Goal: Information Seeking & Learning: Learn about a topic

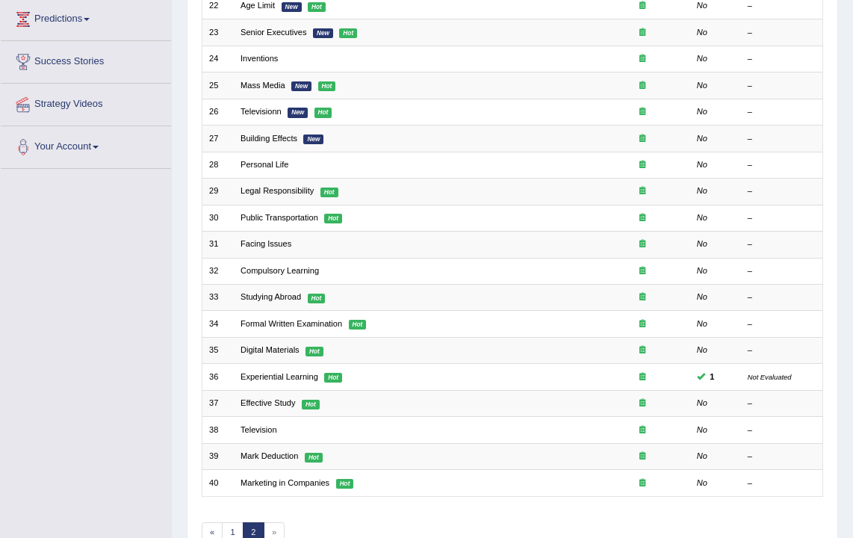
scroll to position [301, 0]
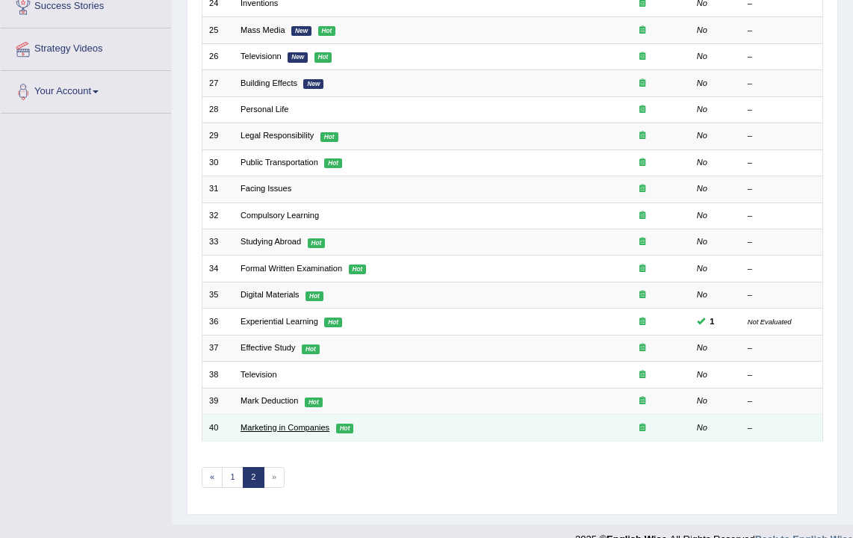
click at [296, 423] on link "Marketing in Companies" at bounding box center [285, 427] width 89 height 9
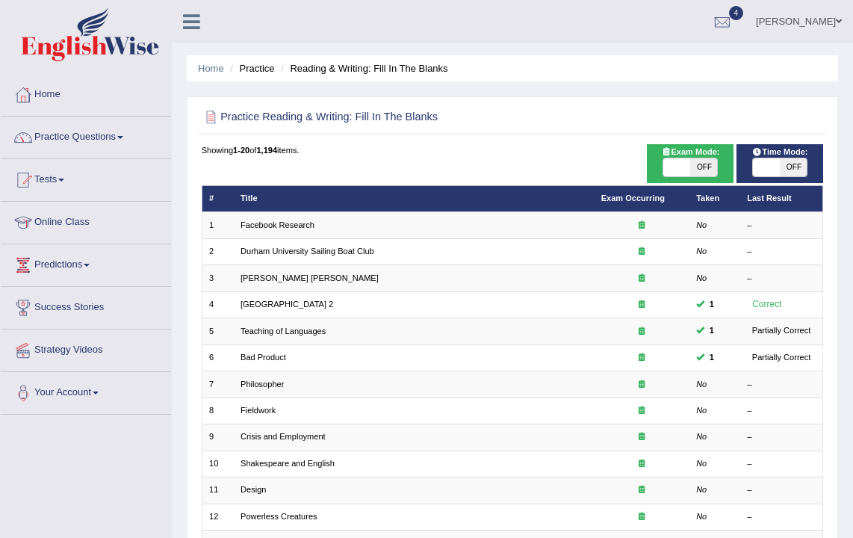
click at [710, 165] on span "OFF" at bounding box center [703, 167] width 27 height 18
checkbox input "true"
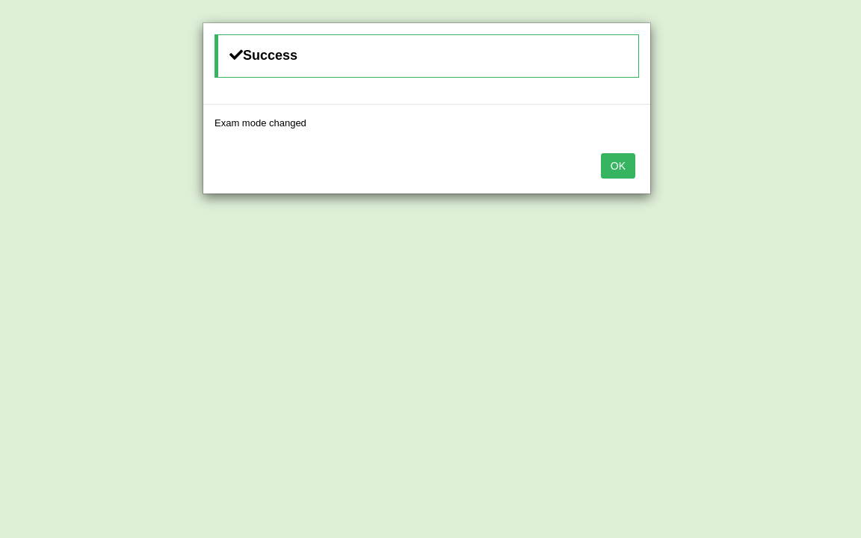
click at [615, 170] on button "OK" at bounding box center [618, 165] width 34 height 25
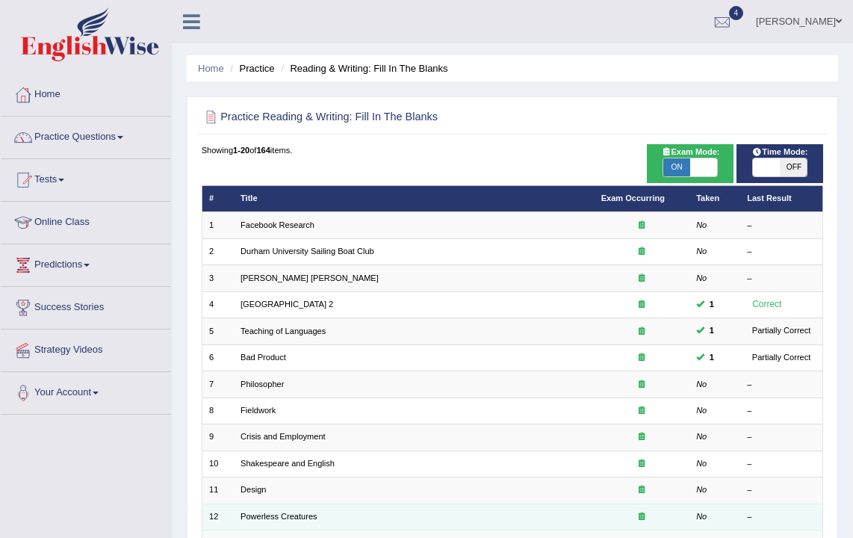
scroll to position [319, 0]
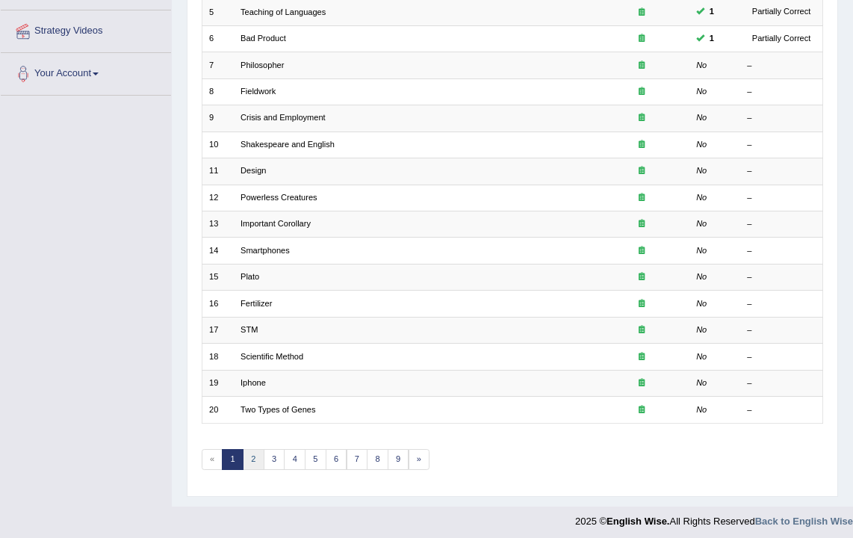
click at [247, 449] on link "2" at bounding box center [254, 459] width 22 height 21
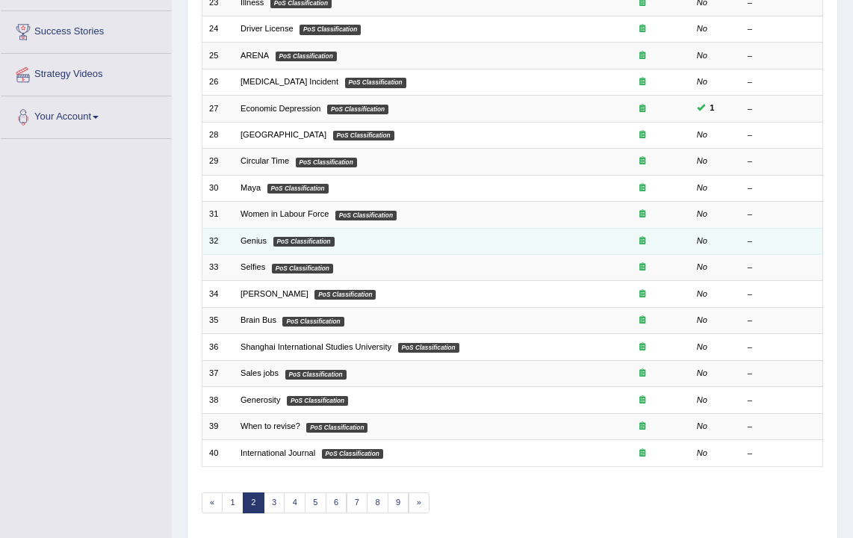
scroll to position [122, 0]
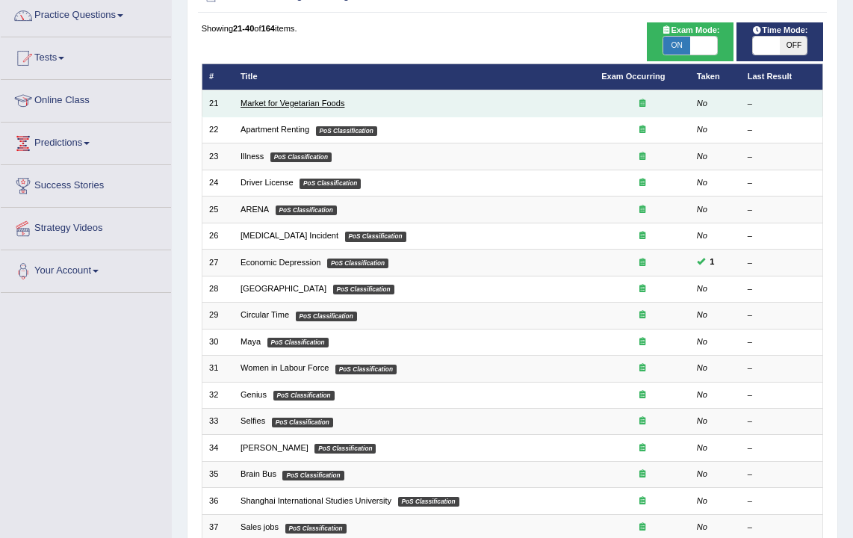
click at [273, 105] on link "Market for Vegetarian Foods" at bounding box center [293, 103] width 104 height 9
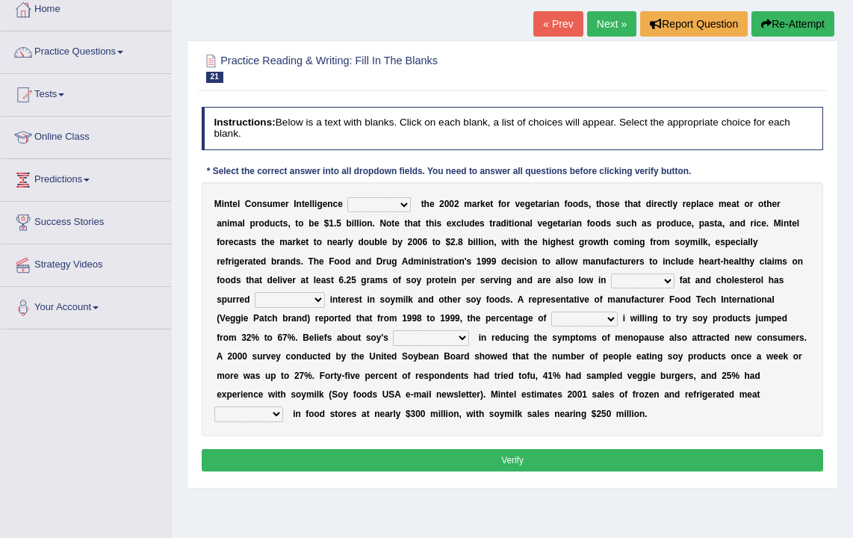
scroll to position [134, 0]
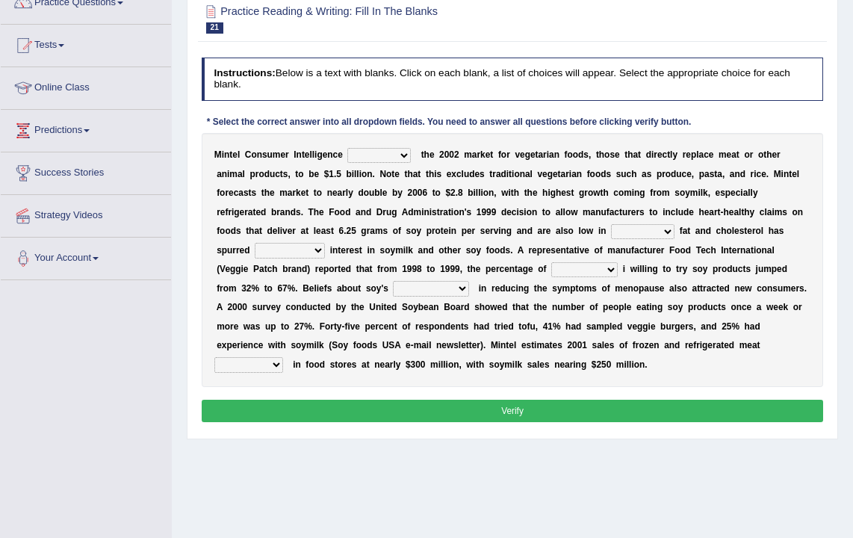
click at [383, 159] on select "deals fulfills creates estimates" at bounding box center [379, 155] width 64 height 15
click at [395, 161] on select "deals fulfills creates estimates" at bounding box center [379, 155] width 64 height 15
select select "estimates"
click at [347, 148] on select "deals fulfills creates estimates" at bounding box center [379, 155] width 64 height 15
click at [675, 233] on b at bounding box center [677, 231] width 5 height 10
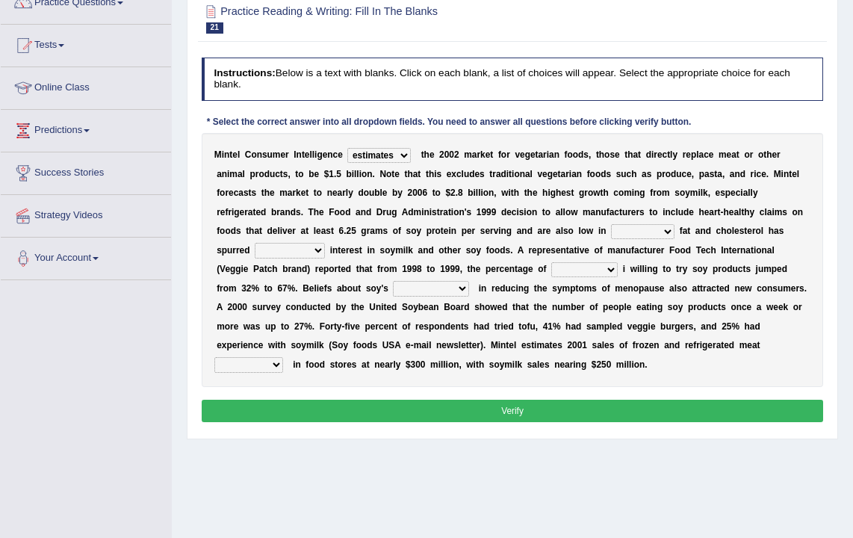
click at [663, 232] on select "saturated solid acid liquid" at bounding box center [643, 231] width 64 height 15
select select "saturated"
click at [611, 224] on select "saturated solid acid liquid" at bounding box center [643, 231] width 64 height 15
click at [301, 250] on select "good big tremendous extreme" at bounding box center [290, 250] width 70 height 15
select select "tremendous"
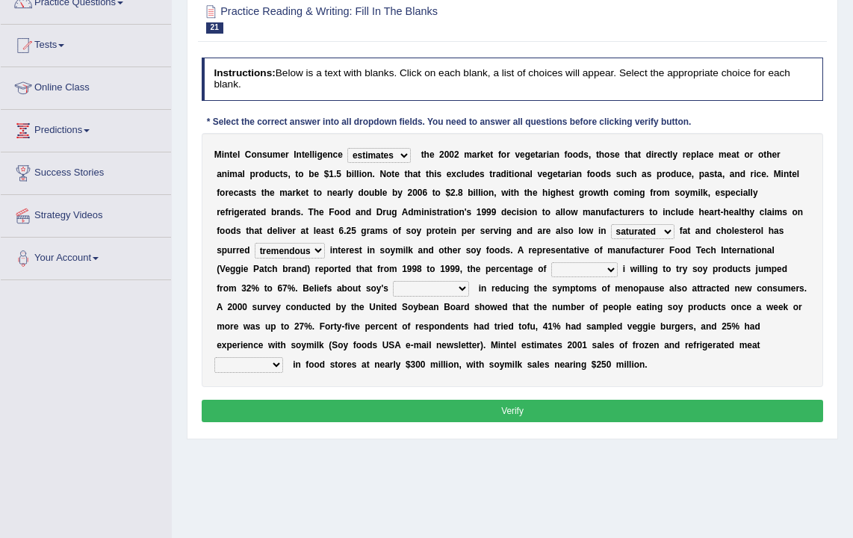
click at [255, 244] on select "good big tremendous extreme" at bounding box center [290, 250] width 70 height 15
click at [552, 273] on select "guests consumers customers clients" at bounding box center [584, 269] width 66 height 15
select select "consumers"
click at [551, 262] on select "guests consumers customers clients" at bounding box center [584, 269] width 66 height 15
click at [393, 287] on select "effectiveness timeliness efficiency goodness" at bounding box center [430, 288] width 75 height 15
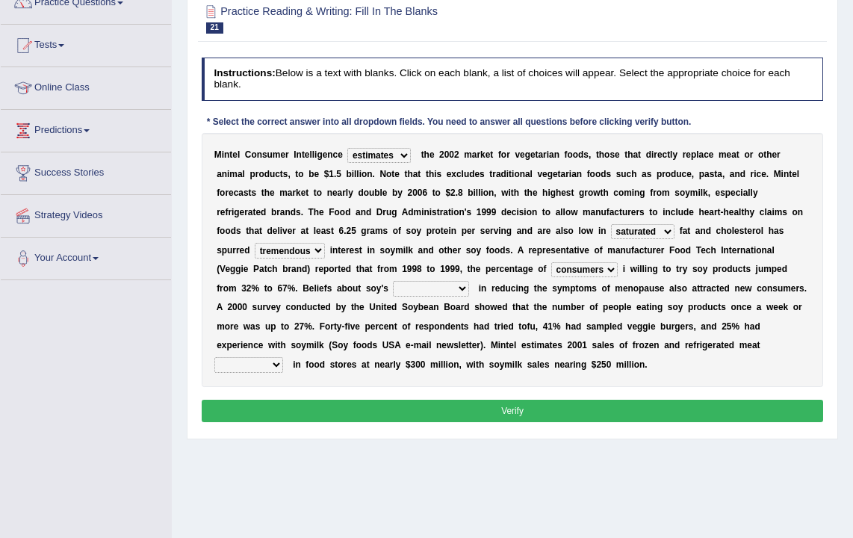
click at [393, 293] on select "effectiveness timeliness efficiency goodness" at bounding box center [430, 288] width 75 height 15
click at [559, 267] on select "guests consumers customers clients" at bounding box center [584, 269] width 66 height 15
click at [393, 291] on select "effectiveness timeliness efficiency goodness" at bounding box center [430, 288] width 75 height 15
select select "effectiveness"
click at [393, 282] on select "effectiveness timeliness efficiency goodness" at bounding box center [430, 288] width 75 height 15
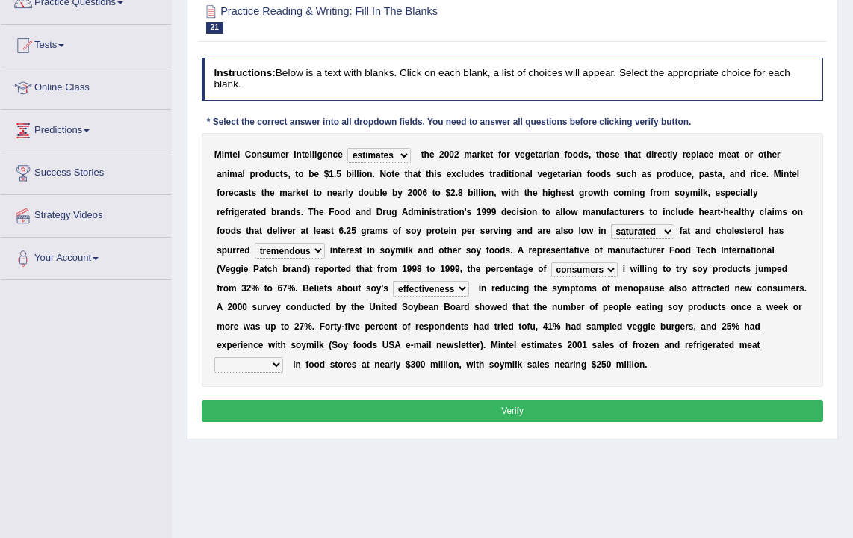
click at [515, 406] on button "Verify" at bounding box center [513, 411] width 622 height 22
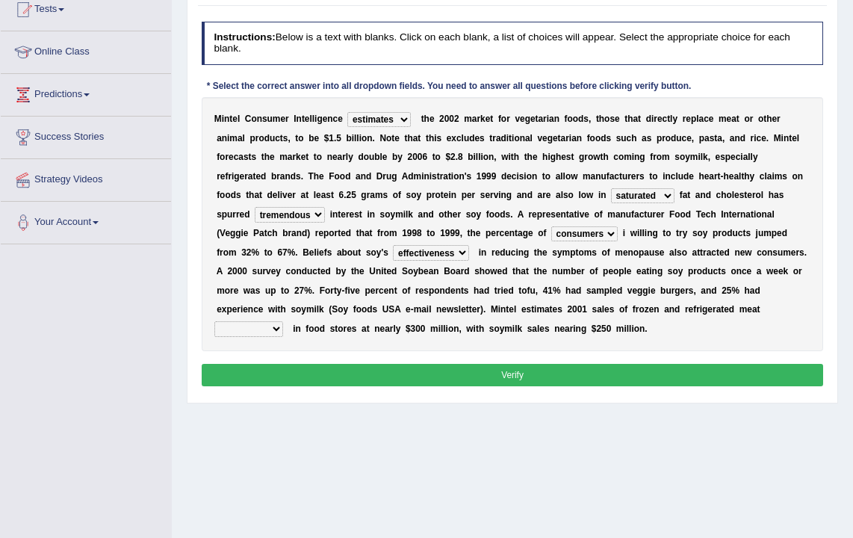
scroll to position [199, 0]
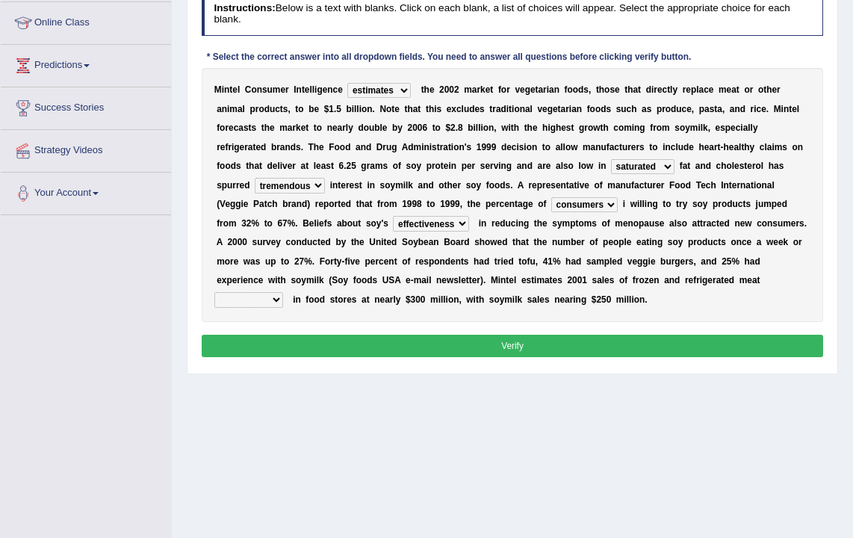
click at [283, 292] on select "foods choices staffs alternatives" at bounding box center [248, 299] width 69 height 15
drag, startPoint x: 360, startPoint y: 305, endPoint x: 726, endPoint y: 297, distance: 366.2
click at [726, 303] on div "M i n t e l C o n s u m e r I n t e l l i g e n c e deals fulfills creates esti…" at bounding box center [513, 195] width 622 height 254
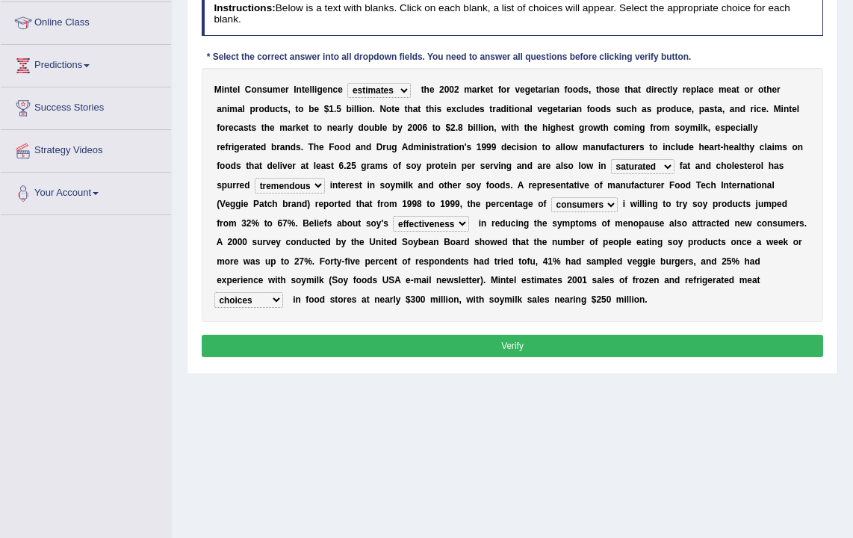
click at [283, 292] on select "foods choices staffs alternatives" at bounding box center [248, 299] width 69 height 15
select select "alternatives"
click at [283, 292] on select "foods choices staffs alternatives" at bounding box center [248, 299] width 69 height 15
click at [732, 312] on div "M i n t e l C o n s u m e r I n t e l l i g e n c e deals fulfills creates esti…" at bounding box center [513, 195] width 622 height 254
click at [549, 353] on button "Verify" at bounding box center [513, 346] width 622 height 22
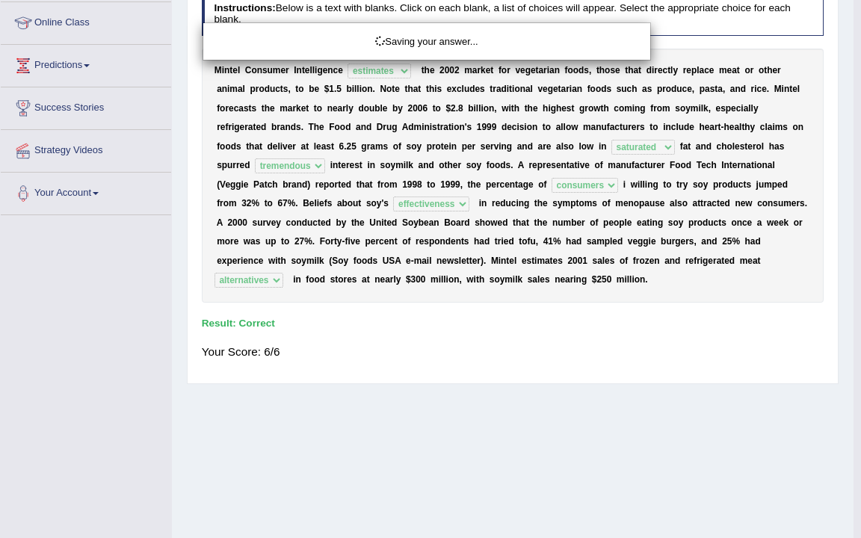
click at [548, 349] on div "Saving your answer..." at bounding box center [430, 269] width 861 height 538
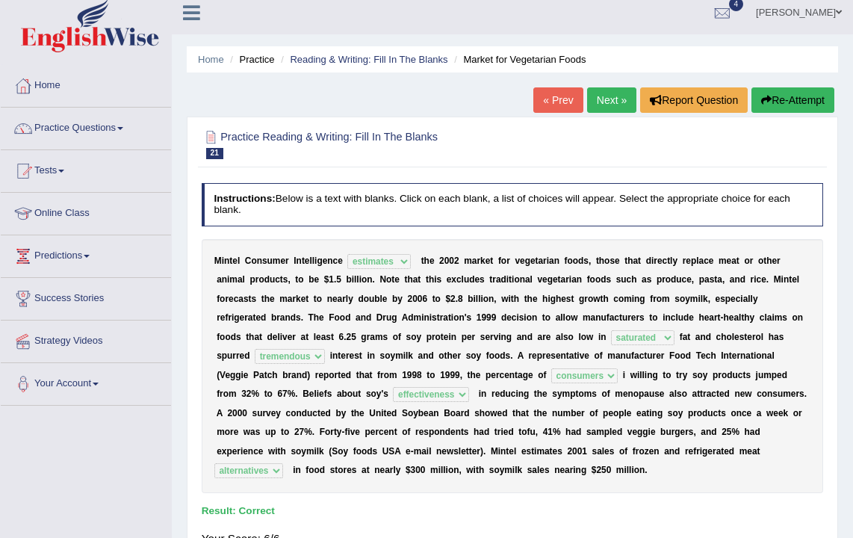
scroll to position [0, 0]
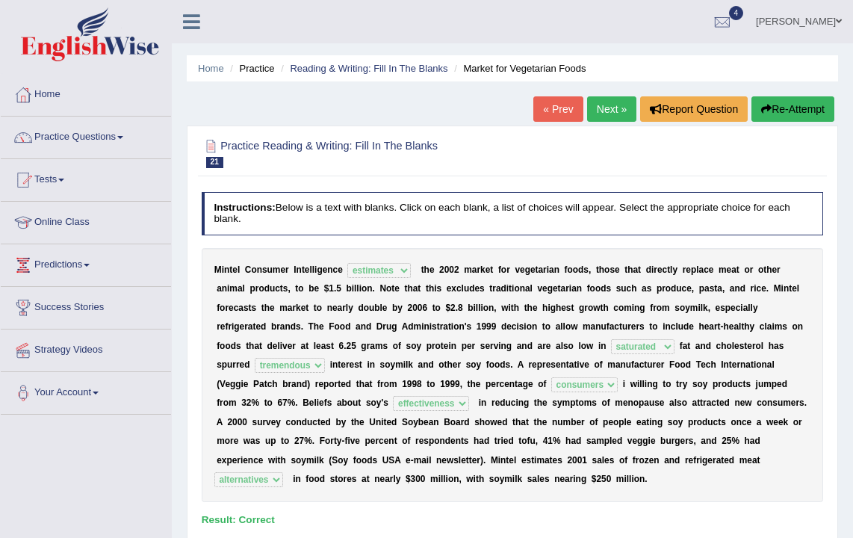
click at [597, 115] on link "Next »" at bounding box center [611, 108] width 49 height 25
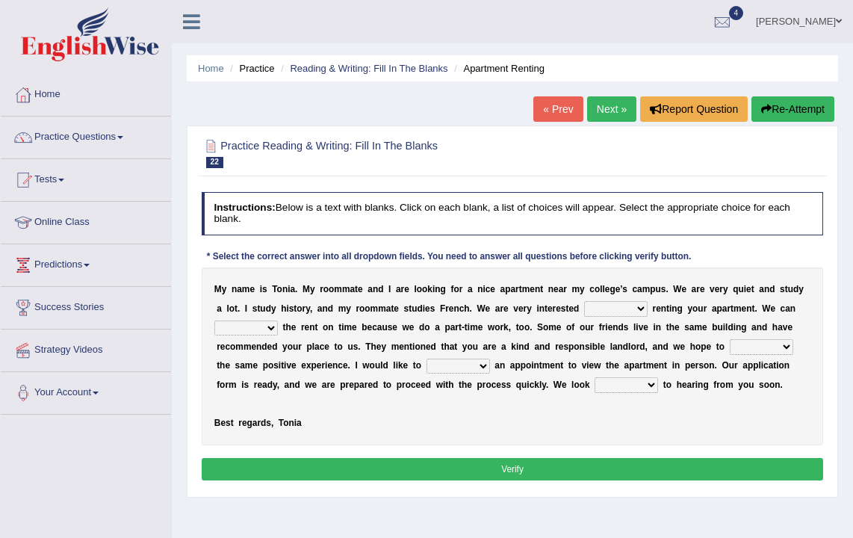
click at [610, 308] on select "for about at in" at bounding box center [616, 308] width 64 height 15
select select "in"
click at [584, 302] on select "for about at in" at bounding box center [616, 308] width 64 height 15
click at [255, 328] on select "afford get pay bring" at bounding box center [246, 328] width 64 height 15
select select "pay"
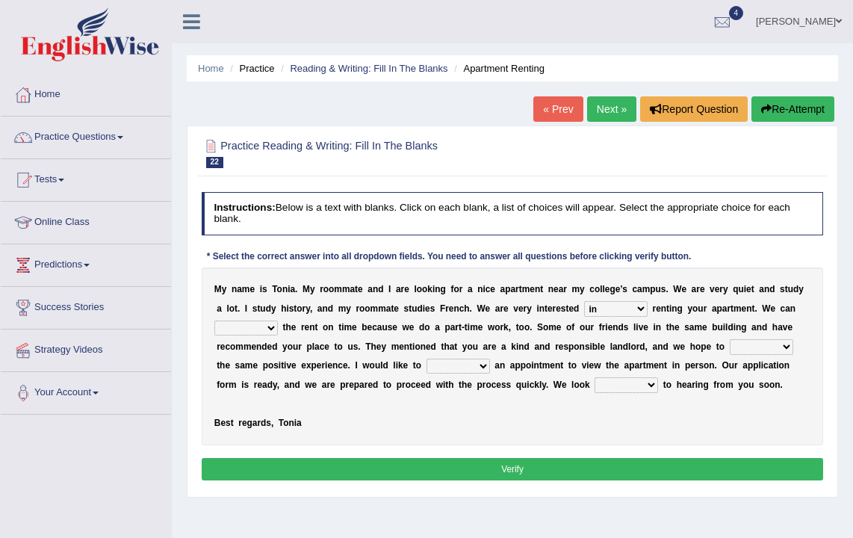
click at [214, 321] on select "afford get pay bring" at bounding box center [246, 328] width 64 height 15
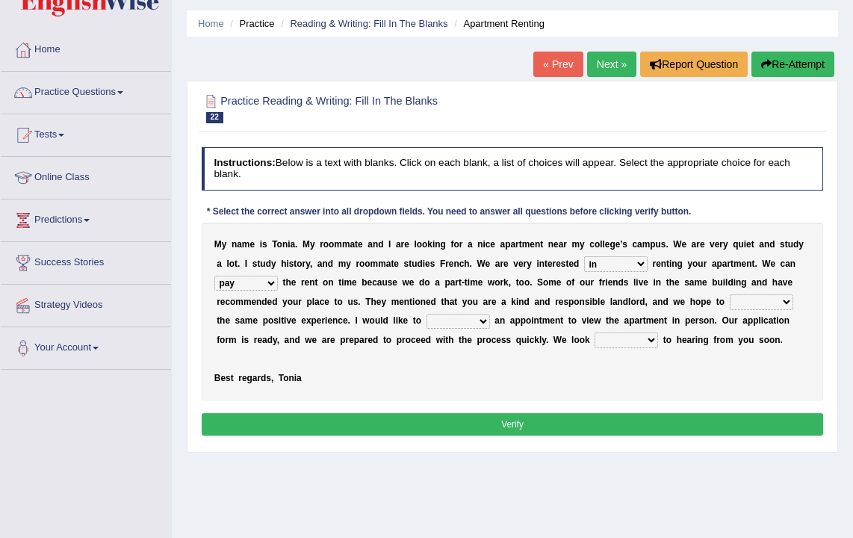
click at [761, 302] on select "form meet have decide" at bounding box center [762, 301] width 64 height 15
select select "have"
click at [730, 294] on select "form meet have decide" at bounding box center [762, 301] width 64 height 15
click at [442, 324] on select "own recall revise make" at bounding box center [459, 321] width 64 height 15
select select "make"
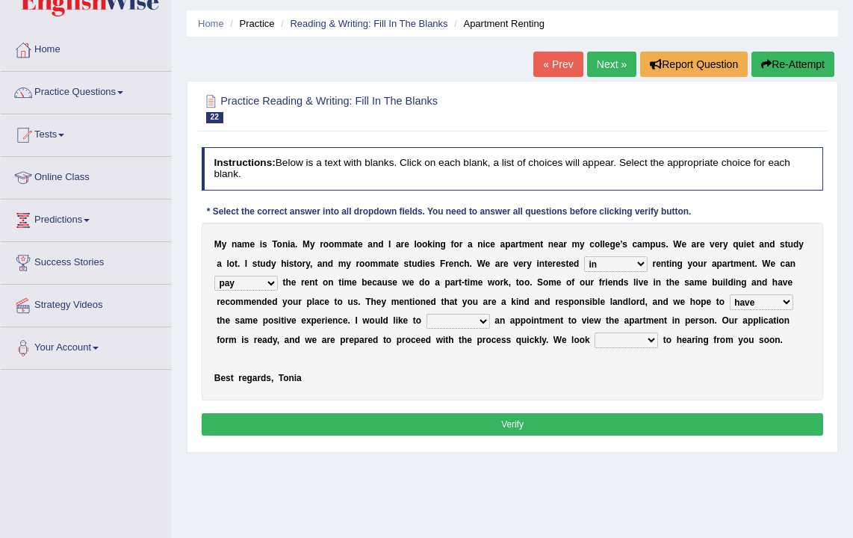
click at [427, 314] on select "own recall revise make" at bounding box center [459, 321] width 64 height 15
click at [595, 338] on select "around out in forward" at bounding box center [627, 339] width 64 height 15
select select "forward"
click at [595, 332] on select "around out in forward" at bounding box center [627, 339] width 64 height 15
click at [746, 302] on select "form meet have decide" at bounding box center [762, 301] width 64 height 15
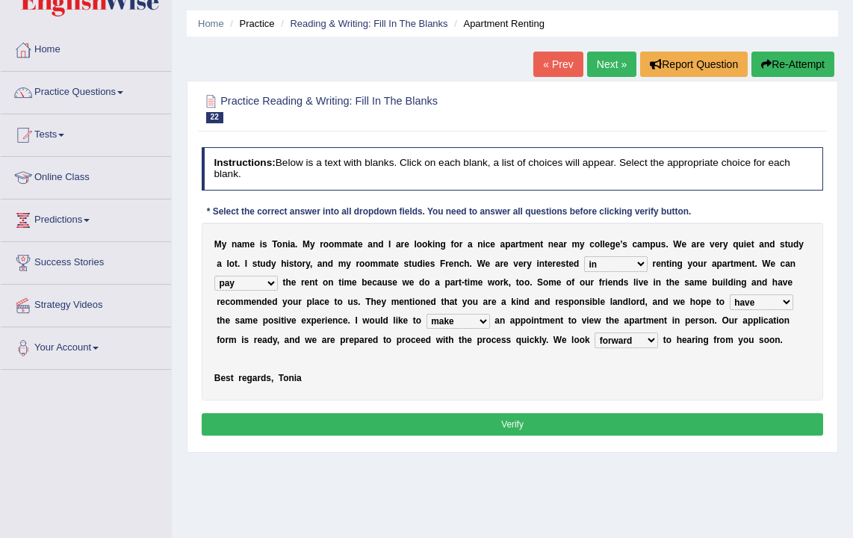
click at [586, 425] on button "Verify" at bounding box center [513, 424] width 622 height 22
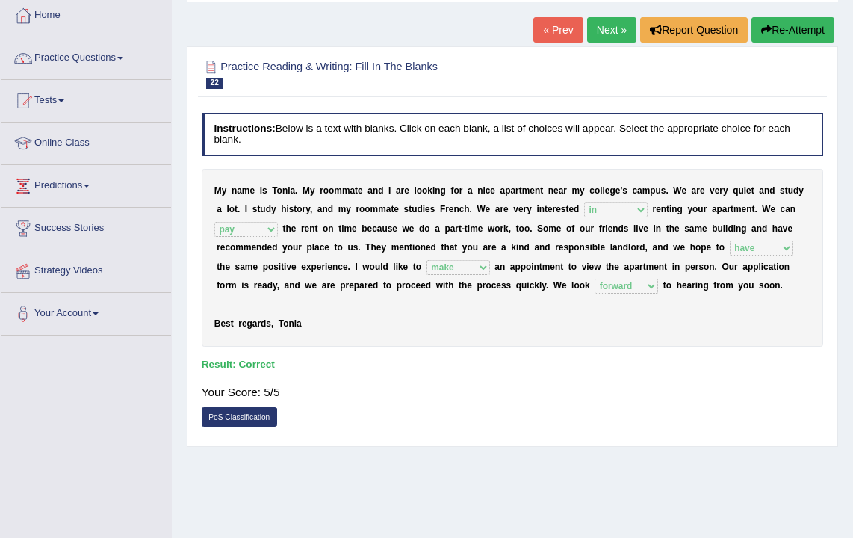
scroll to position [0, 0]
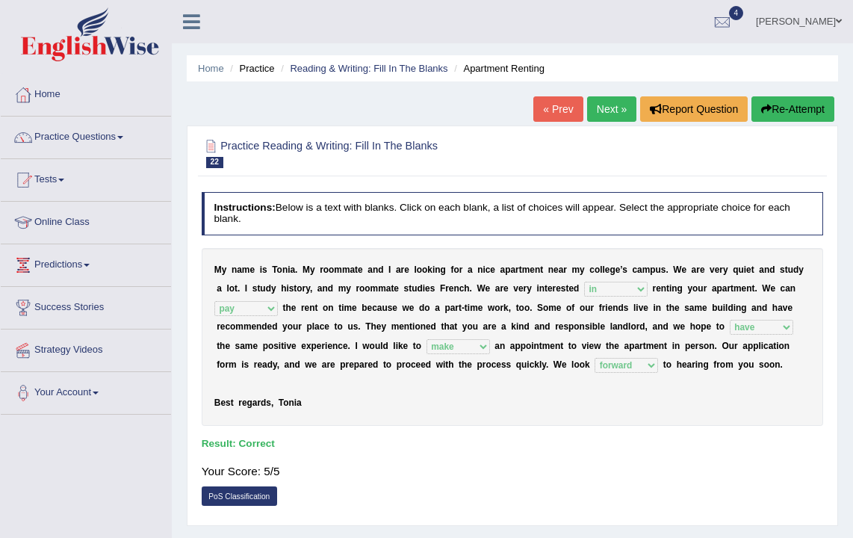
drag, startPoint x: 690, startPoint y: 248, endPoint x: 601, endPoint y: 111, distance: 164.1
click at [601, 111] on link "Next »" at bounding box center [611, 108] width 49 height 25
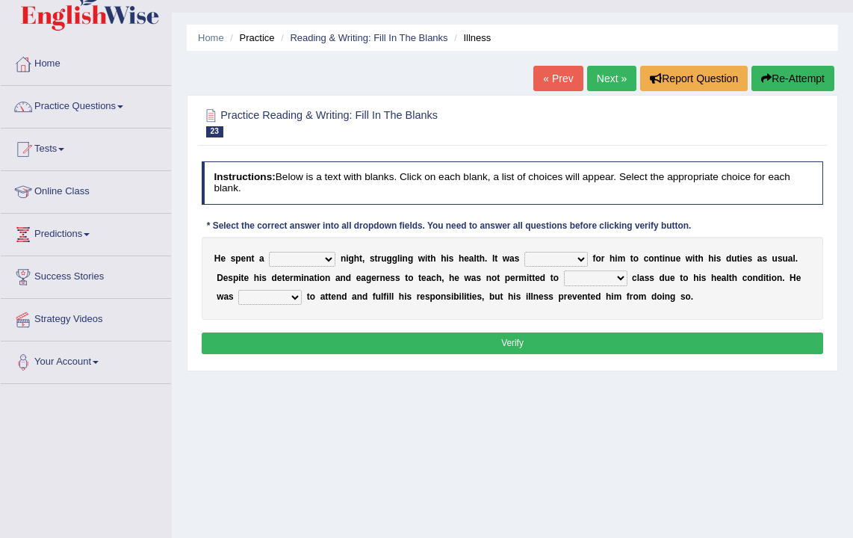
scroll to position [40, 0]
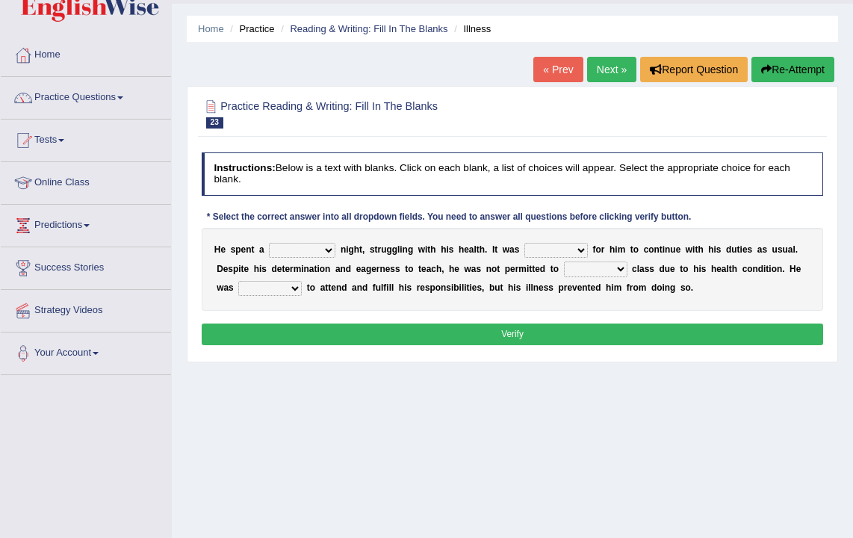
click at [680, 409] on div "Home Practice Reading & Writing: Fill In The Blanks Illness « Prev Next » Repor…" at bounding box center [512, 333] width 681 height 747
click at [396, 29] on link "Reading & Writing: Fill In The Blanks" at bounding box center [369, 28] width 158 height 11
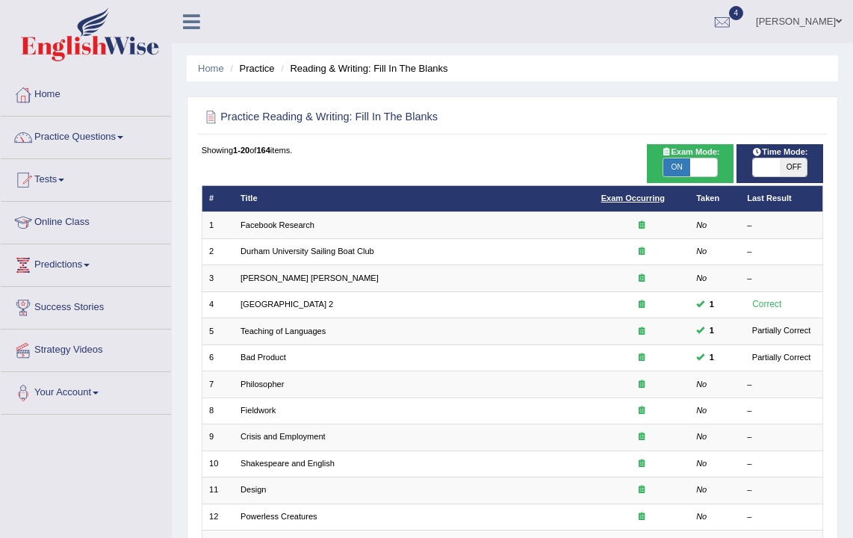
click at [617, 199] on link "Exam Occurring" at bounding box center [633, 198] width 64 height 9
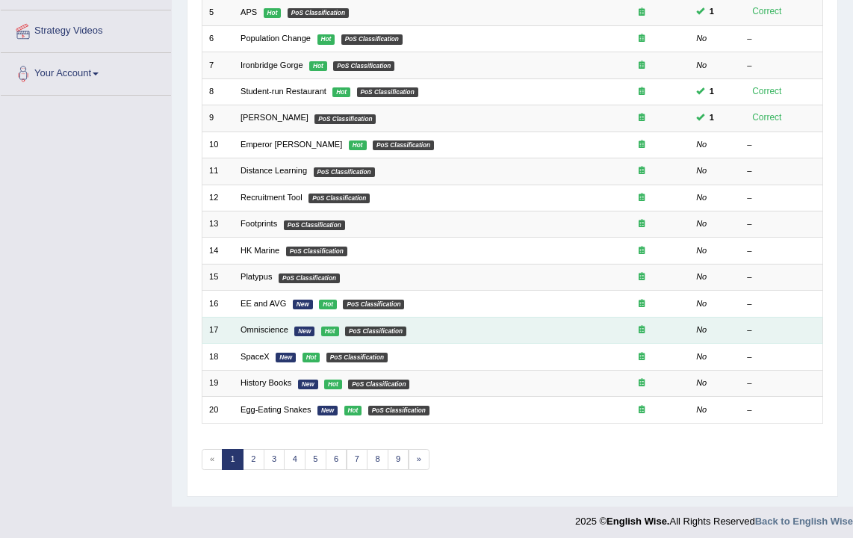
scroll to position [319, 0]
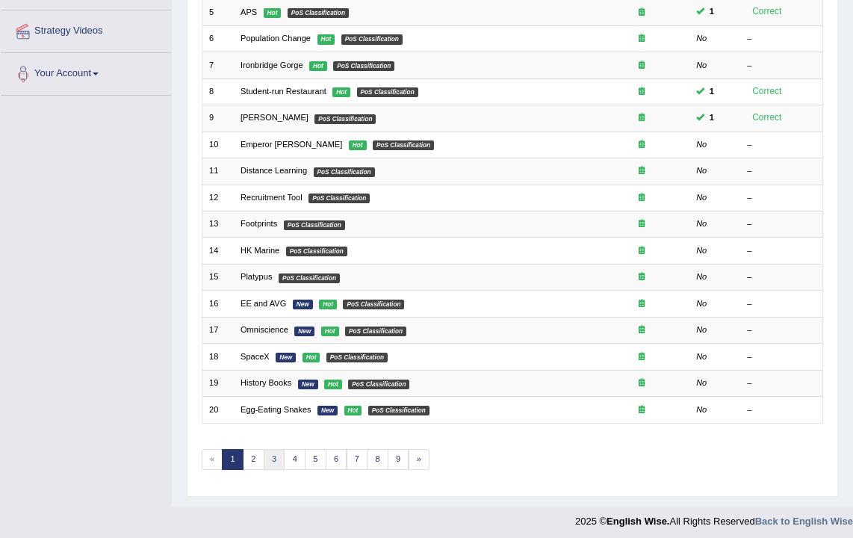
click at [277, 450] on link "3" at bounding box center [275, 459] width 22 height 21
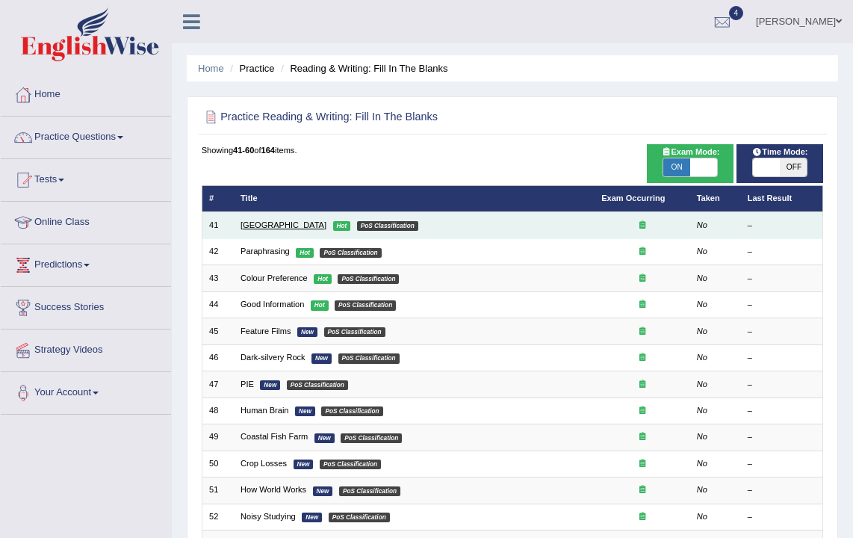
click at [254, 224] on link "[GEOGRAPHIC_DATA]" at bounding box center [284, 224] width 86 height 9
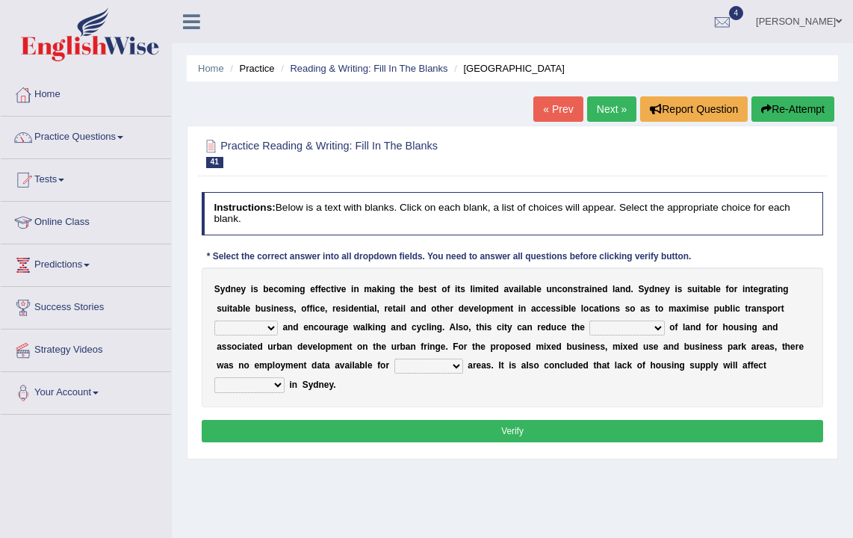
click at [267, 329] on select "patriot patronage patterned ensigns" at bounding box center [246, 328] width 64 height 15
select select "patronage"
click at [214, 321] on select "patriot patronage patterned ensigns" at bounding box center [246, 328] width 64 height 15
click at [239, 331] on select "patriot patronage patterned ensigns" at bounding box center [246, 328] width 64 height 15
click at [595, 325] on select "consume consumate consumption constant" at bounding box center [626, 328] width 75 height 15
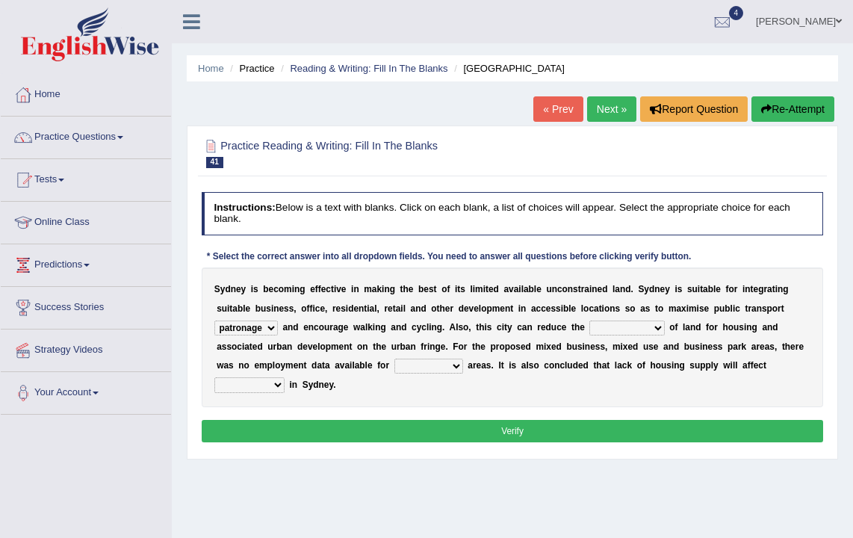
select select "consumption"
click at [589, 321] on select "consume consumate consumption constant" at bounding box center [626, 328] width 75 height 15
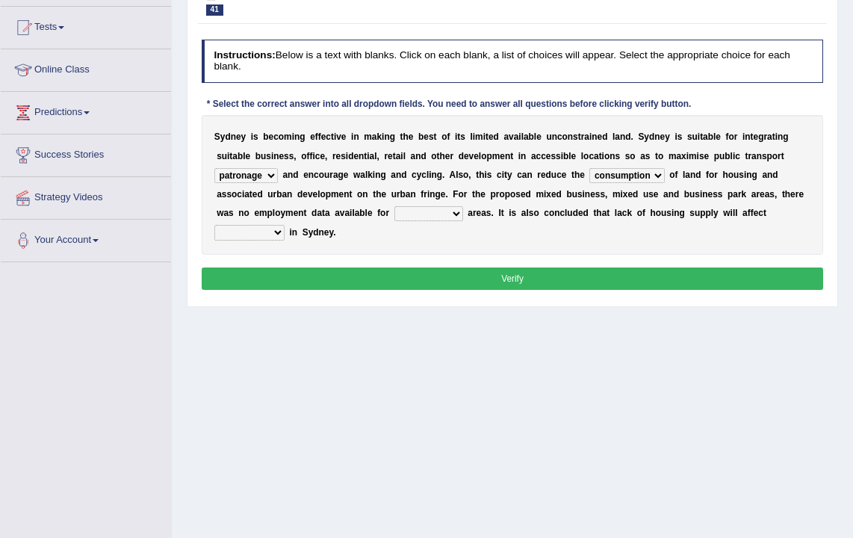
scroll to position [140, 0]
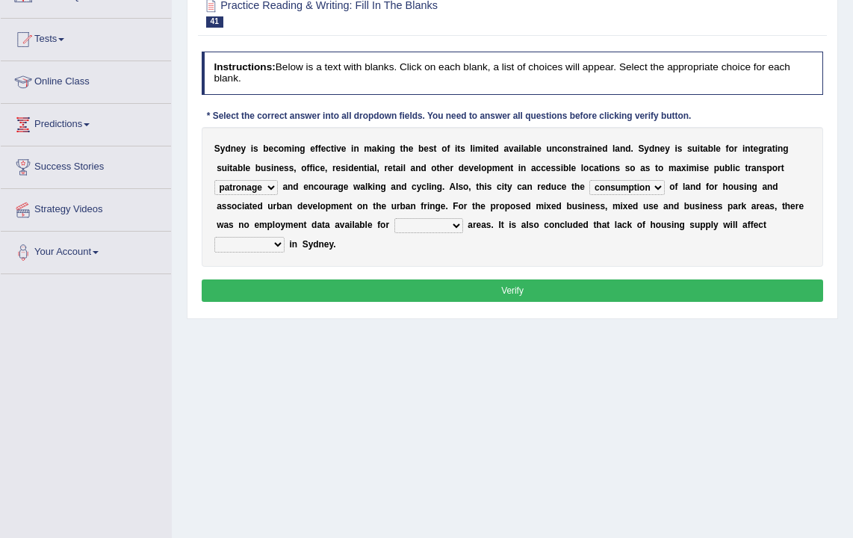
click at [438, 226] on select "conclude collide compress comparable" at bounding box center [428, 225] width 69 height 15
click at [423, 225] on select "conclude collide compress comparable" at bounding box center [428, 225] width 69 height 15
select select "comparable"
click at [394, 218] on select "conclude collide compress comparable" at bounding box center [428, 225] width 69 height 15
click at [272, 242] on select "affirm assure affordability weather" at bounding box center [249, 244] width 70 height 15
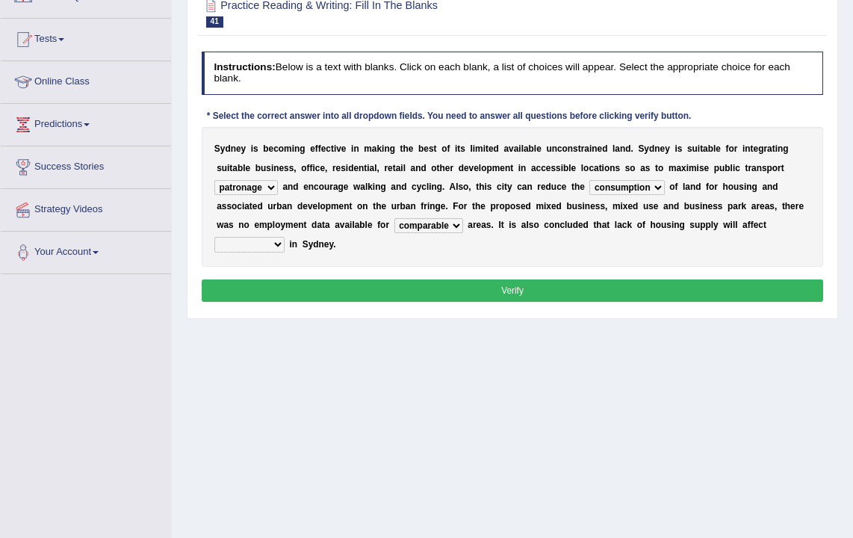
select select "affordability"
click at [214, 238] on select "affirm assure affordability weather" at bounding box center [249, 244] width 70 height 15
drag, startPoint x: 414, startPoint y: 286, endPoint x: 446, endPoint y: 288, distance: 32.2
click at [446, 288] on button "Verify" at bounding box center [513, 290] width 622 height 22
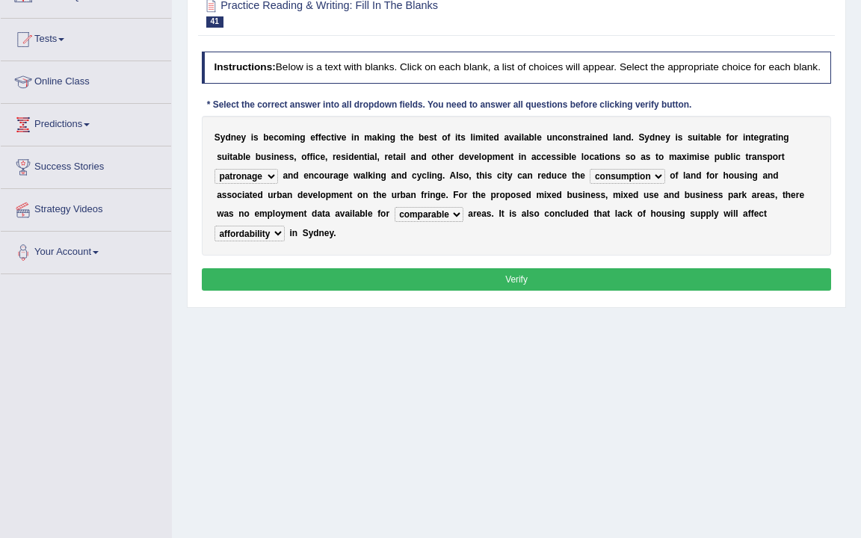
click at [0, 0] on div at bounding box center [0, 0] width 0 height 0
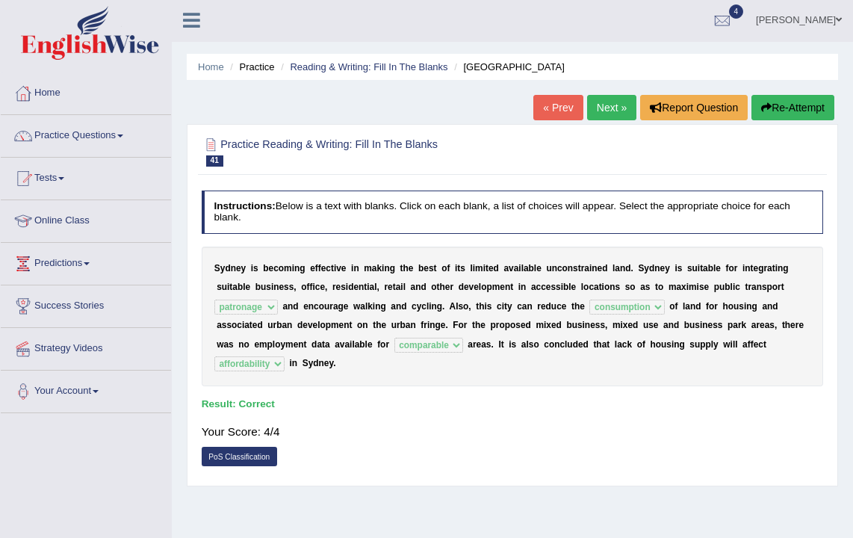
scroll to position [0, 0]
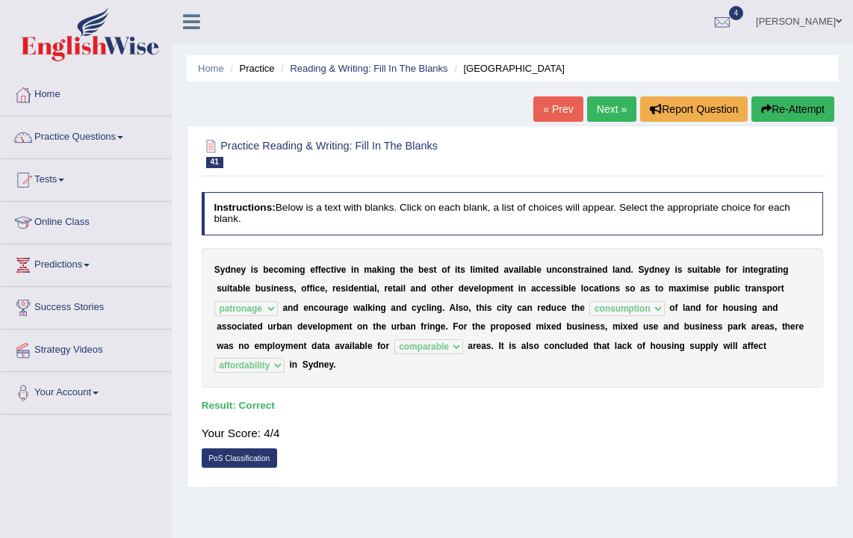
drag, startPoint x: 121, startPoint y: 139, endPoint x: 134, endPoint y: 151, distance: 18.0
click at [121, 139] on link "Practice Questions" at bounding box center [86, 135] width 170 height 37
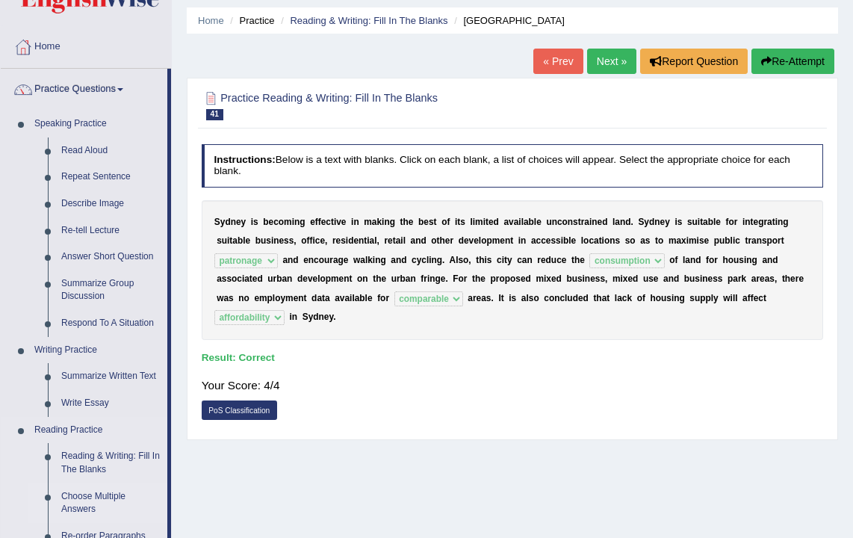
scroll to position [75, 0]
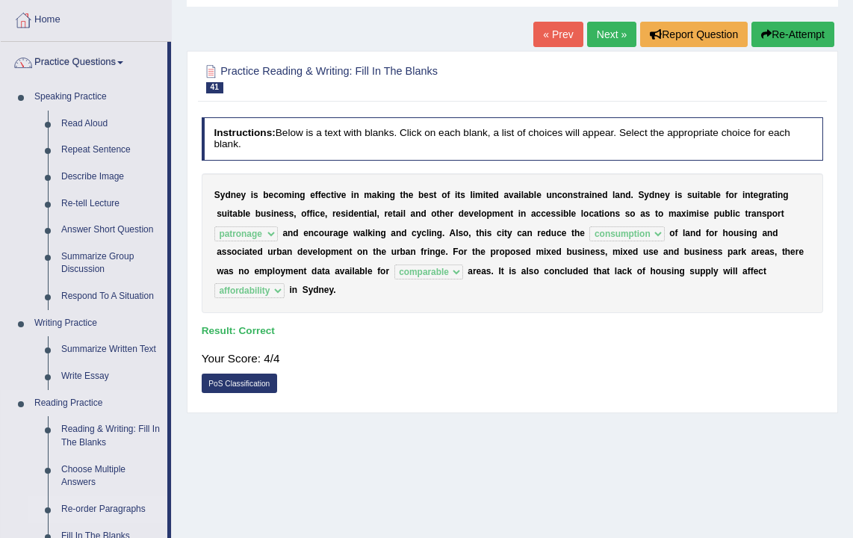
click at [81, 504] on link "Re-order Paragraphs" at bounding box center [111, 509] width 113 height 27
click at [81, 523] on link "Fill In The Blanks" at bounding box center [111, 536] width 113 height 27
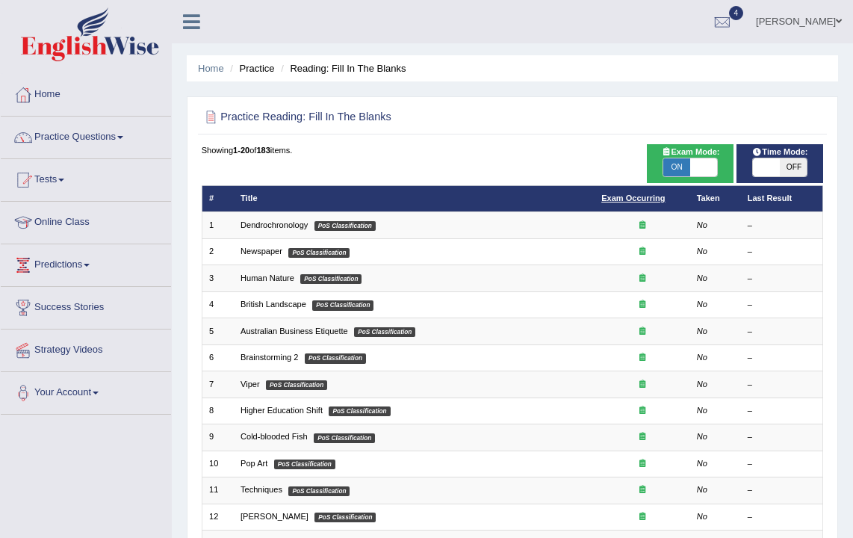
click at [629, 200] on link "Exam Occurring" at bounding box center [633, 198] width 64 height 9
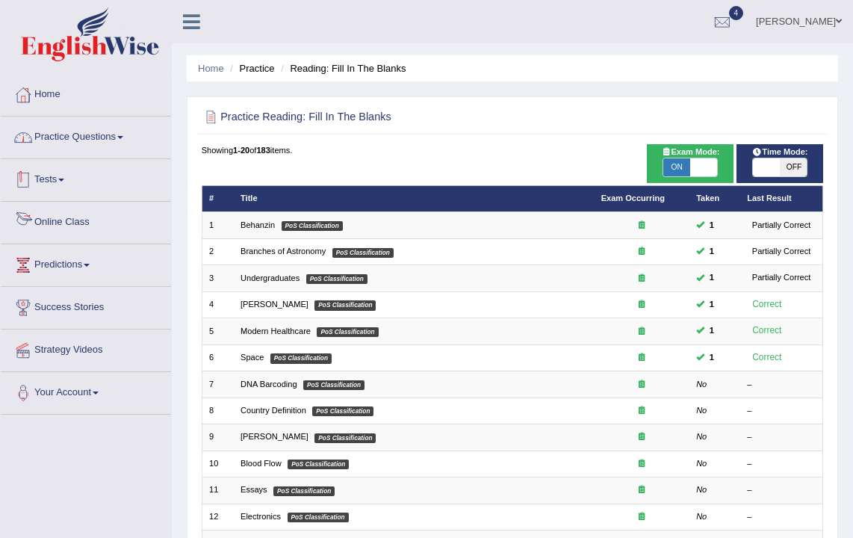
click at [101, 137] on link "Practice Questions" at bounding box center [86, 135] width 170 height 37
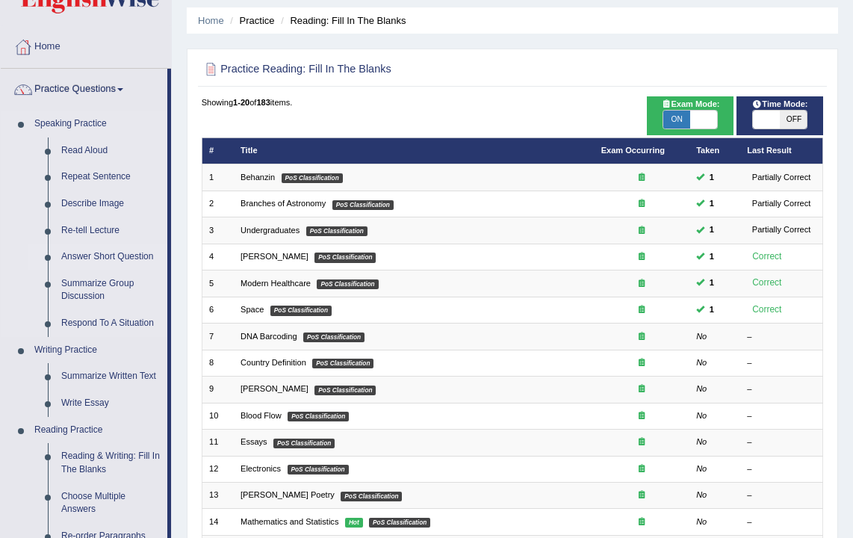
scroll to position [60, 0]
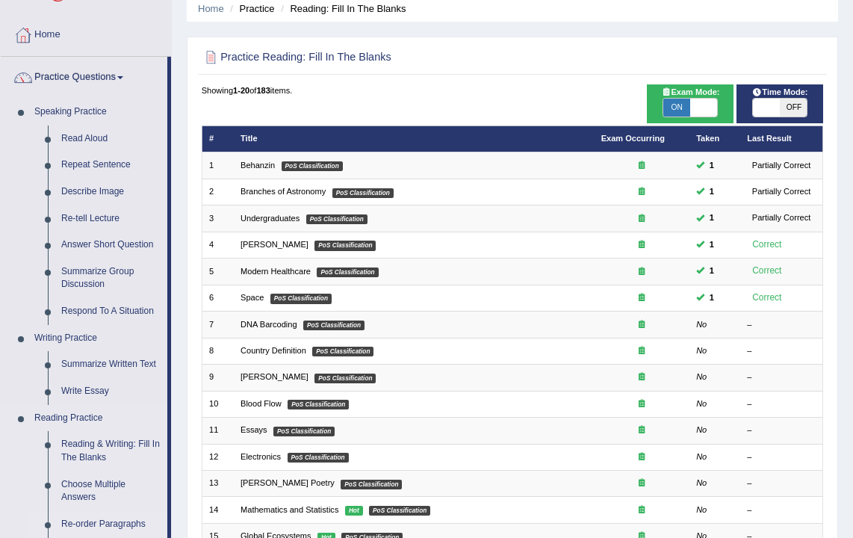
click at [87, 525] on link "Re-order Paragraphs" at bounding box center [111, 524] width 113 height 27
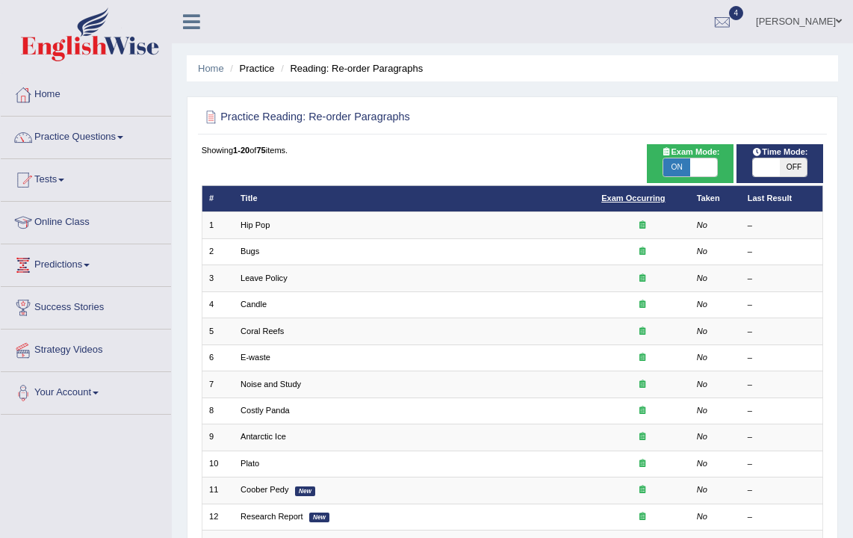
click at [620, 197] on link "Exam Occurring" at bounding box center [633, 198] width 64 height 9
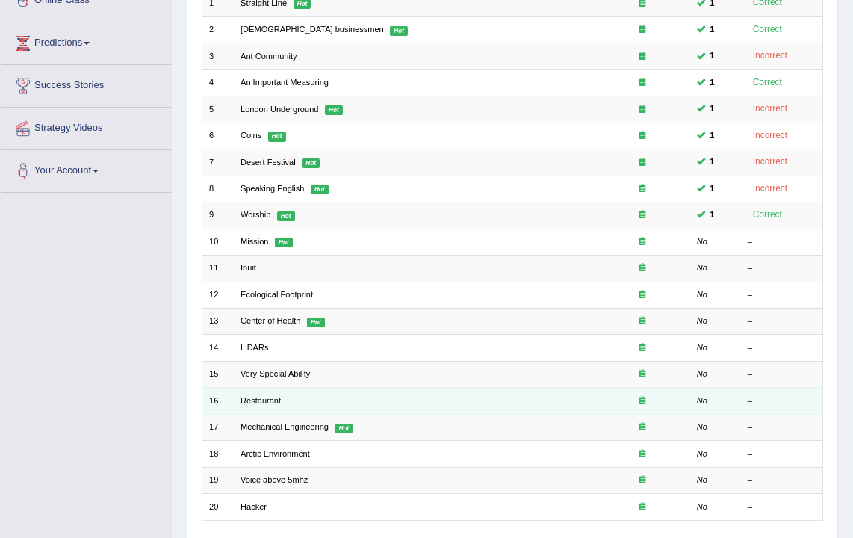
scroll to position [239, 0]
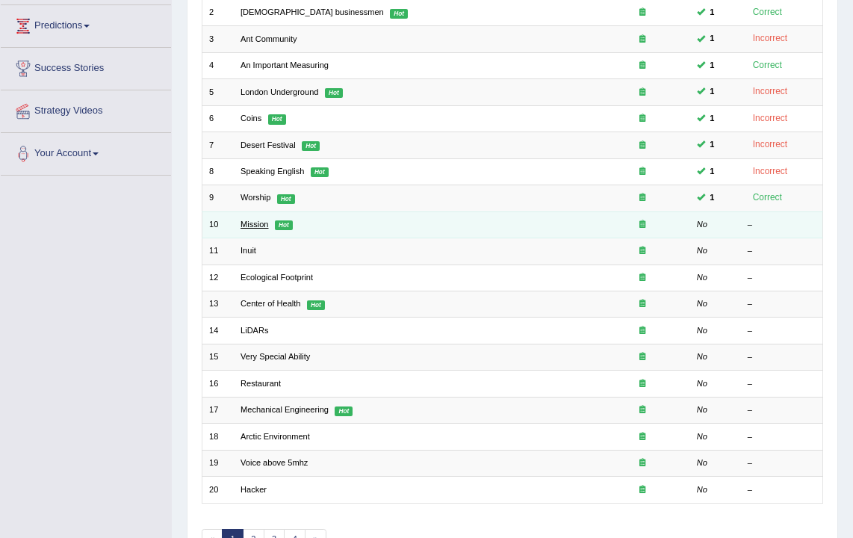
click at [255, 223] on link "Mission" at bounding box center [255, 224] width 28 height 9
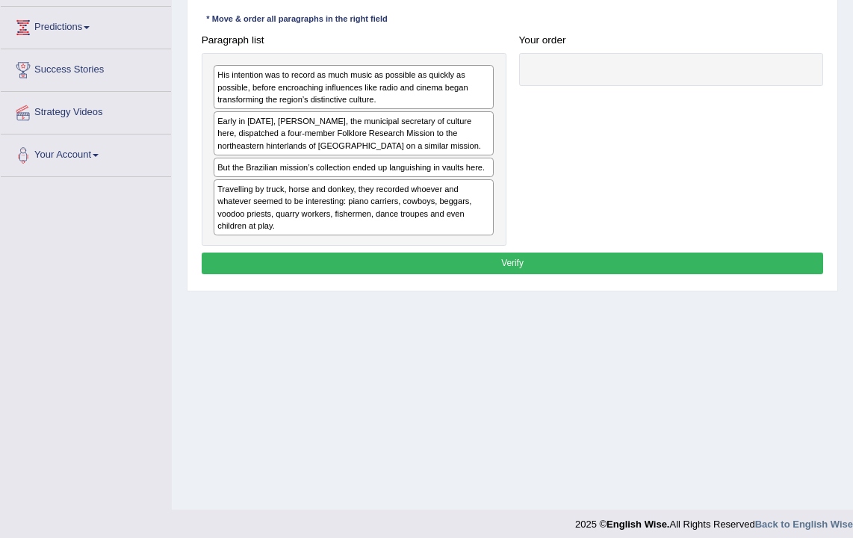
scroll to position [247, 0]
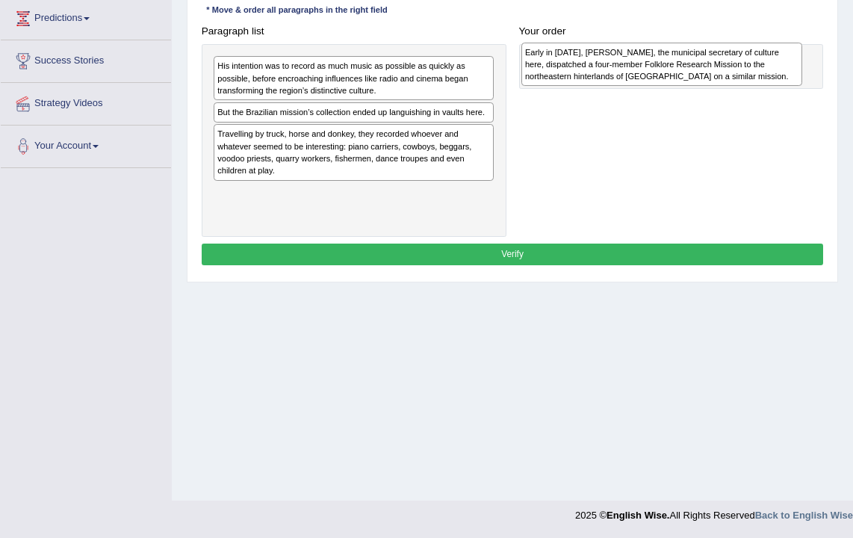
drag, startPoint x: 860, startPoint y: 357, endPoint x: 677, endPoint y: 69, distance: 341.6
click at [312, 124] on div "His intention was to record as much music as possible as quickly as possible, b…" at bounding box center [354, 140] width 305 height 193
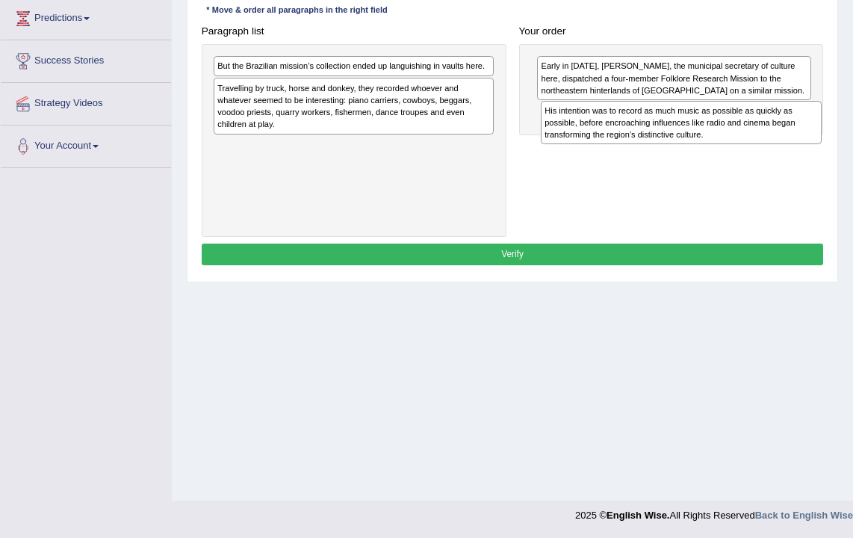
drag, startPoint x: 310, startPoint y: 75, endPoint x: 699, endPoint y: 134, distance: 393.0
click at [699, 134] on div "His intention was to record as much music as possible as quickly as possible, b…" at bounding box center [681, 123] width 281 height 44
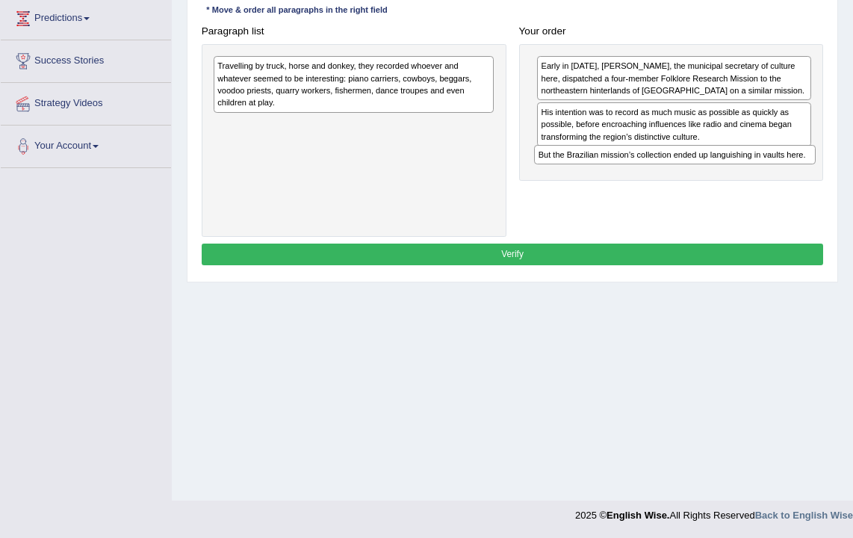
drag, startPoint x: 299, startPoint y: 68, endPoint x: 680, endPoint y: 179, distance: 397.0
click at [680, 179] on div "Paragraph list But the Brazilian mission’s collection ended up languishing in v…" at bounding box center [512, 128] width 635 height 217
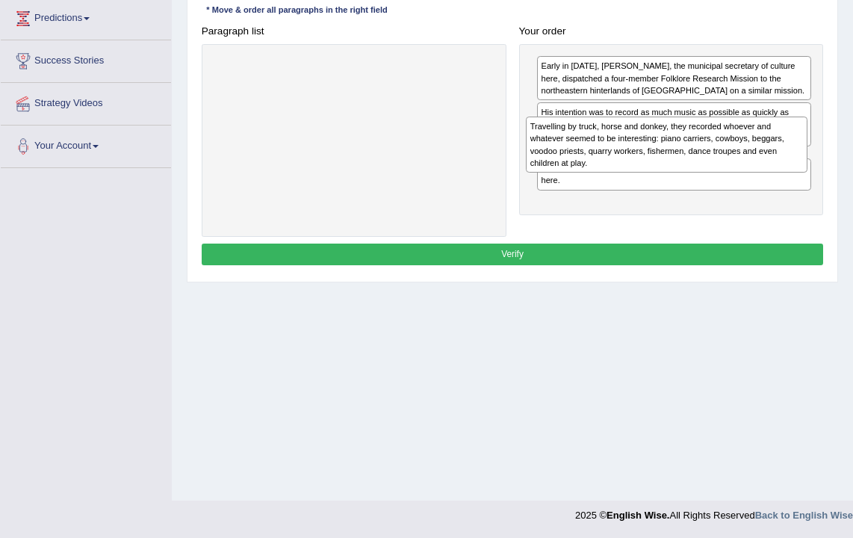
drag, startPoint x: 400, startPoint y: 81, endPoint x: 772, endPoint y: 158, distance: 379.4
click at [772, 158] on div "Travelling by truck, horse and donkey, they recorded whoever and whatever seeme…" at bounding box center [666, 145] width 281 height 56
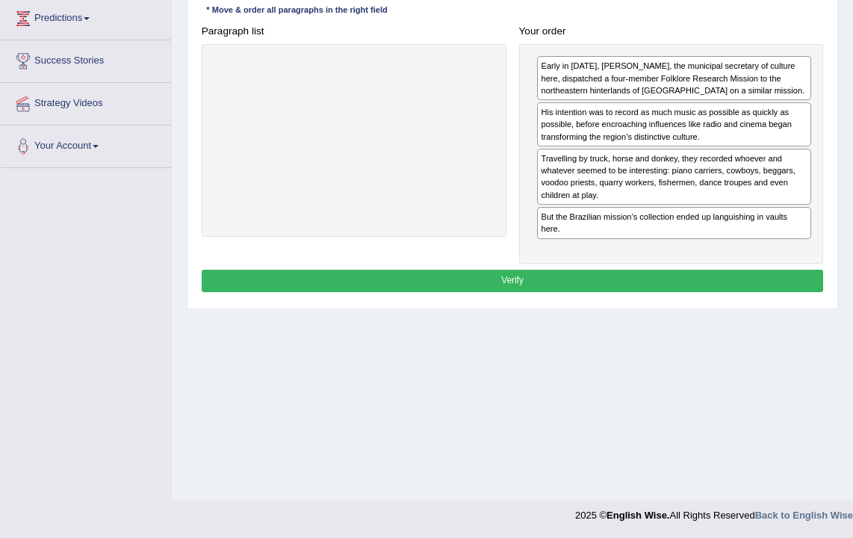
click at [604, 275] on button "Verify" at bounding box center [513, 281] width 622 height 22
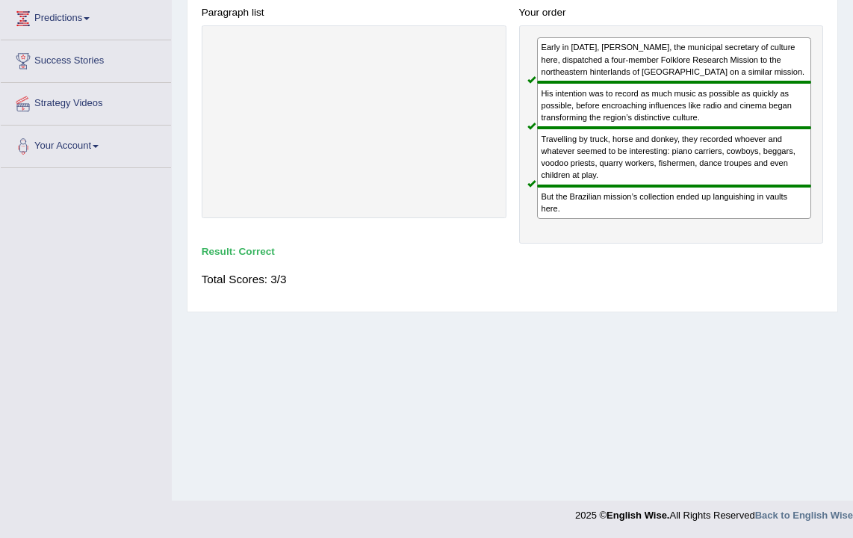
drag, startPoint x: 615, startPoint y: 209, endPoint x: 477, endPoint y: 290, distance: 160.0
click at [474, 290] on div "Total Scores: 3/3" at bounding box center [513, 279] width 622 height 31
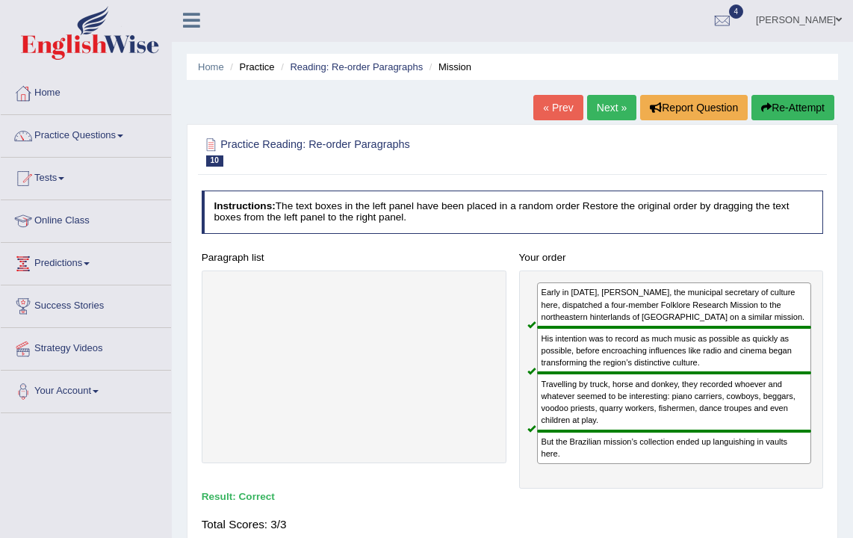
scroll to position [0, 0]
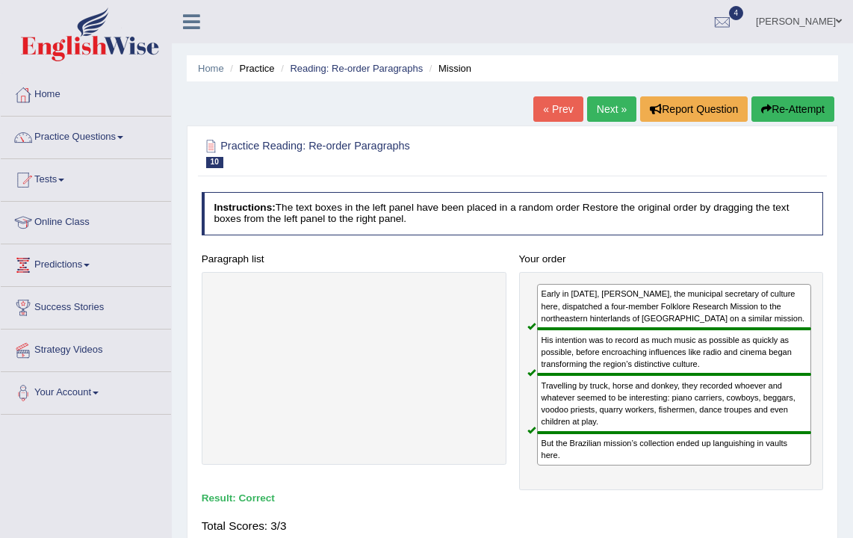
click at [607, 111] on link "Next »" at bounding box center [611, 108] width 49 height 25
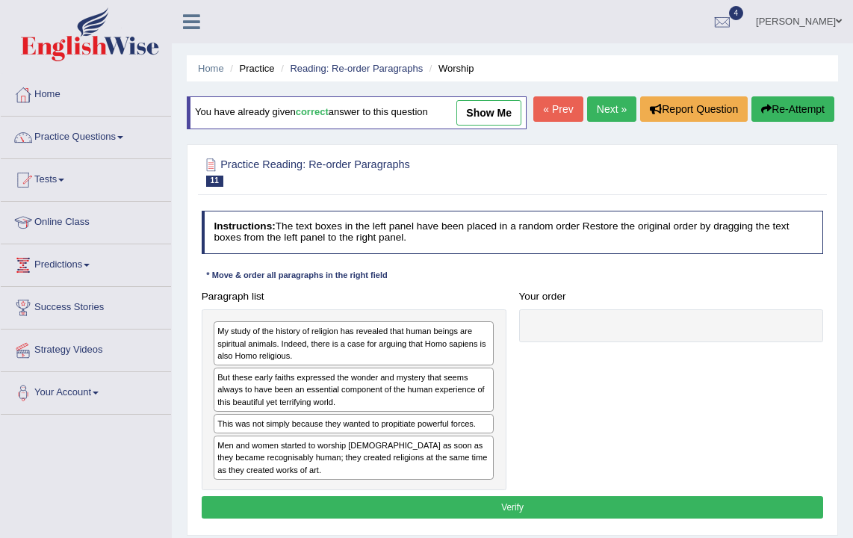
click at [597, 122] on link "Next »" at bounding box center [611, 108] width 49 height 25
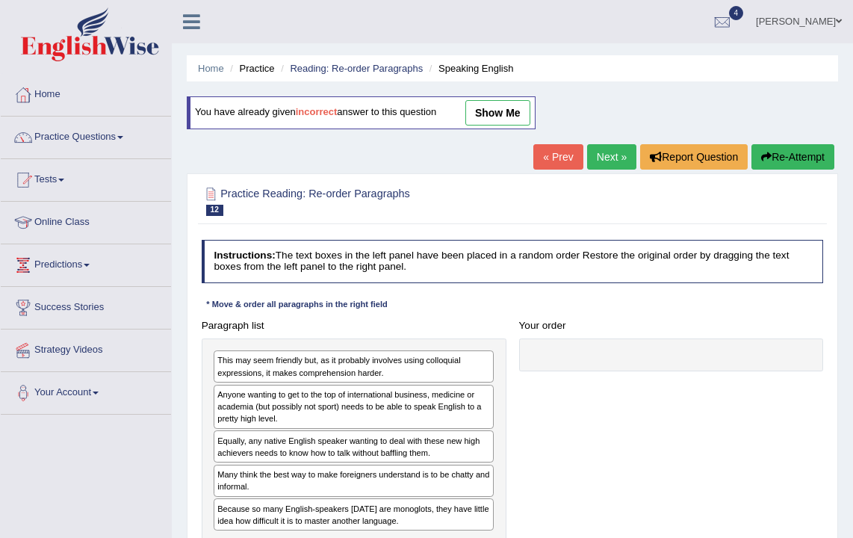
scroll to position [22, 0]
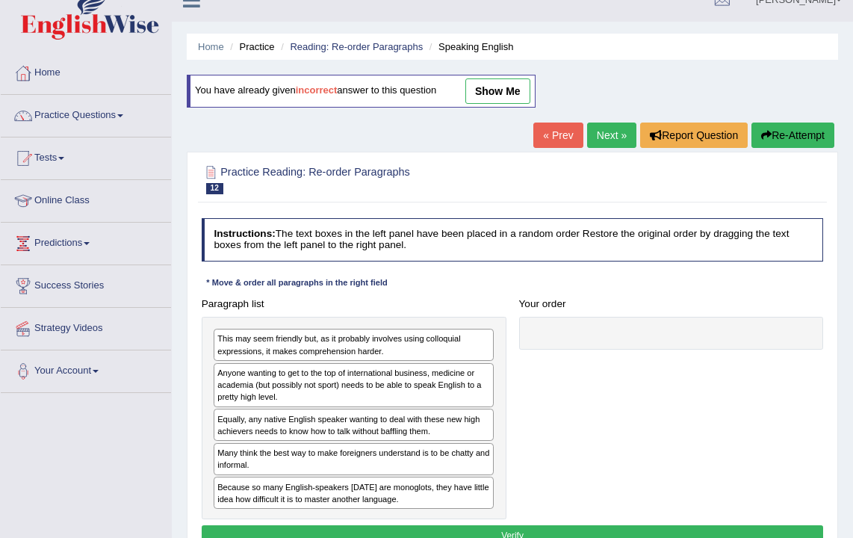
click at [608, 164] on div at bounding box center [513, 178] width 622 height 39
click at [606, 137] on link "Next »" at bounding box center [611, 135] width 49 height 25
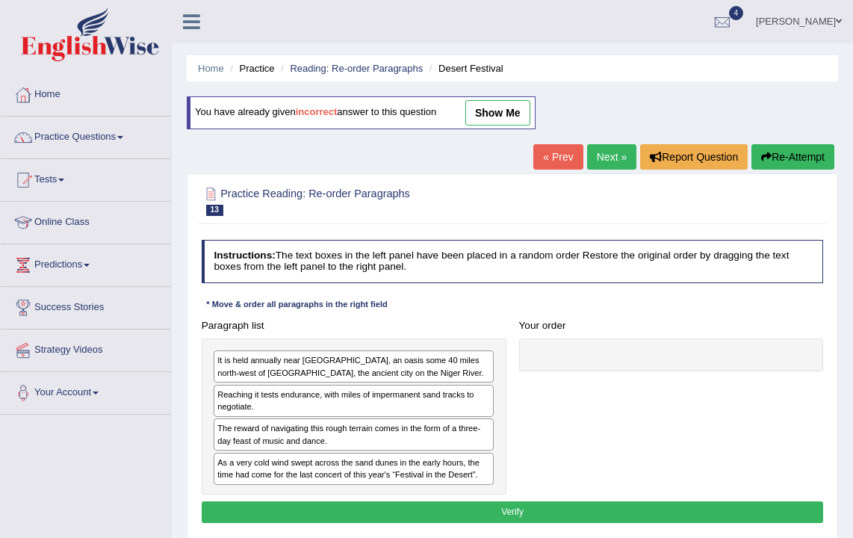
click at [604, 160] on link "Next »" at bounding box center [611, 156] width 49 height 25
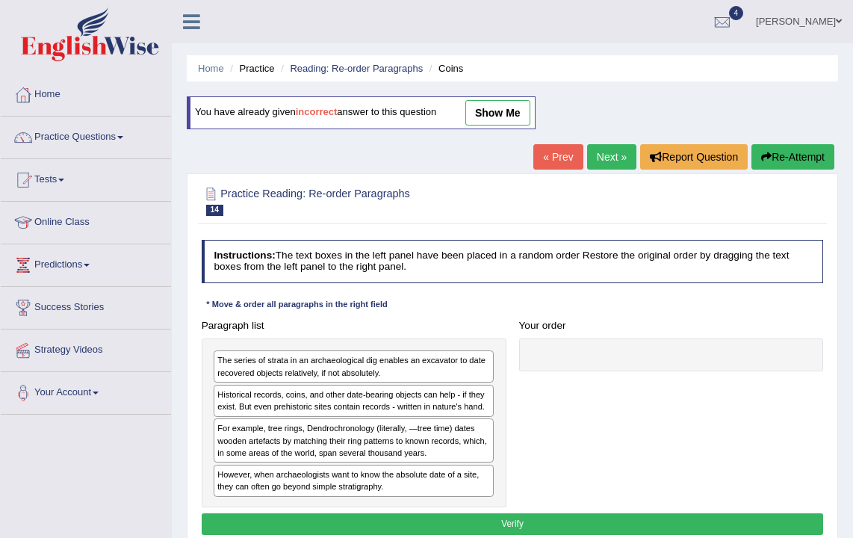
click at [605, 159] on link "Next »" at bounding box center [611, 156] width 49 height 25
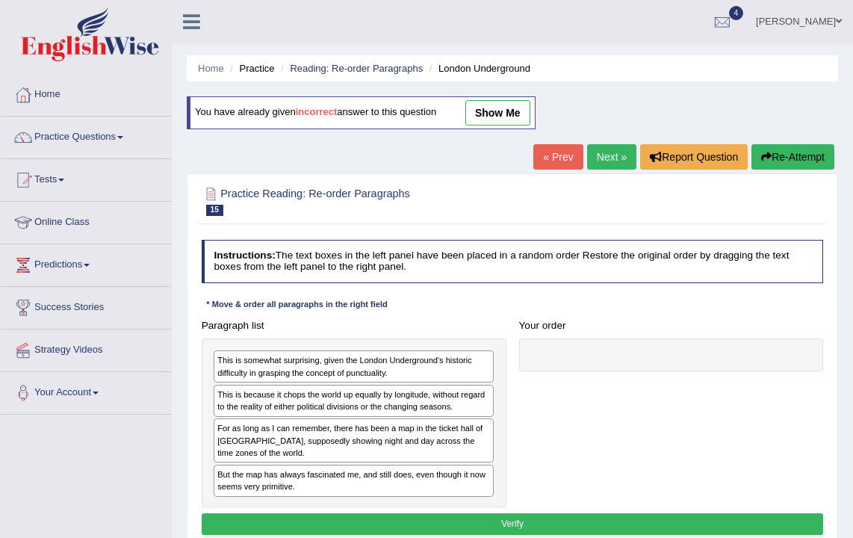
click at [598, 161] on link "Next »" at bounding box center [611, 156] width 49 height 25
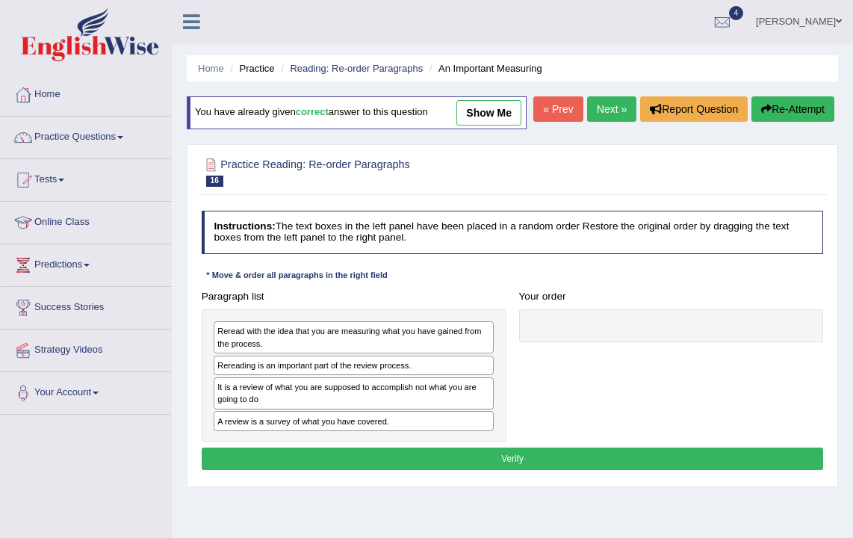
click at [602, 122] on link "Next »" at bounding box center [611, 108] width 49 height 25
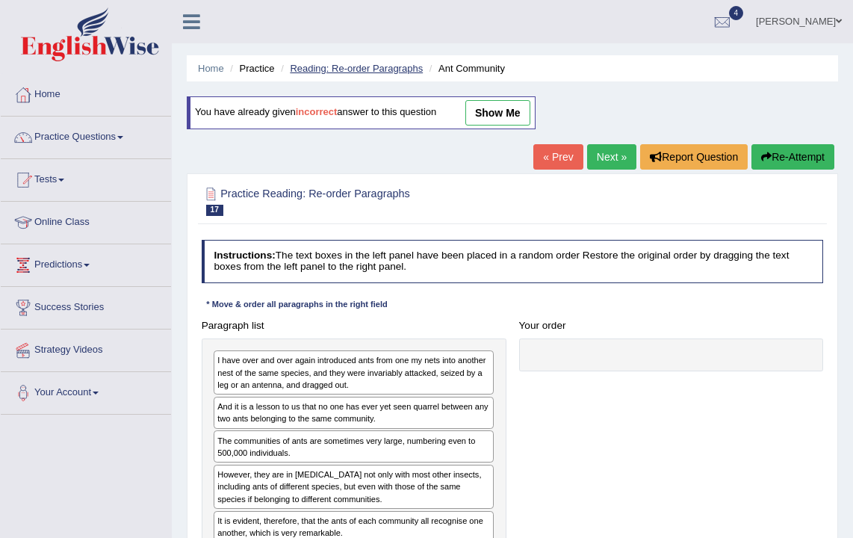
click at [349, 72] on link "Reading: Re-order Paragraphs" at bounding box center [356, 68] width 133 height 11
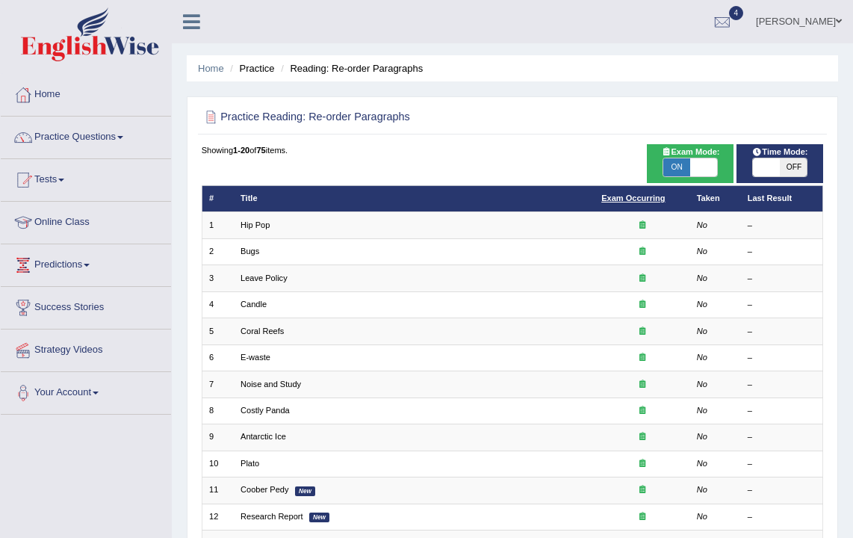
click at [627, 196] on link "Exam Occurring" at bounding box center [633, 198] width 64 height 9
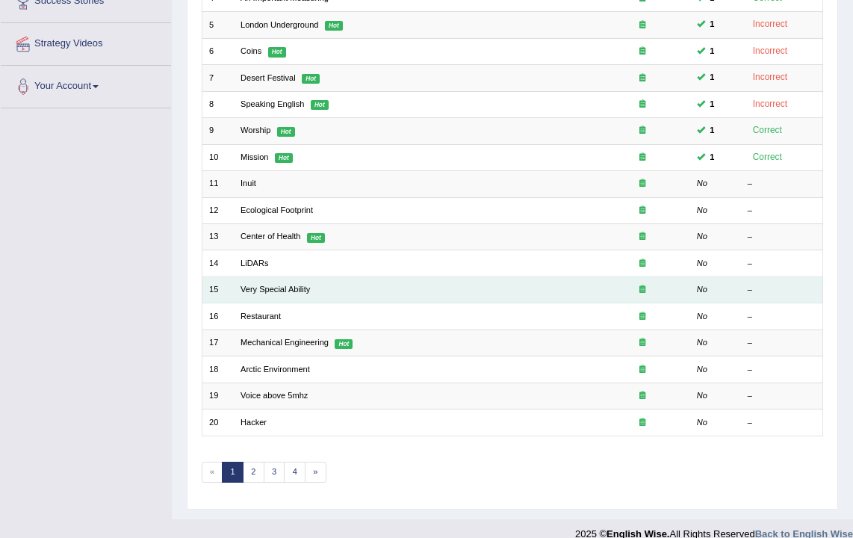
scroll to position [319, 0]
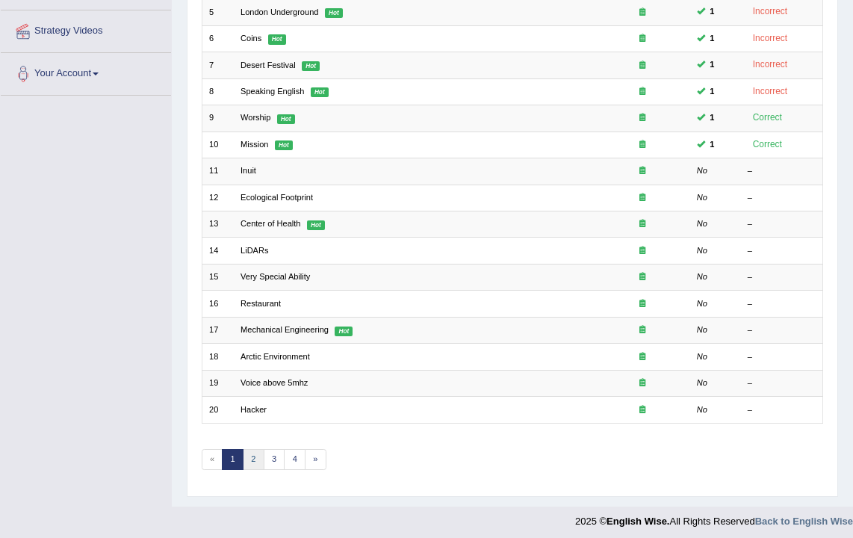
click at [252, 452] on link "2" at bounding box center [254, 459] width 22 height 21
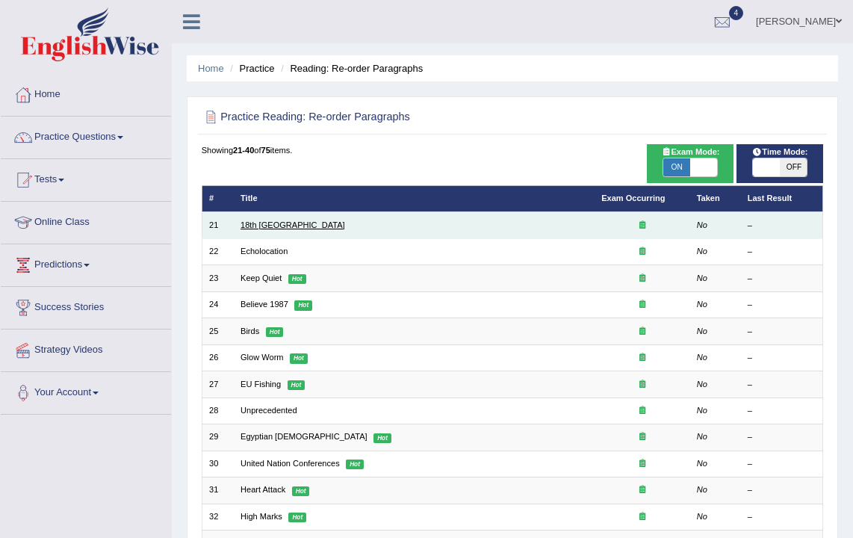
click at [288, 227] on link "18th Century Britain" at bounding box center [293, 224] width 105 height 9
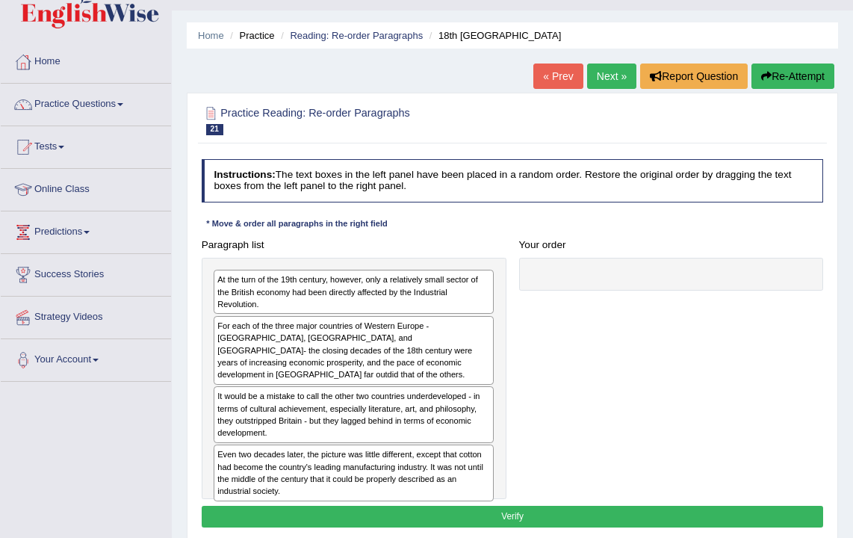
scroll to position [46, 0]
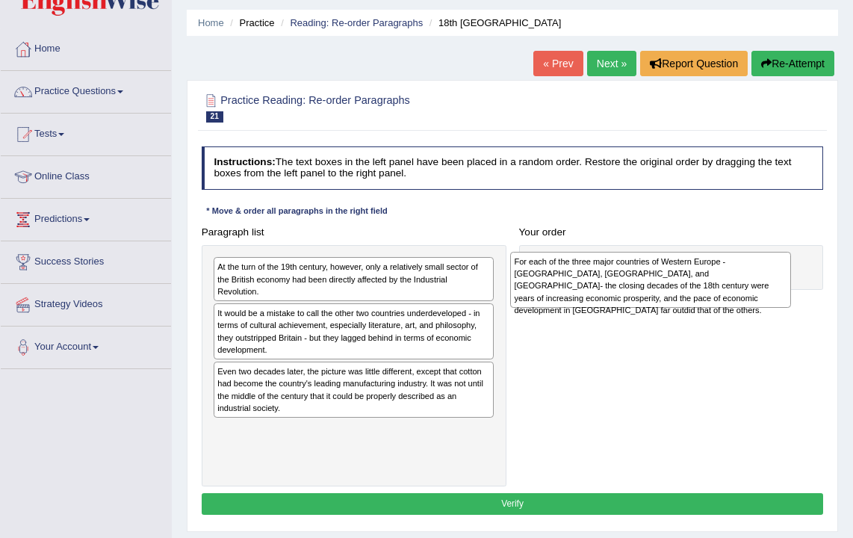
drag, startPoint x: 682, startPoint y: 368, endPoint x: 722, endPoint y: 289, distance: 87.9
click at [369, 335] on div "At the turn of the 19th century, however, only a relatively small sector of the…" at bounding box center [354, 365] width 305 height 241
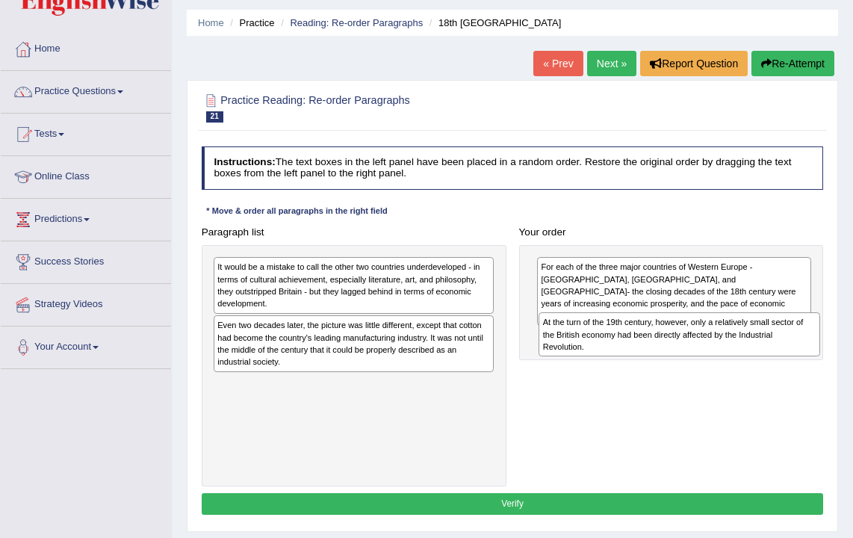
drag, startPoint x: 402, startPoint y: 280, endPoint x: 788, endPoint y: 352, distance: 392.9
click at [788, 352] on div "At the turn of the 19th century, however, only a relatively small sector of the…" at bounding box center [679, 334] width 281 height 44
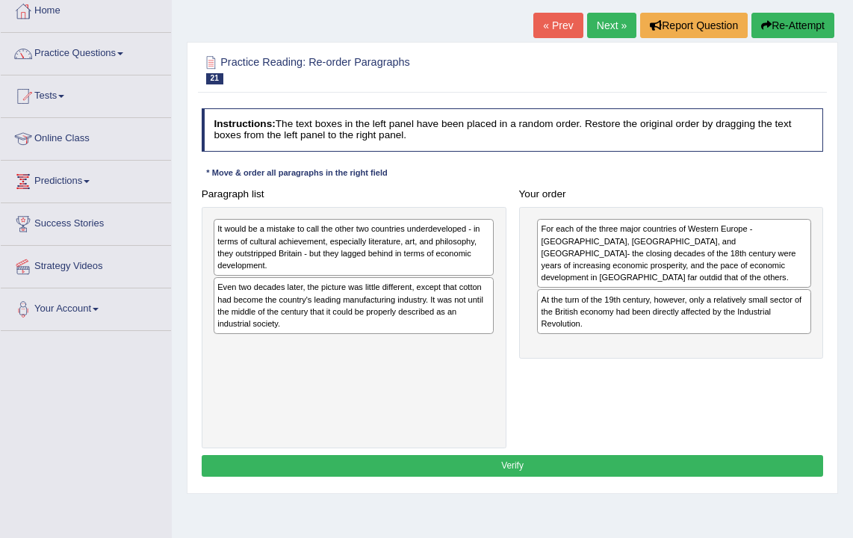
scroll to position [108, 0]
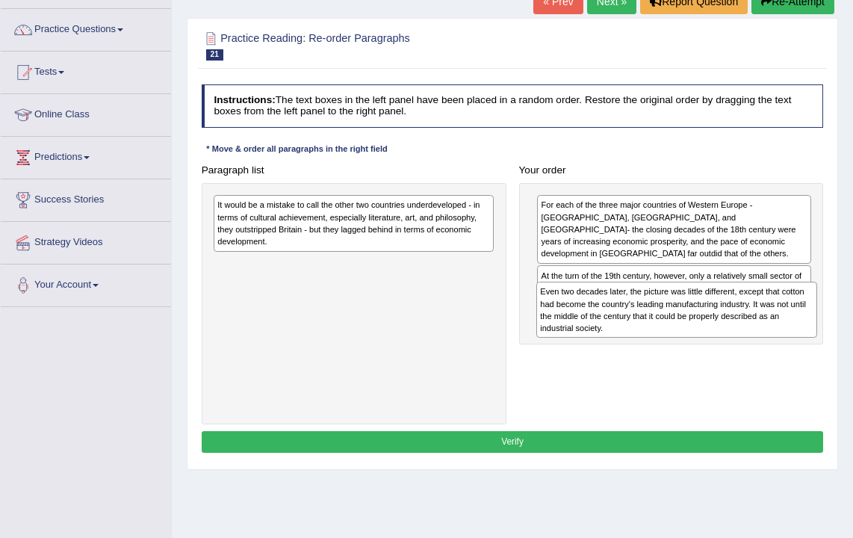
drag, startPoint x: 409, startPoint y: 286, endPoint x: 792, endPoint y: 337, distance: 386.6
click at [792, 337] on div "Paragraph list It would be a mistake to call the other two countries underdevel…" at bounding box center [512, 291] width 635 height 265
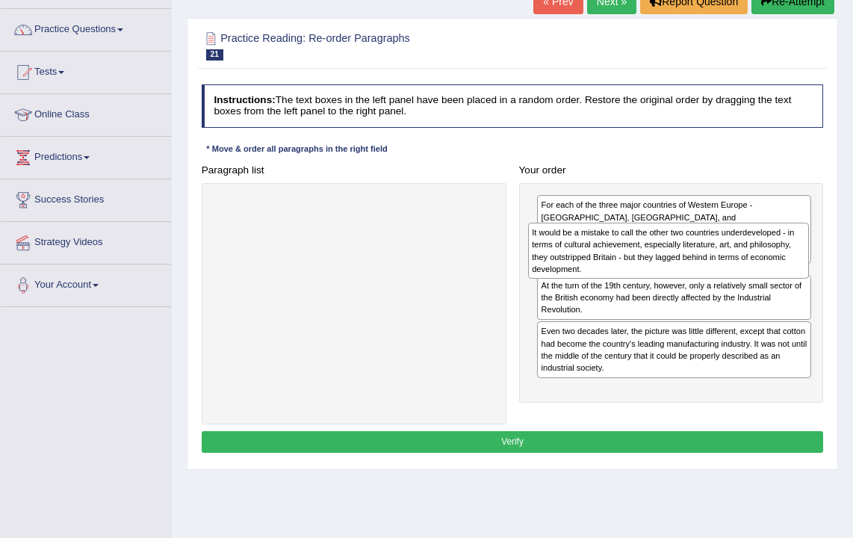
drag, startPoint x: 365, startPoint y: 224, endPoint x: 738, endPoint y: 263, distance: 375.6
click at [738, 263] on div "It would be a mistake to call the other two countries underdeveloped - in terms…" at bounding box center [668, 251] width 281 height 56
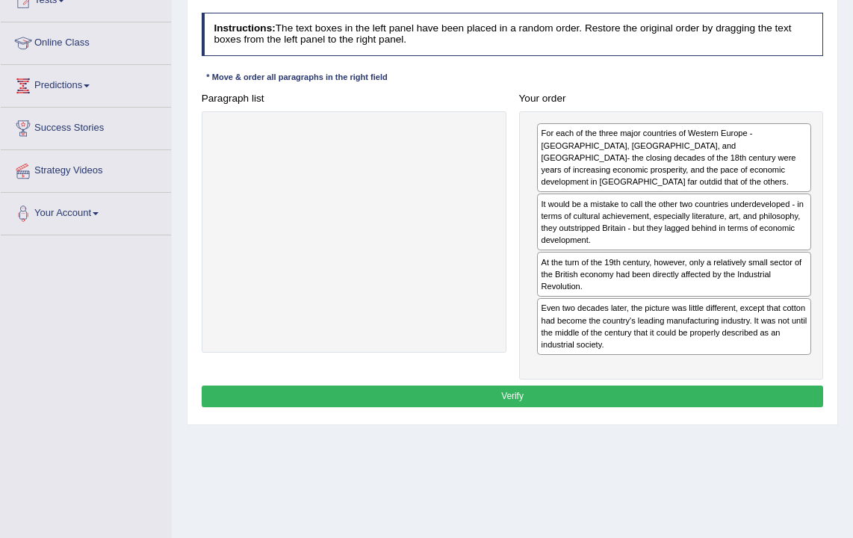
scroll to position [185, 0]
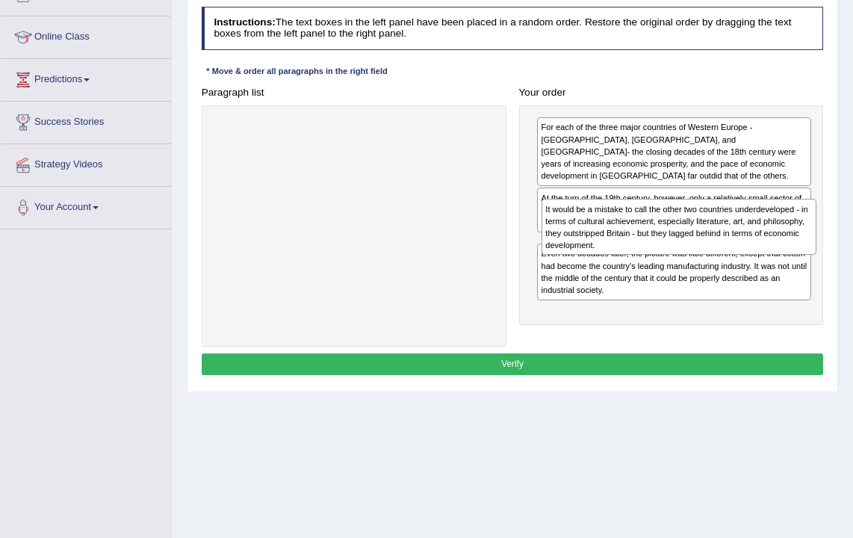
drag, startPoint x: 705, startPoint y: 199, endPoint x: 714, endPoint y: 244, distance: 45.1
click at [714, 244] on div "It would be a mistake to call the other two countries underdeveloped - in terms…" at bounding box center [679, 227] width 275 height 56
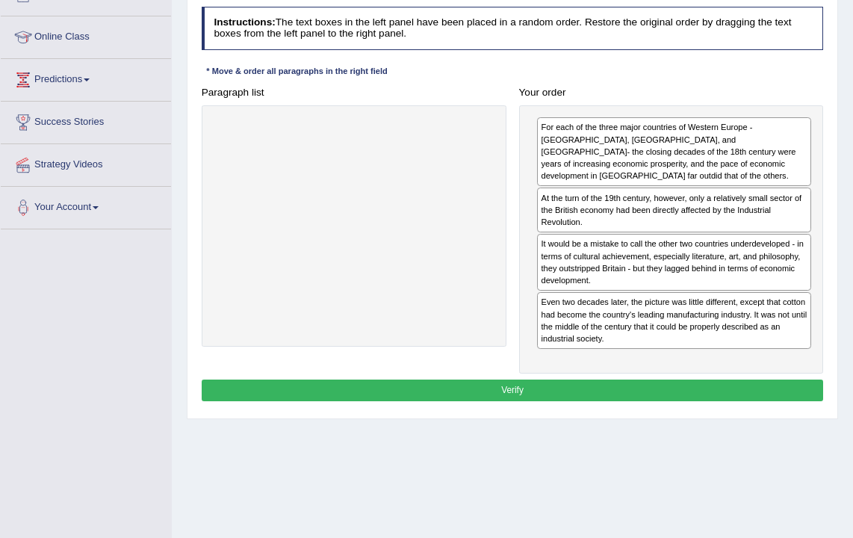
click at [548, 380] on button "Verify" at bounding box center [513, 391] width 622 height 22
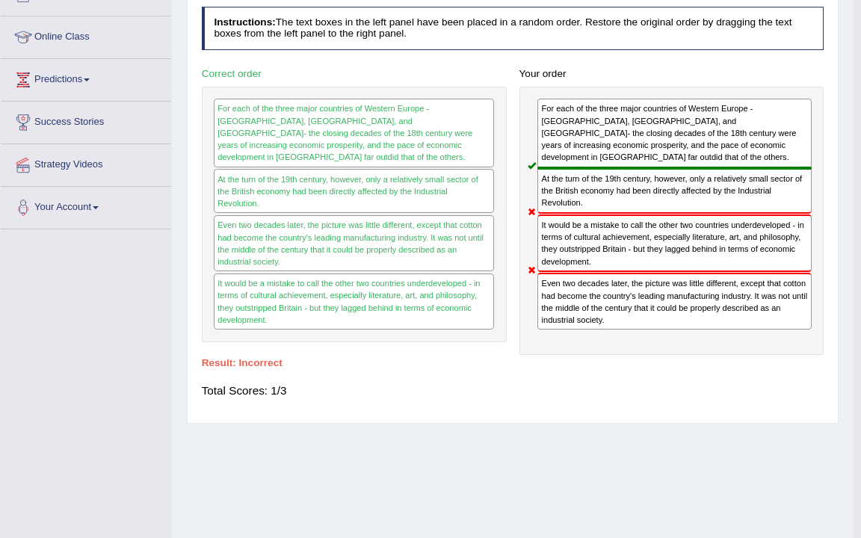
click at [0, 0] on div "Saving your answer..." at bounding box center [0, 0] width 0 height 0
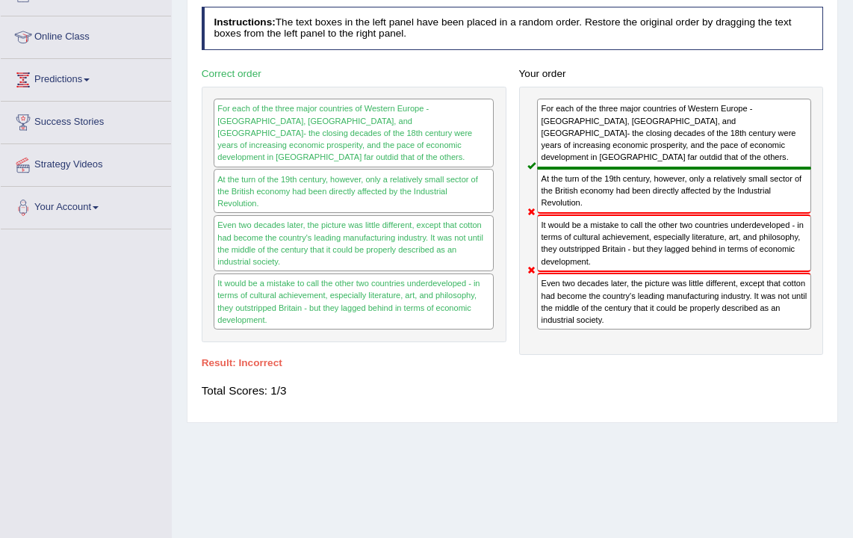
click at [649, 284] on div "Even two decades later, the picture was little different, except that cotton ha…" at bounding box center [674, 301] width 274 height 57
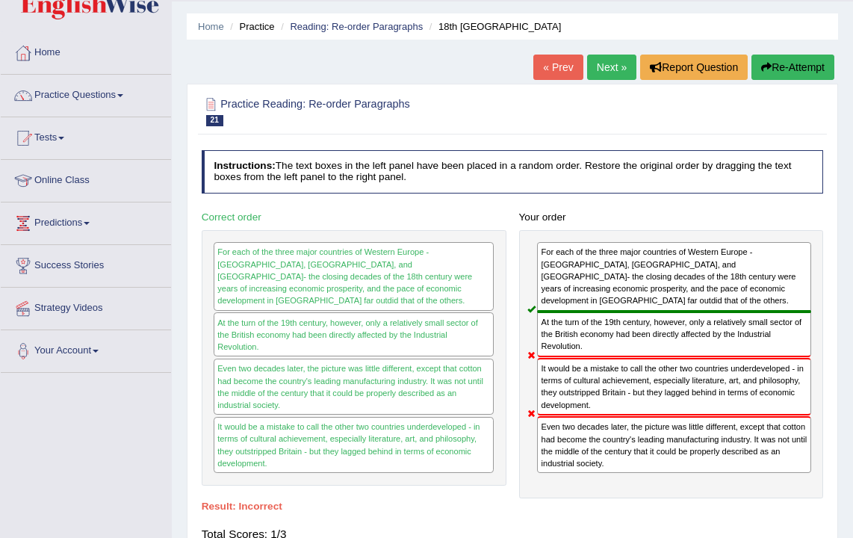
scroll to position [55, 0]
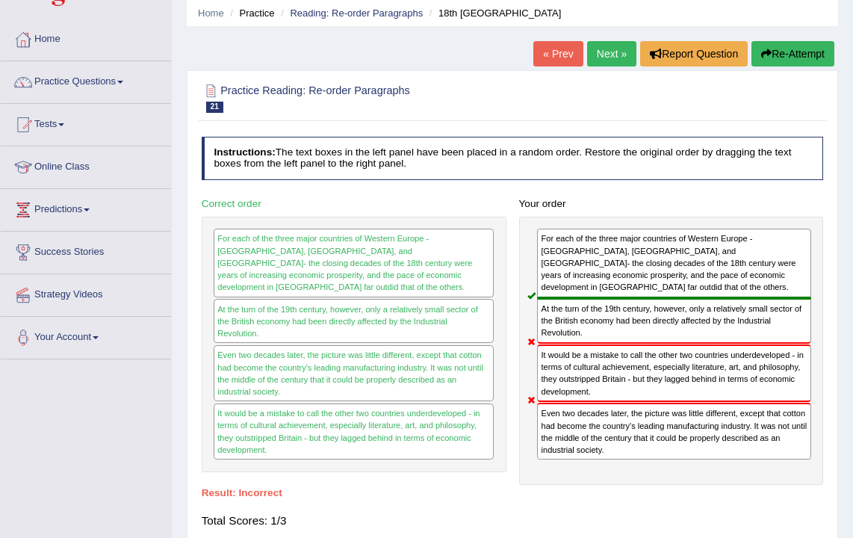
click at [602, 28] on div "Home Practice Reading: Re-order Paragraphs 18th Century Britain « Prev Next » R…" at bounding box center [512, 318] width 681 height 747
click at [598, 60] on link "Next »" at bounding box center [611, 53] width 49 height 25
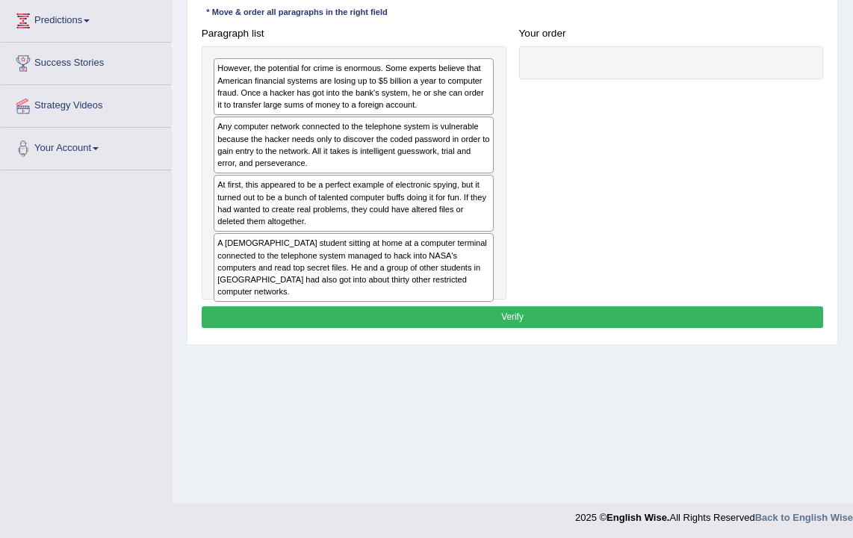
scroll to position [247, 0]
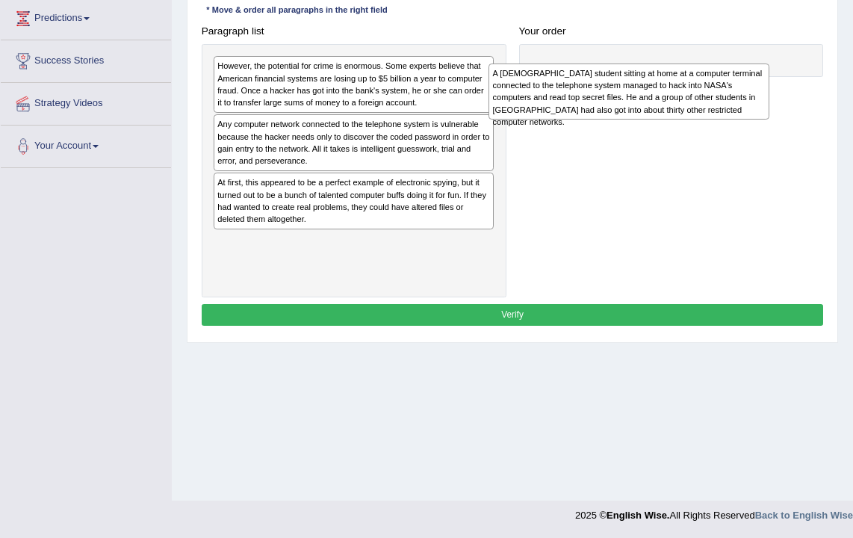
drag, startPoint x: 352, startPoint y: 261, endPoint x: 699, endPoint y: 75, distance: 394.1
click at [699, 75] on div "A [DEMOGRAPHIC_DATA] student sitting at home at a computer terminal connected t…" at bounding box center [629, 92] width 281 height 56
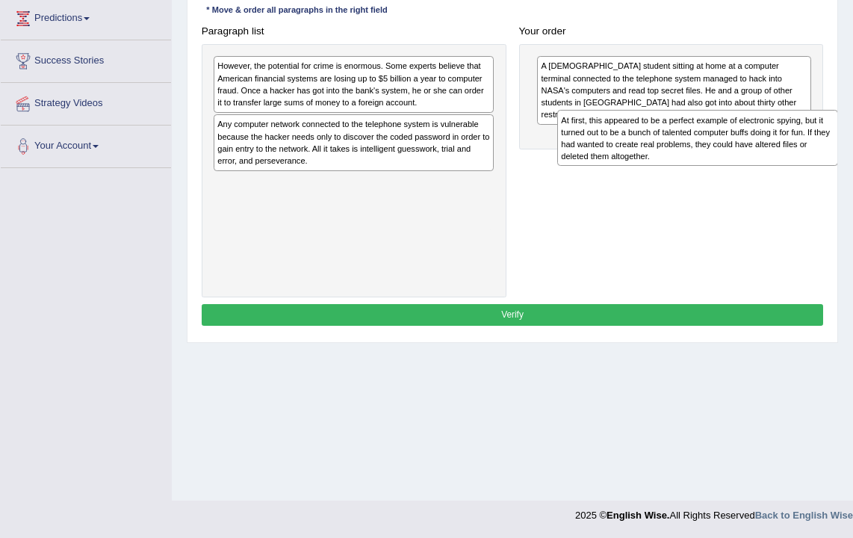
drag, startPoint x: 383, startPoint y: 193, endPoint x: 763, endPoint y: 154, distance: 382.3
click at [763, 154] on div "At first, this appeared to be a perfect example of electronic spying, but it tu…" at bounding box center [697, 138] width 281 height 56
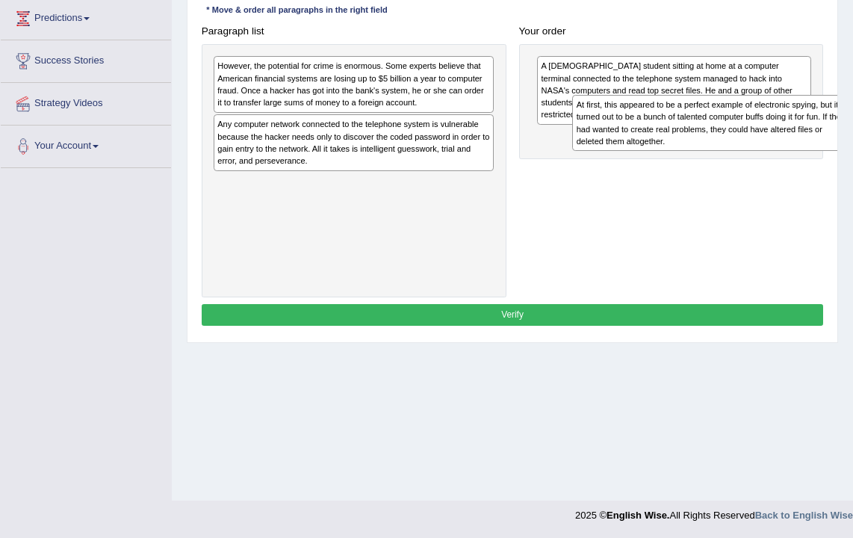
drag, startPoint x: 435, startPoint y: 199, endPoint x: 846, endPoint y: 140, distance: 415.9
click at [848, 140] on div "Home Practice Reading: Re-order Paragraphs Hacker « Prev Next » Report Question…" at bounding box center [512, 126] width 681 height 747
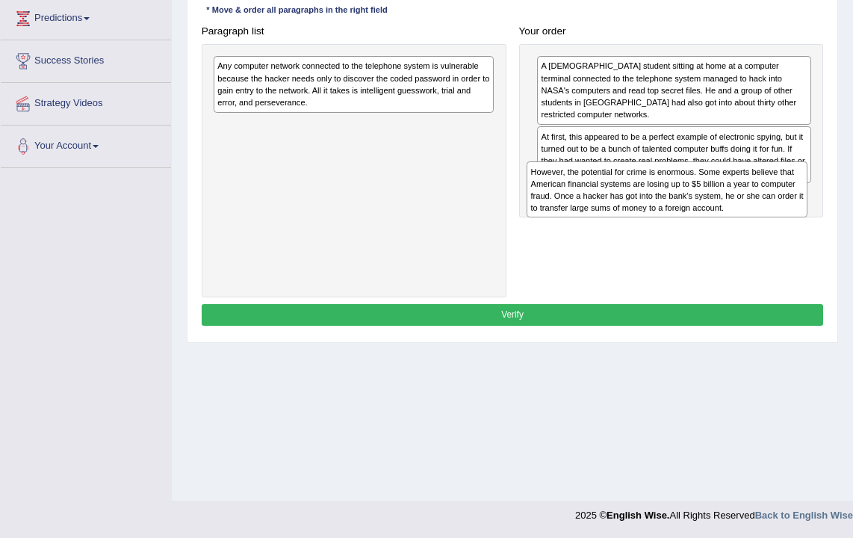
drag, startPoint x: 337, startPoint y: 90, endPoint x: 699, endPoint y: 216, distance: 383.5
click at [699, 216] on div "However, the potential for crime is enormous. Some experts believe that America…" at bounding box center [667, 189] width 281 height 56
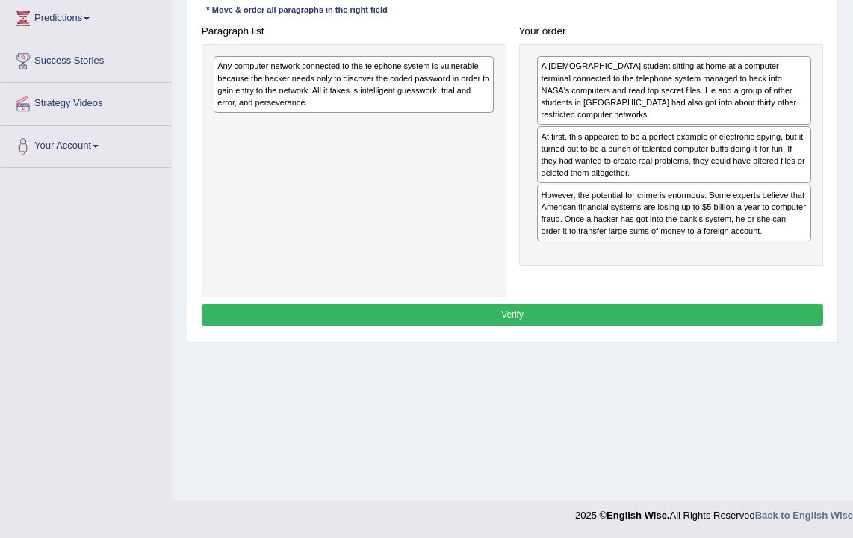
click at [317, 81] on div "Any computer network connected to the telephone system is vulnerable because th…" at bounding box center [354, 84] width 280 height 56
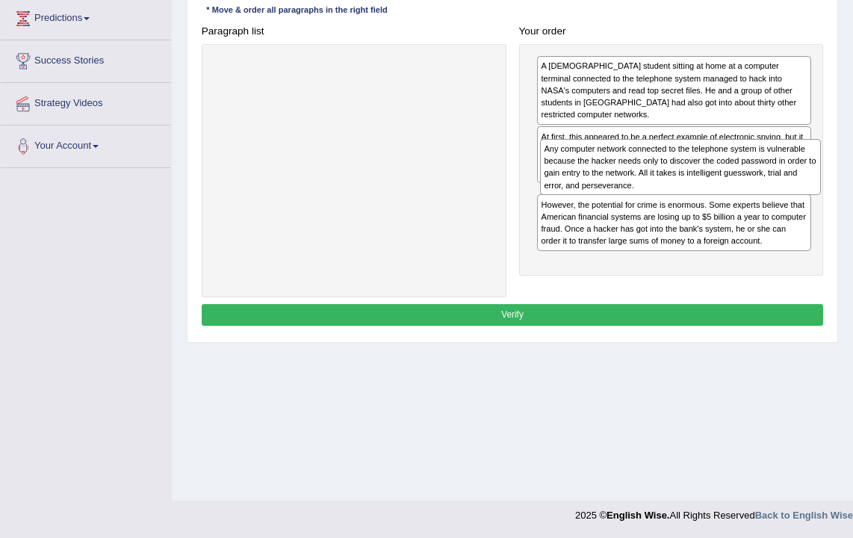
drag, startPoint x: 315, startPoint y: 75, endPoint x: 690, endPoint y: 173, distance: 387.8
click at [690, 173] on div "Any computer network connected to the telephone system is vulnerable because th…" at bounding box center [680, 167] width 281 height 56
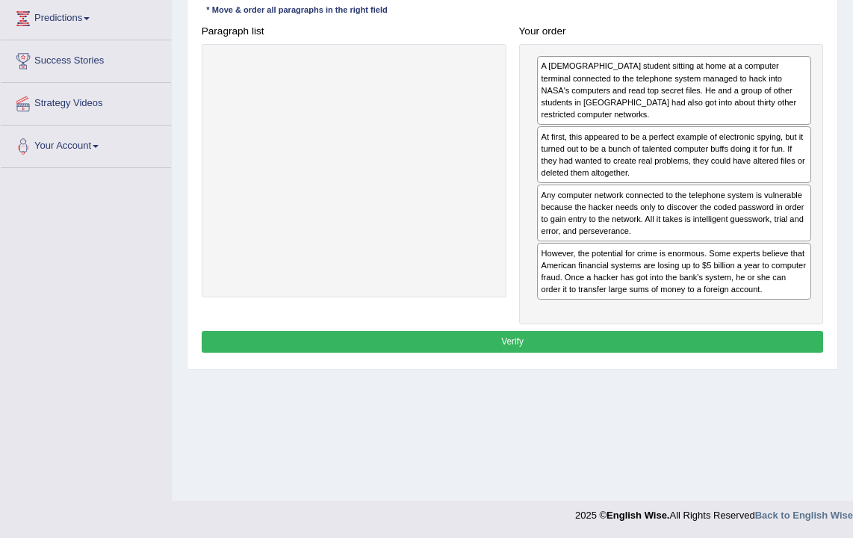
click at [654, 331] on button "Verify" at bounding box center [513, 342] width 622 height 22
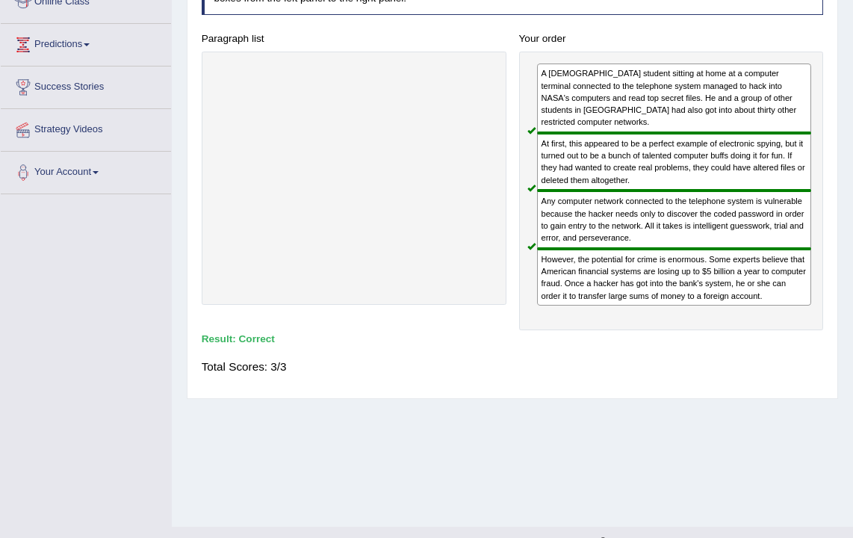
scroll to position [201, 0]
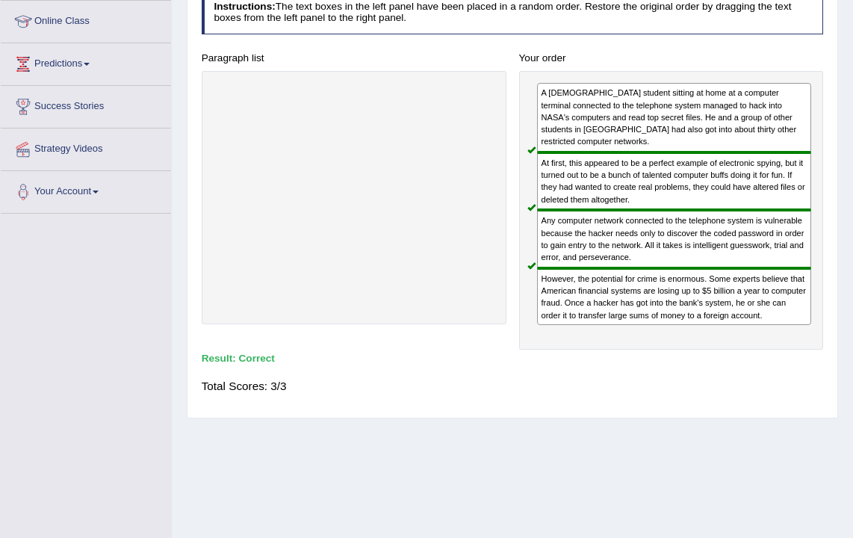
click at [596, 212] on div "Any computer network connected to the telephone system is vulnerable because th…" at bounding box center [674, 239] width 274 height 58
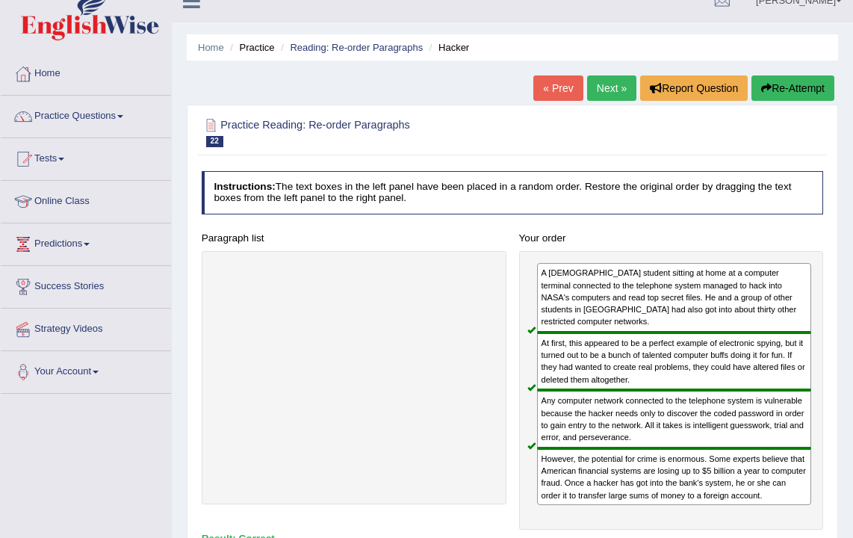
scroll to position [0, 0]
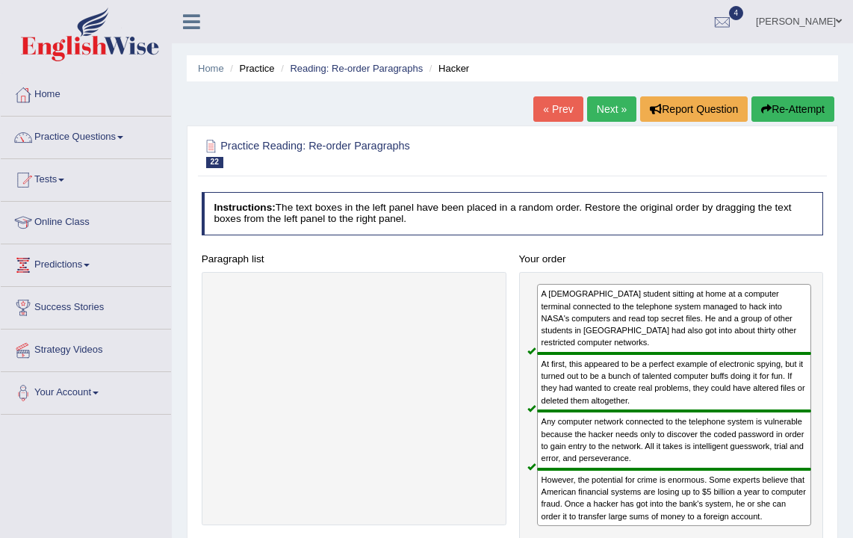
click at [604, 79] on ul "Home Practice Reading: Re-order Paragraphs Hacker" at bounding box center [512, 68] width 651 height 26
drag, startPoint x: 607, startPoint y: 112, endPoint x: 605, endPoint y: 123, distance: 10.6
click at [607, 112] on link "Next »" at bounding box center [611, 108] width 49 height 25
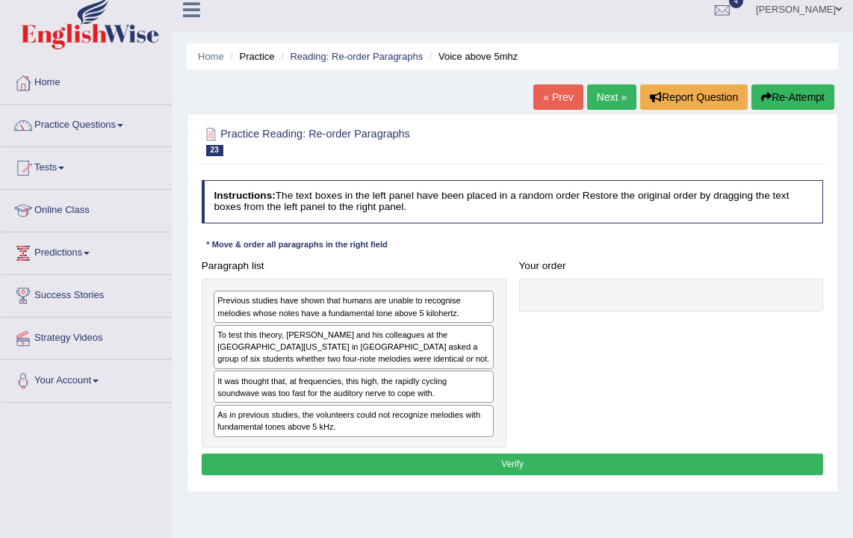
scroll to position [19, 0]
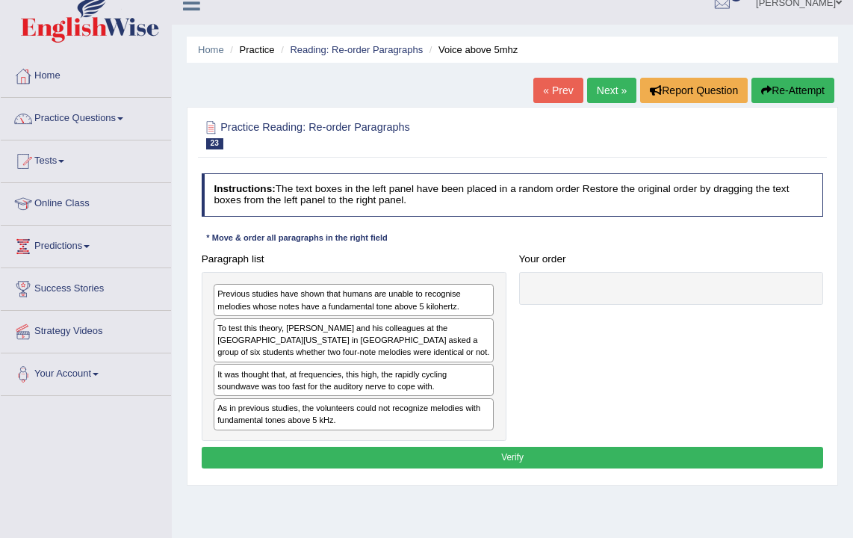
click at [601, 109] on div "Practice Reading: Re-order Paragraphs 23 Voice above 5mhz Instructions: The tex…" at bounding box center [512, 296] width 651 height 379
click at [601, 88] on link "Next »" at bounding box center [611, 90] width 49 height 25
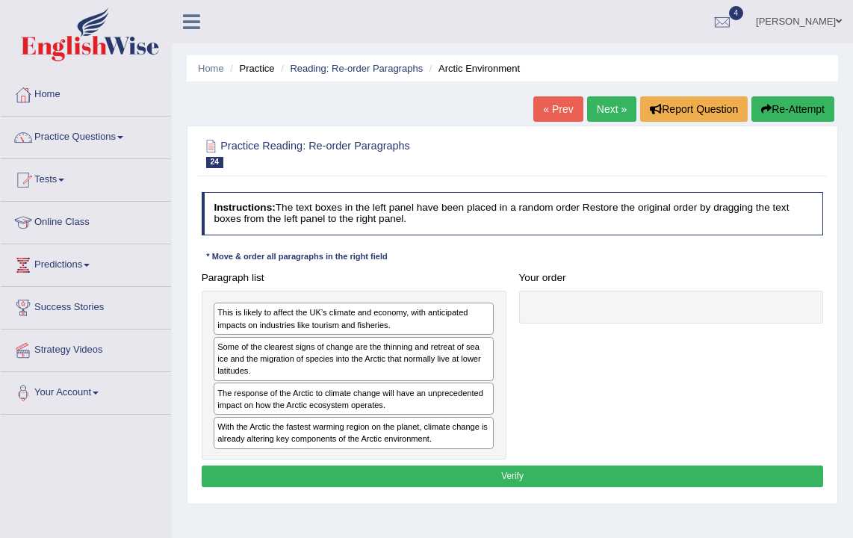
click at [593, 104] on link "Next »" at bounding box center [611, 108] width 49 height 25
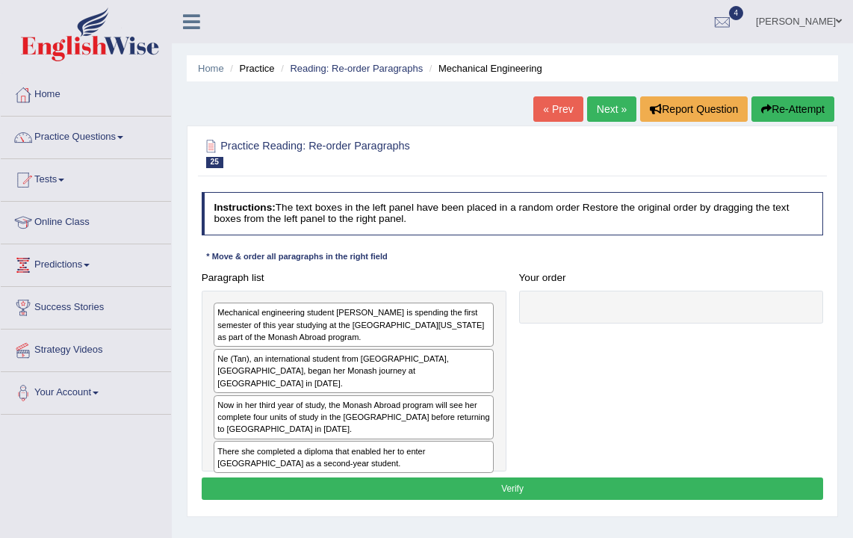
click at [596, 108] on link "Next »" at bounding box center [611, 108] width 49 height 25
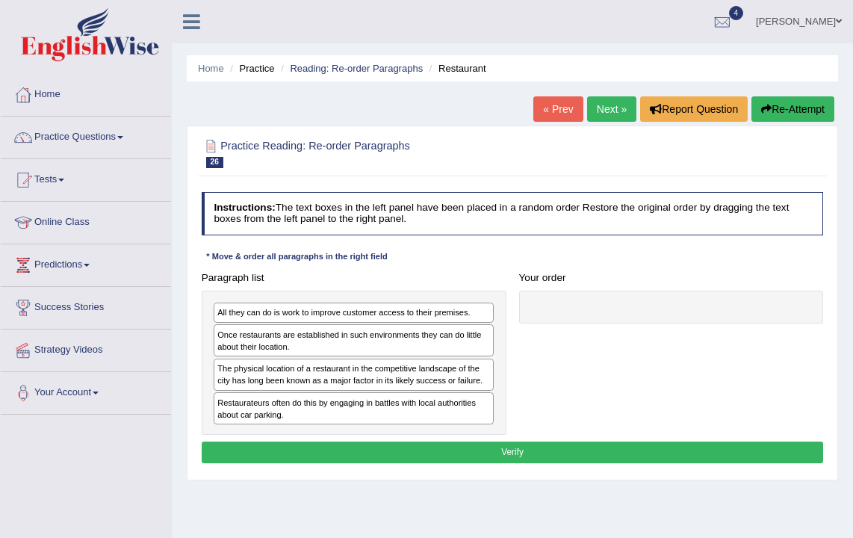
click at [607, 114] on link "Next »" at bounding box center [611, 108] width 49 height 25
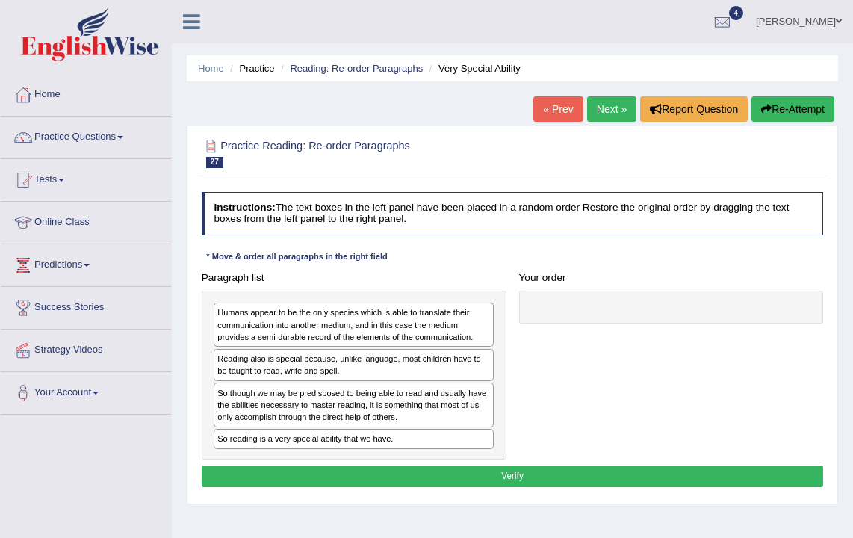
click at [602, 108] on link "Next »" at bounding box center [611, 108] width 49 height 25
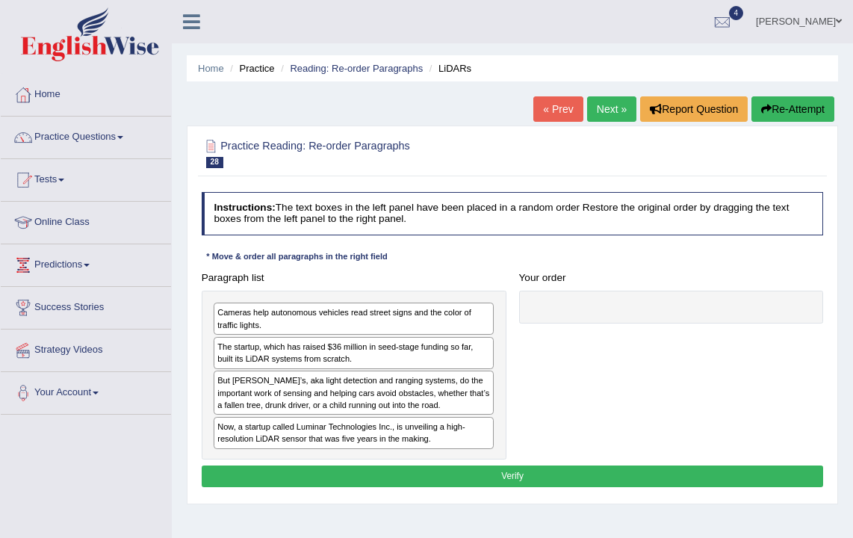
click at [591, 117] on link "Next »" at bounding box center [611, 108] width 49 height 25
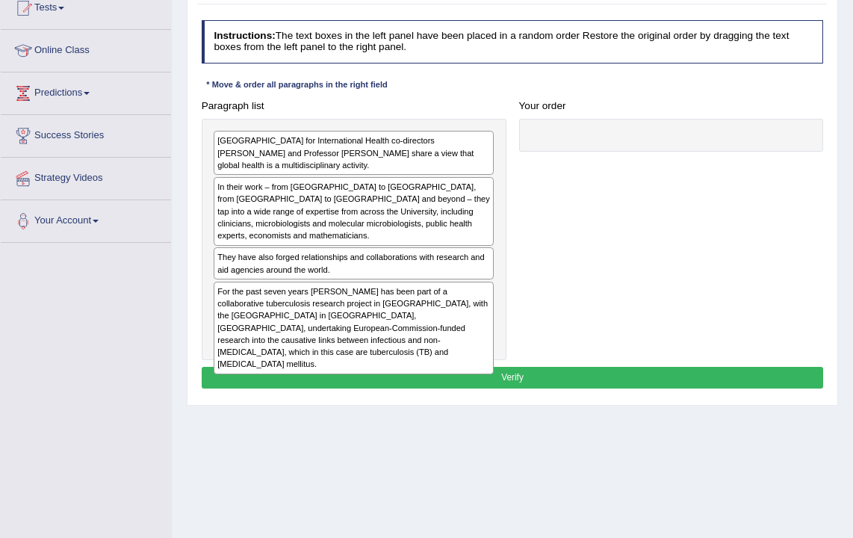
scroll to position [165, 0]
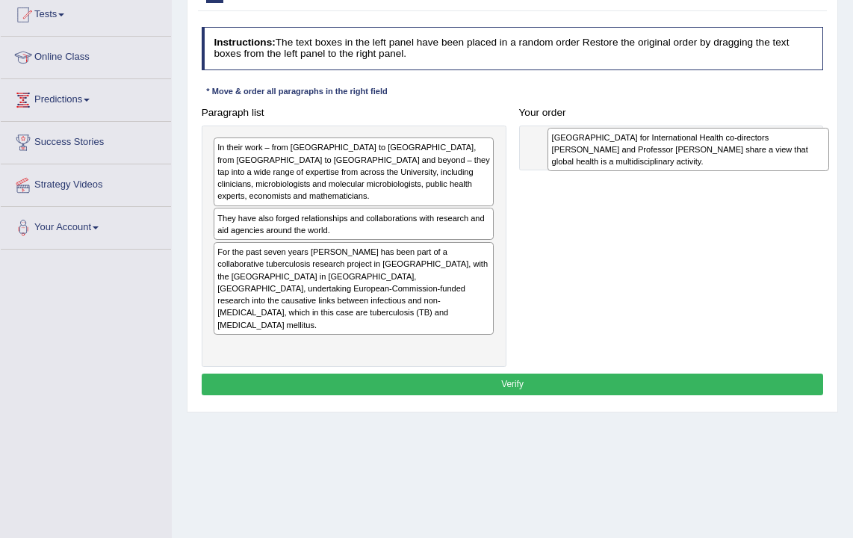
drag, startPoint x: 601, startPoint y: 321, endPoint x: 741, endPoint y: 152, distance: 219.6
click at [345, 157] on div "[GEOGRAPHIC_DATA] for International Health co-directors [PERSON_NAME] and Profe…" at bounding box center [354, 246] width 305 height 241
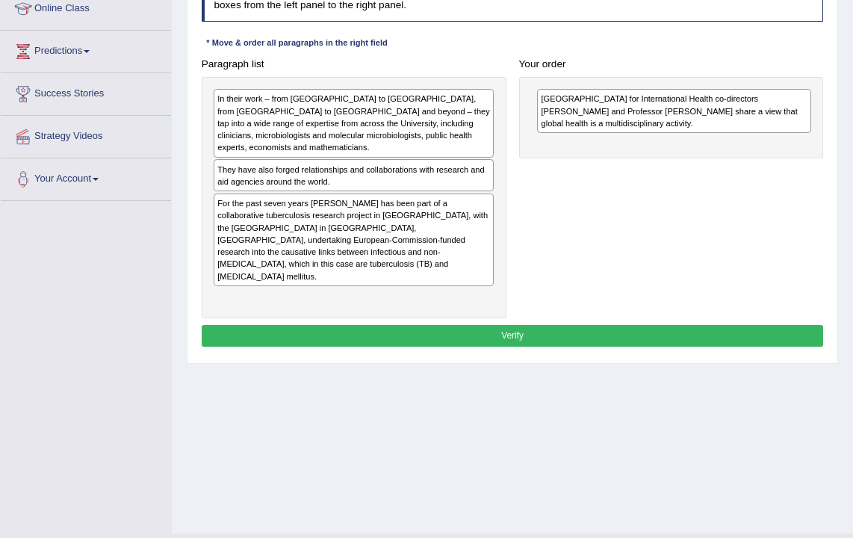
scroll to position [201, 0]
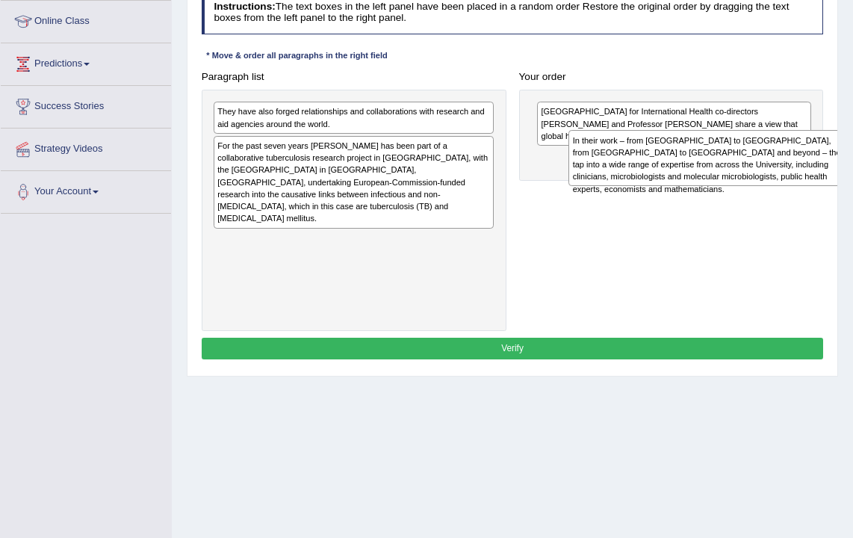
drag, startPoint x: 389, startPoint y: 129, endPoint x: 811, endPoint y: 169, distance: 423.2
click at [811, 169] on div "In their work – from Tanzania to the Gambia, from Myanmar to Indonesia and beyo…" at bounding box center [709, 158] width 281 height 56
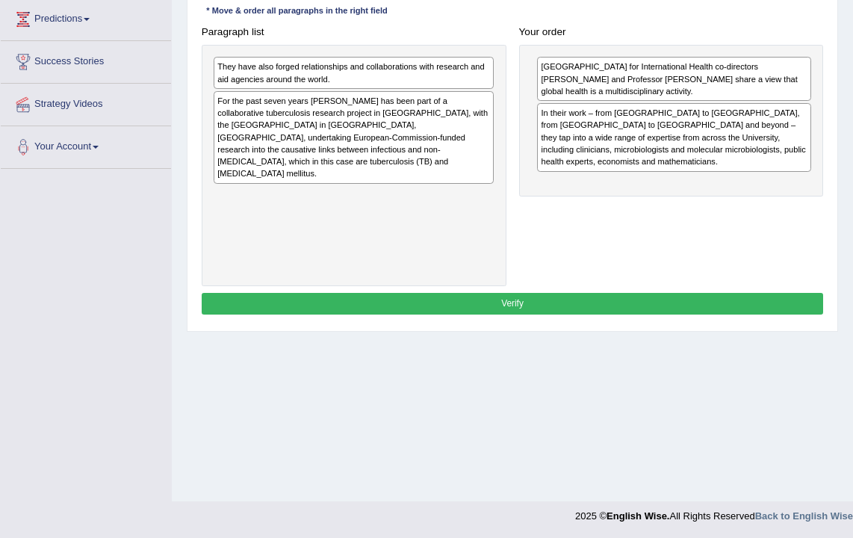
scroll to position [247, 0]
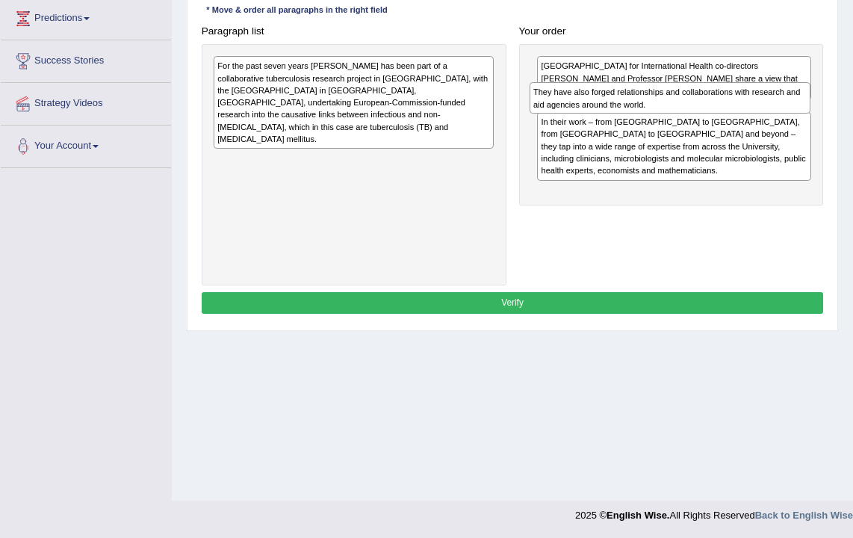
drag, startPoint x: 414, startPoint y: 69, endPoint x: 774, endPoint y: 103, distance: 361.7
click at [774, 103] on div "They have also forged relationships and collaborations with research and aid ag…" at bounding box center [670, 97] width 281 height 31
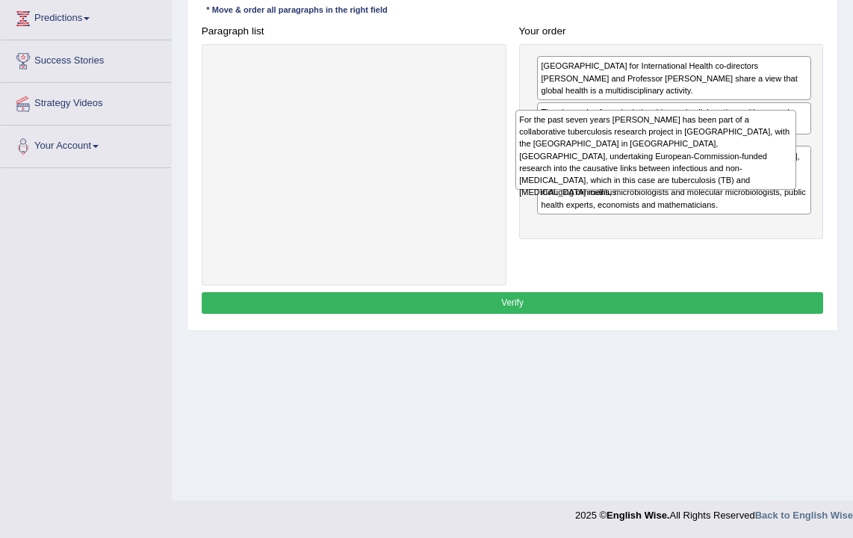
drag, startPoint x: 387, startPoint y: 96, endPoint x: 746, endPoint y: 165, distance: 365.3
click at [746, 165] on div "For the past seven years Professor Philip Hill has been part of a collaborative…" at bounding box center [656, 150] width 281 height 80
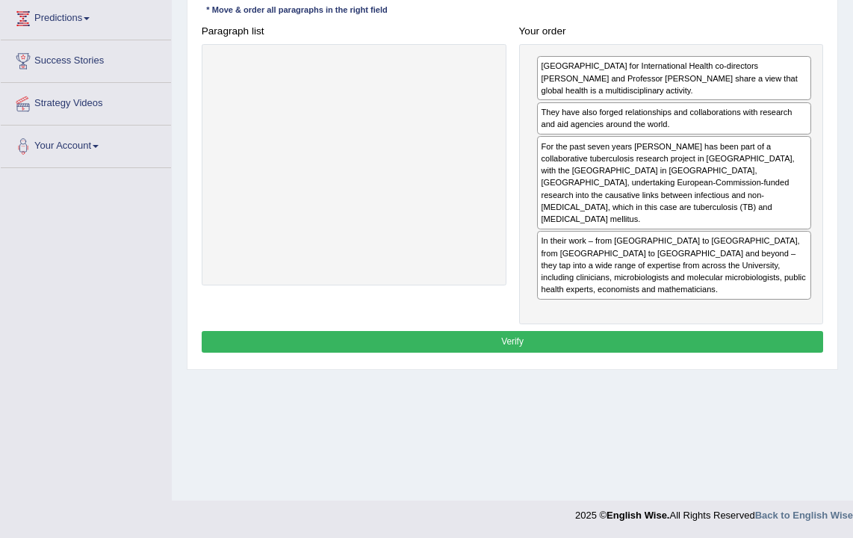
click at [539, 331] on button "Verify" at bounding box center [513, 342] width 622 height 22
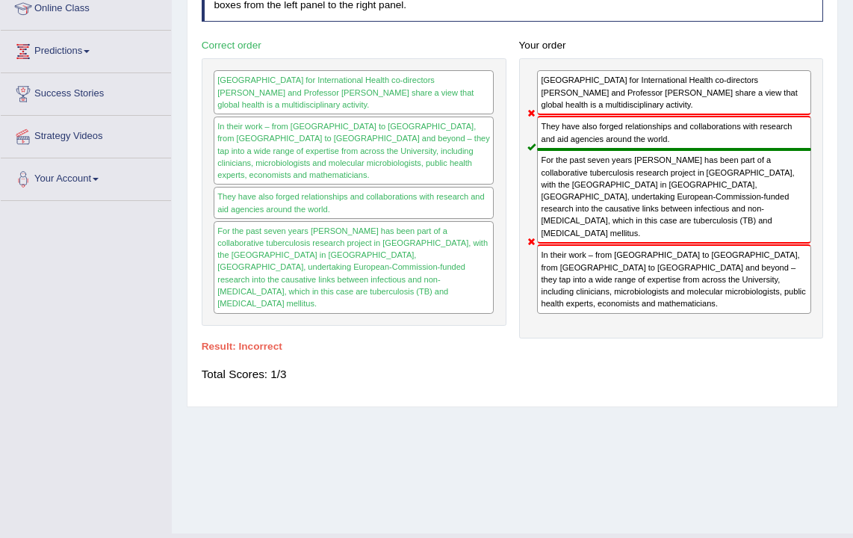
scroll to position [208, 0]
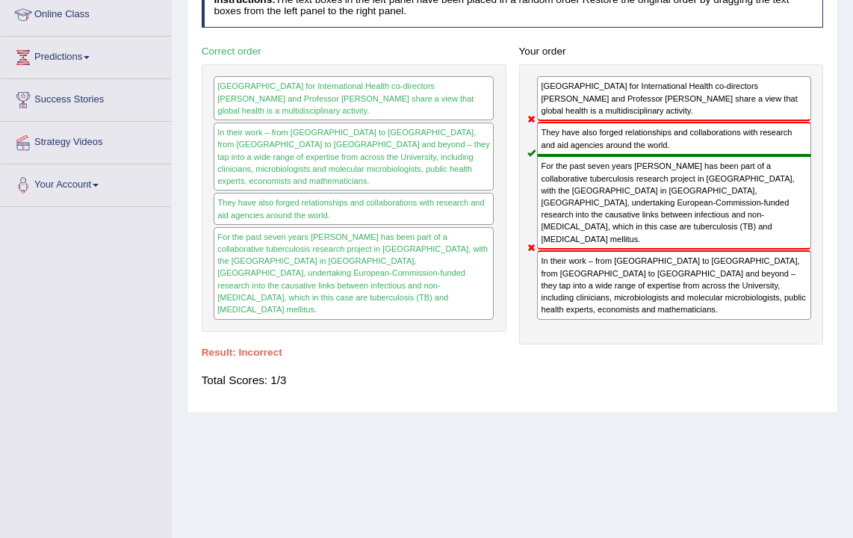
drag, startPoint x: 673, startPoint y: 143, endPoint x: 616, endPoint y: 247, distance: 117.7
click at [616, 250] on div "In their work – from Tanzania to the Gambia, from Myanmar to Indonesia and beyo…" at bounding box center [674, 284] width 274 height 69
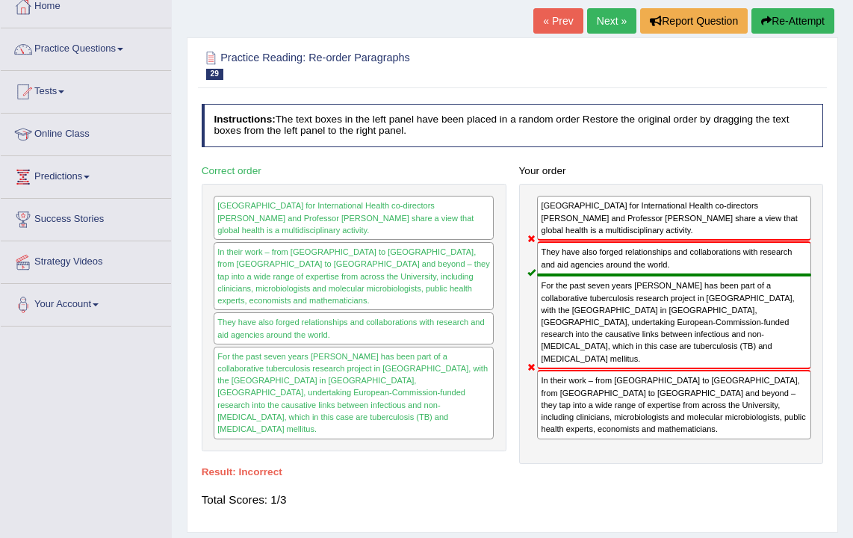
scroll to position [88, 0]
click at [607, 20] on link "Next »" at bounding box center [611, 20] width 49 height 25
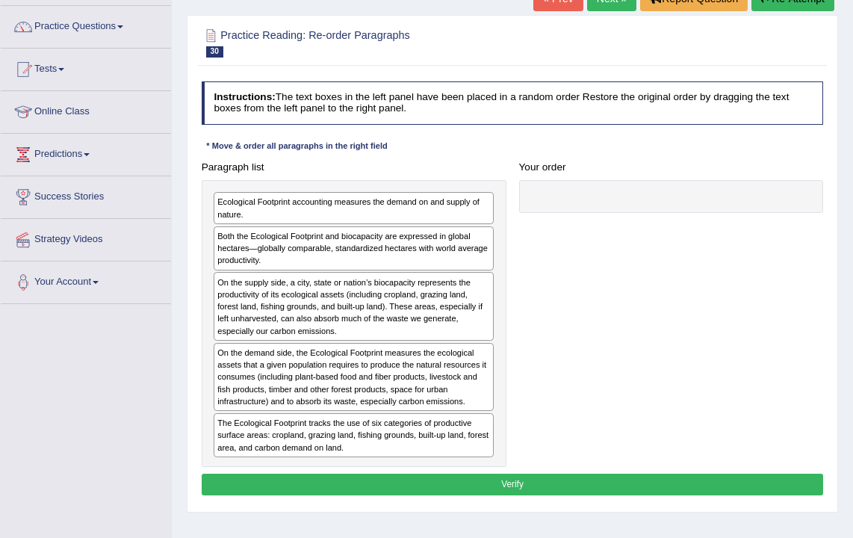
scroll to position [182, 0]
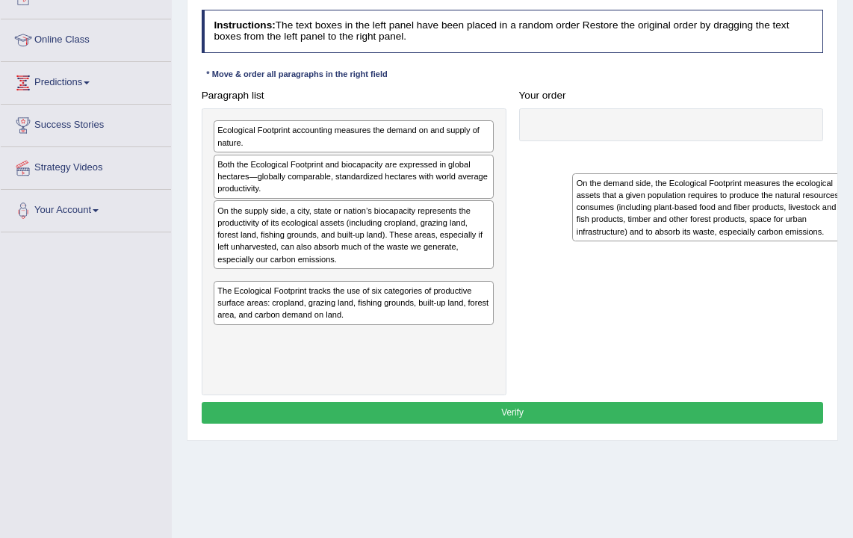
drag, startPoint x: 571, startPoint y: 377, endPoint x: 755, endPoint y: 233, distance: 233.7
click at [329, 314] on div "Ecological Footprint accounting measures the demand on and supply of nature. Bo…" at bounding box center [354, 252] width 305 height 288
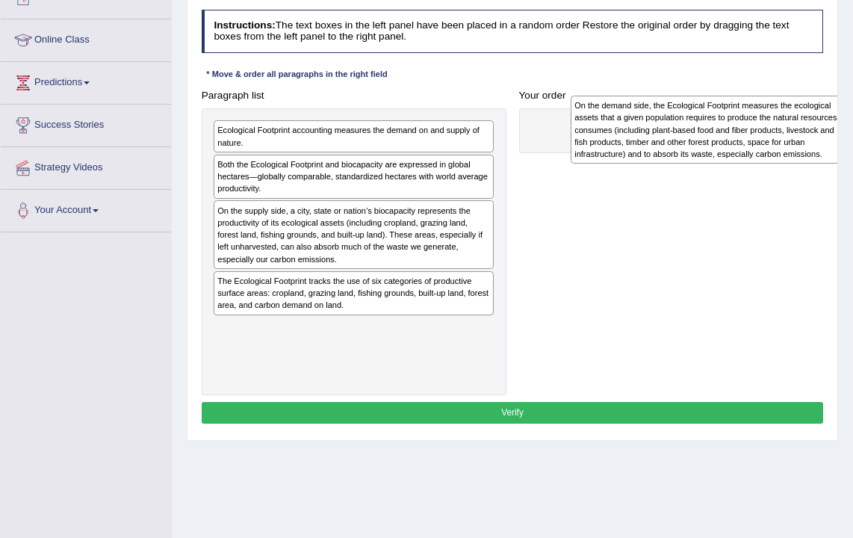
drag, startPoint x: 603, startPoint y: 234, endPoint x: 703, endPoint y: 124, distance: 148.6
click at [703, 124] on div "On the demand side, the Ecological Footprint measures the ecological assets tha…" at bounding box center [711, 130] width 281 height 68
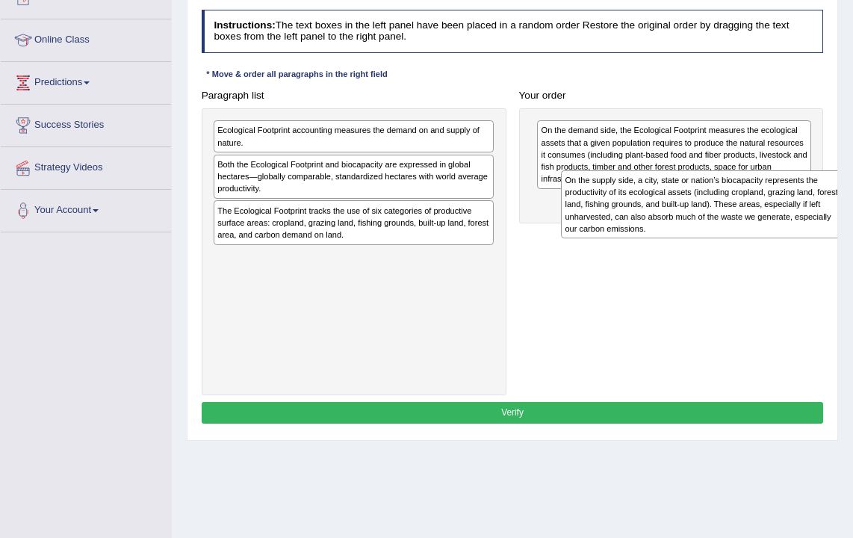
drag, startPoint x: 333, startPoint y: 220, endPoint x: 741, endPoint y: 205, distance: 408.2
click at [741, 205] on div "On the supply side, a city, state or nation’s biocapacity represents the produc…" at bounding box center [701, 204] width 281 height 68
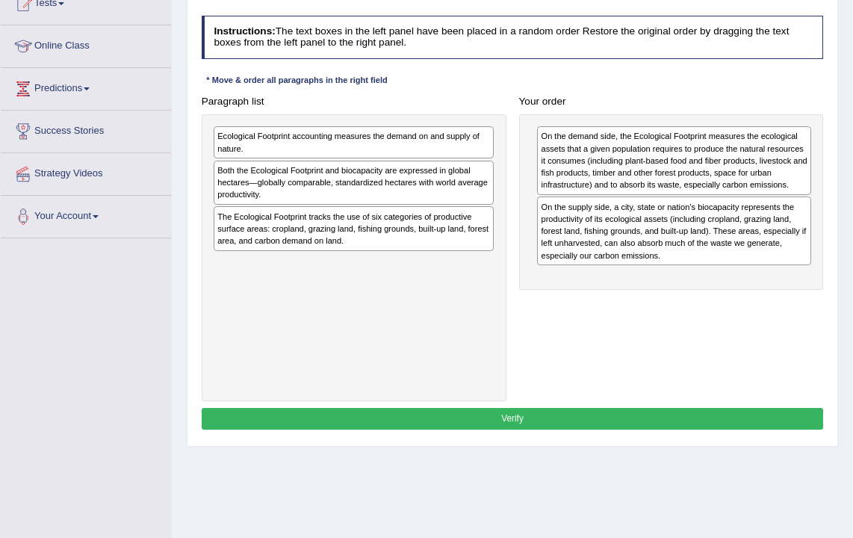
scroll to position [170, 0]
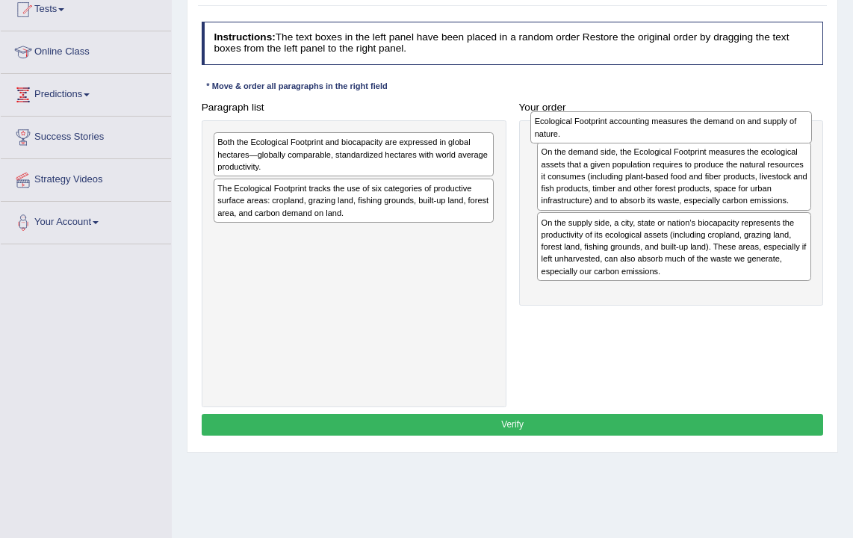
drag, startPoint x: 385, startPoint y: 148, endPoint x: 761, endPoint y: 130, distance: 377.0
click at [761, 130] on div "Ecological Footprint accounting measures the demand on and supply of nature." at bounding box center [670, 126] width 281 height 31
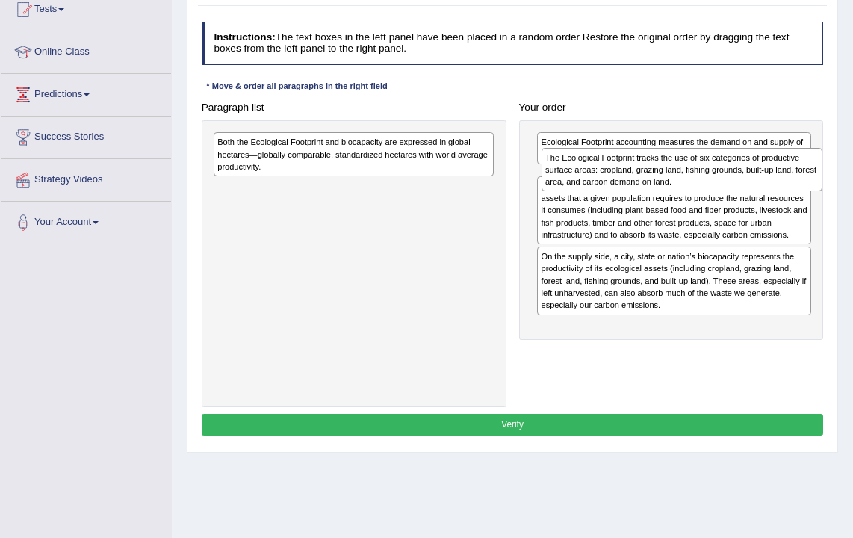
drag, startPoint x: 400, startPoint y: 208, endPoint x: 790, endPoint y: 187, distance: 389.8
click at [790, 187] on div "The Ecological Footprint tracks the use of six categories of productive surface…" at bounding box center [682, 170] width 281 height 44
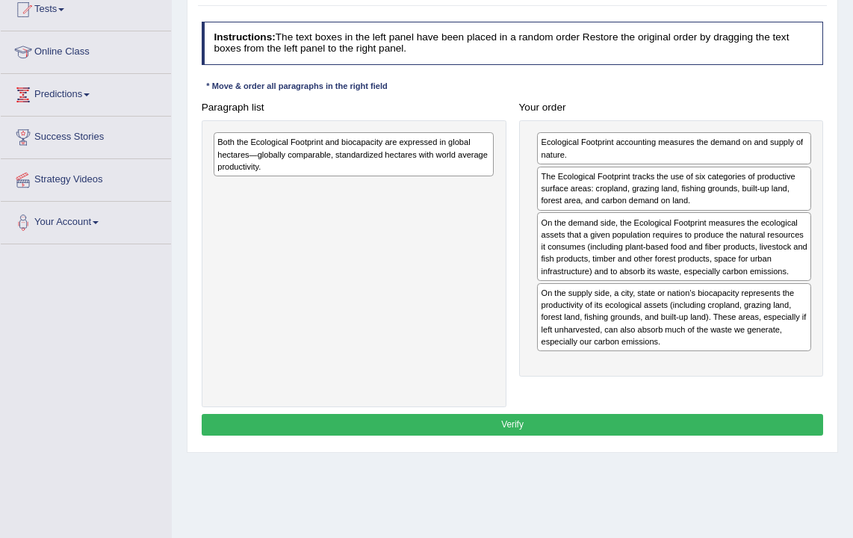
scroll to position [182, 0]
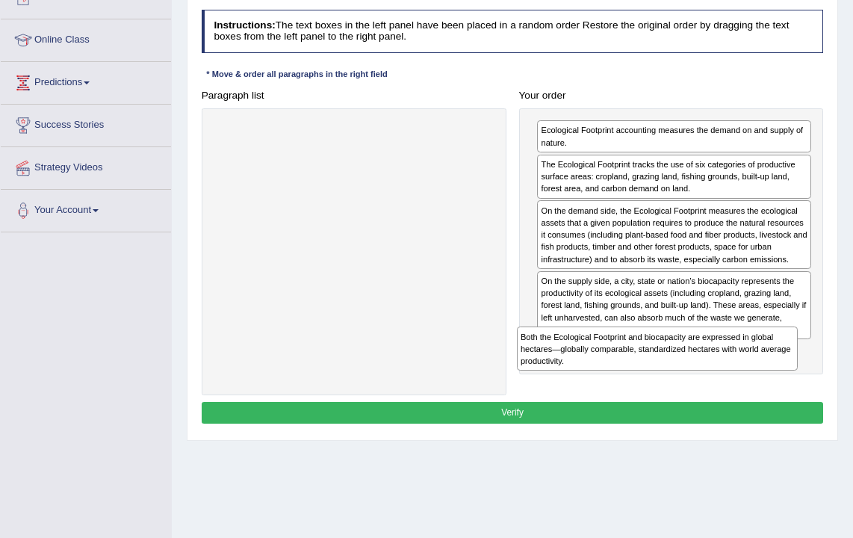
drag, startPoint x: 380, startPoint y: 139, endPoint x: 740, endPoint y: 389, distance: 438.1
click at [740, 389] on div "Paragraph list Both the Ecological Footprint and biocapacity are expressed in g…" at bounding box center [512, 239] width 635 height 311
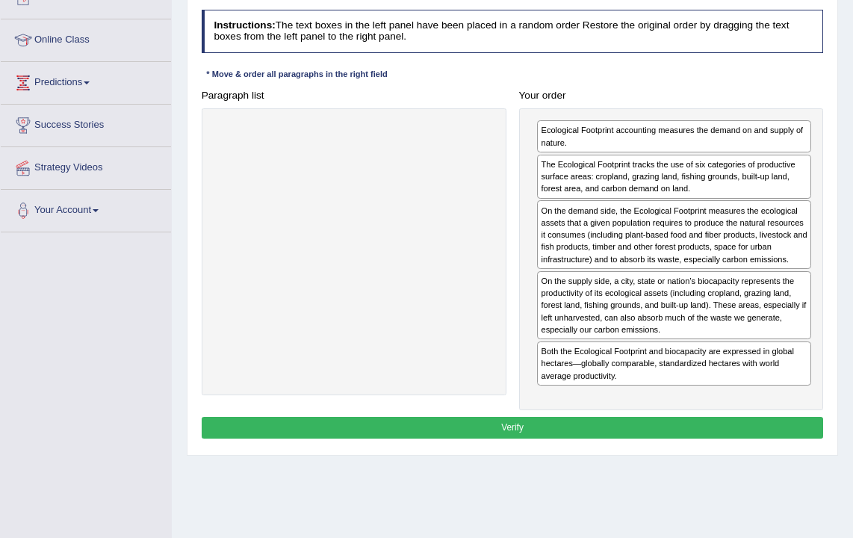
click at [589, 424] on button "Verify" at bounding box center [513, 428] width 622 height 22
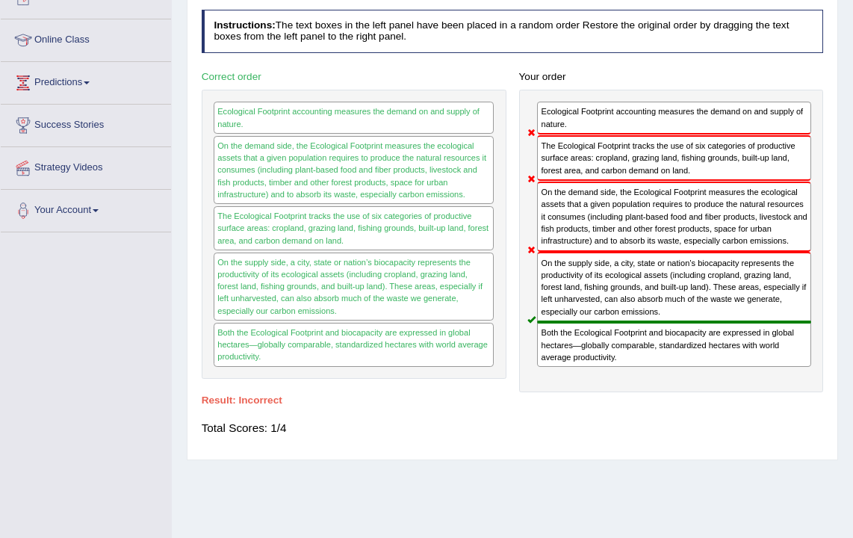
drag, startPoint x: 658, startPoint y: 417, endPoint x: 648, endPoint y: 155, distance: 261.7
click at [648, 155] on div "The Ecological Footprint tracks the use of six categories of productive surface…" at bounding box center [674, 158] width 274 height 46
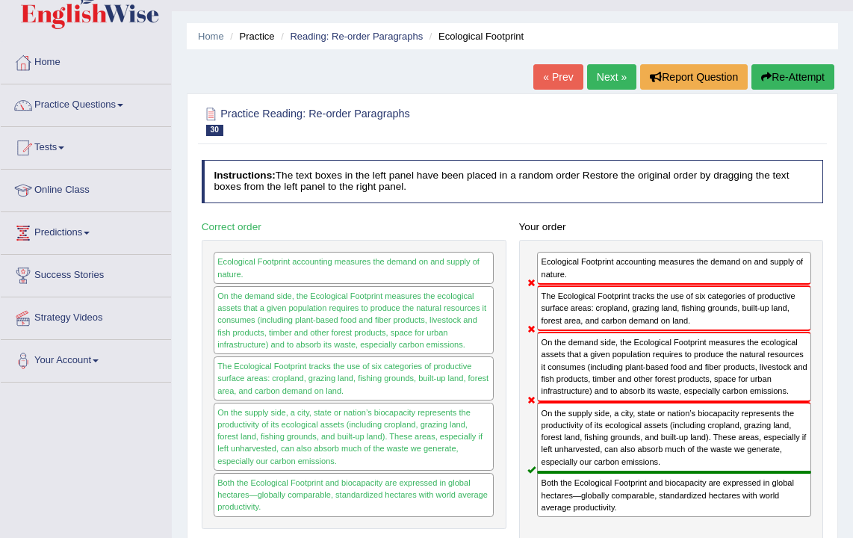
scroll to position [3, 0]
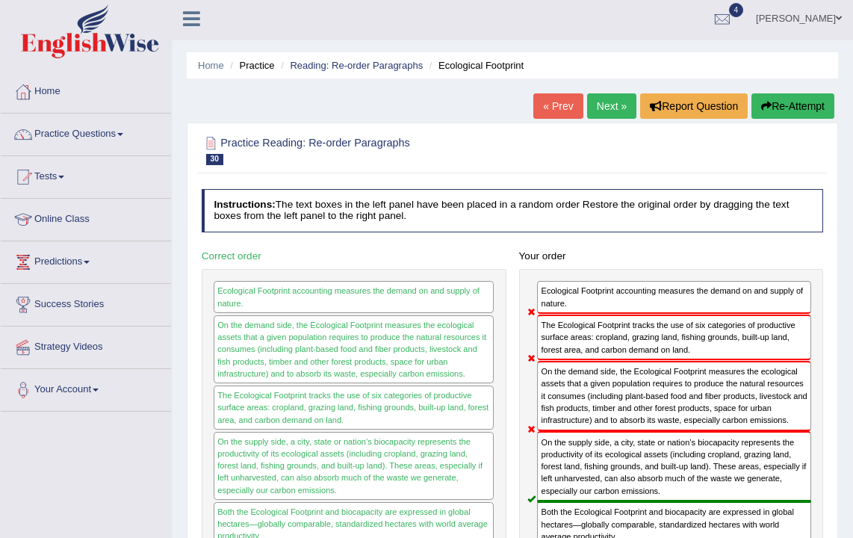
click at [604, 107] on link "Next »" at bounding box center [611, 105] width 49 height 25
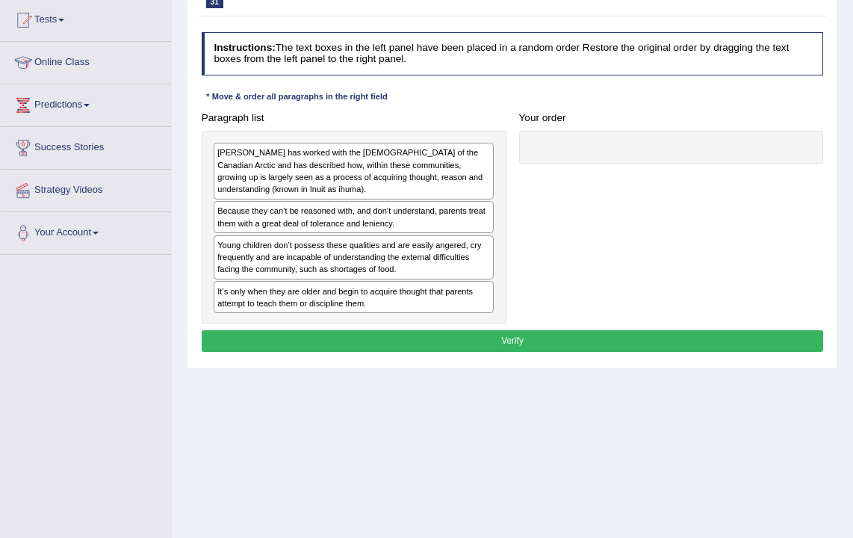
scroll to position [114, 0]
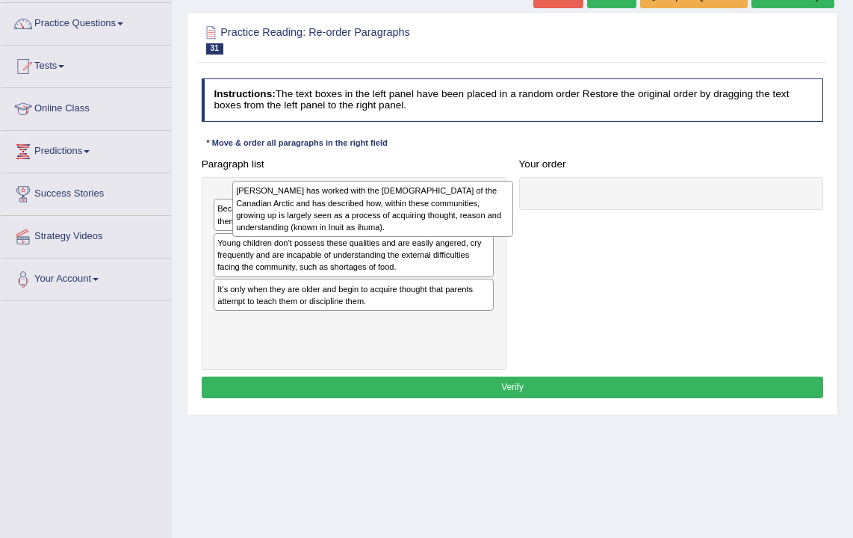
drag, startPoint x: 332, startPoint y: 209, endPoint x: 446, endPoint y: 202, distance: 113.8
click at [332, 209] on div "[PERSON_NAME] has worked with the [DEMOGRAPHIC_DATA] of the Canadian Arctic and…" at bounding box center [372, 209] width 281 height 56
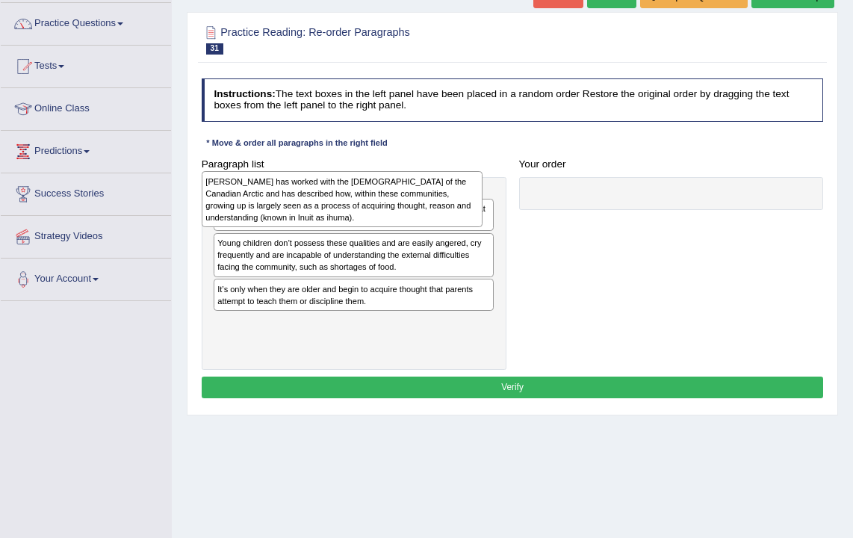
drag, startPoint x: 329, startPoint y: 210, endPoint x: 318, endPoint y: 195, distance: 18.2
click at [318, 195] on div "[PERSON_NAME] has worked with the [DEMOGRAPHIC_DATA] of the Canadian Arctic and…" at bounding box center [342, 199] width 281 height 56
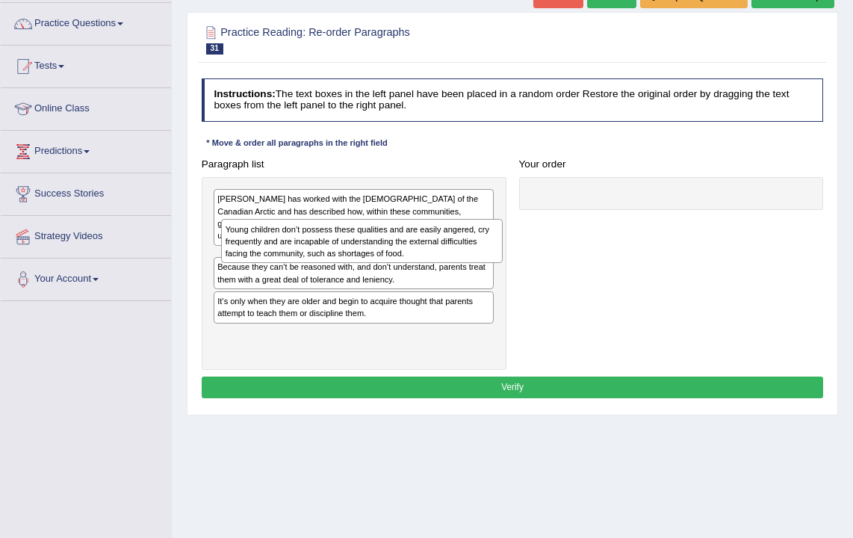
drag, startPoint x: 330, startPoint y: 299, endPoint x: 342, endPoint y: 251, distance: 49.3
click at [342, 251] on div "Young children don’t possess these qualities and are easily angered, cry freque…" at bounding box center [361, 241] width 281 height 44
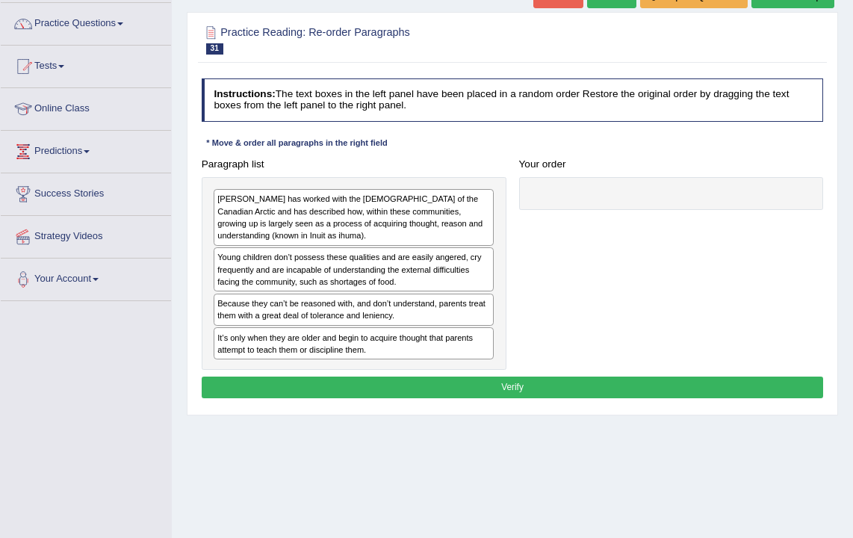
click at [403, 384] on button "Verify" at bounding box center [513, 388] width 622 height 22
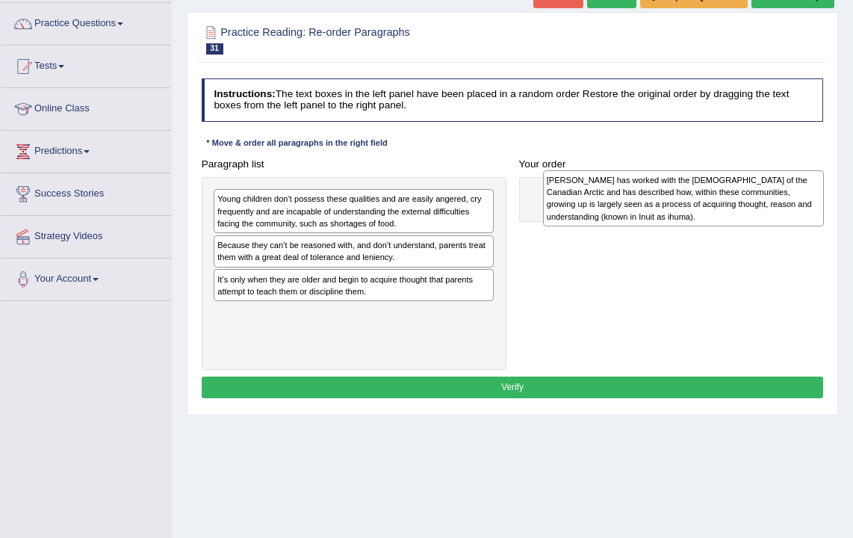
drag, startPoint x: 336, startPoint y: 205, endPoint x: 727, endPoint y: 191, distance: 391.0
click at [727, 191] on div "[PERSON_NAME] has worked with the [DEMOGRAPHIC_DATA] of the Canadian Arctic and…" at bounding box center [683, 198] width 281 height 56
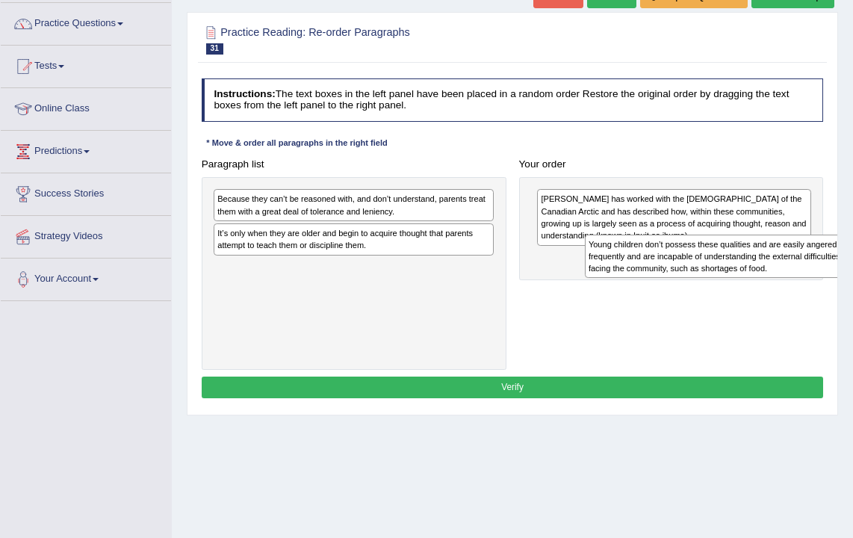
drag, startPoint x: 377, startPoint y: 205, endPoint x: 817, endPoint y: 266, distance: 444.2
click at [817, 266] on div "Young children don’t possess these qualities and are easily angered, cry freque…" at bounding box center [725, 257] width 281 height 44
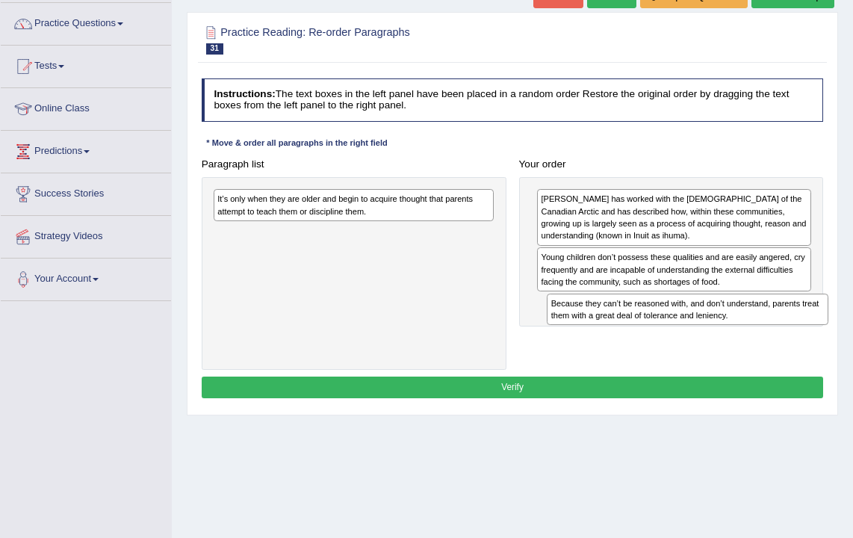
drag, startPoint x: 344, startPoint y: 202, endPoint x: 740, endPoint y: 332, distance: 416.5
click at [740, 332] on div "Paragraph list Because they can’t be reasoned with, and don’t understand, paren…" at bounding box center [512, 261] width 635 height 217
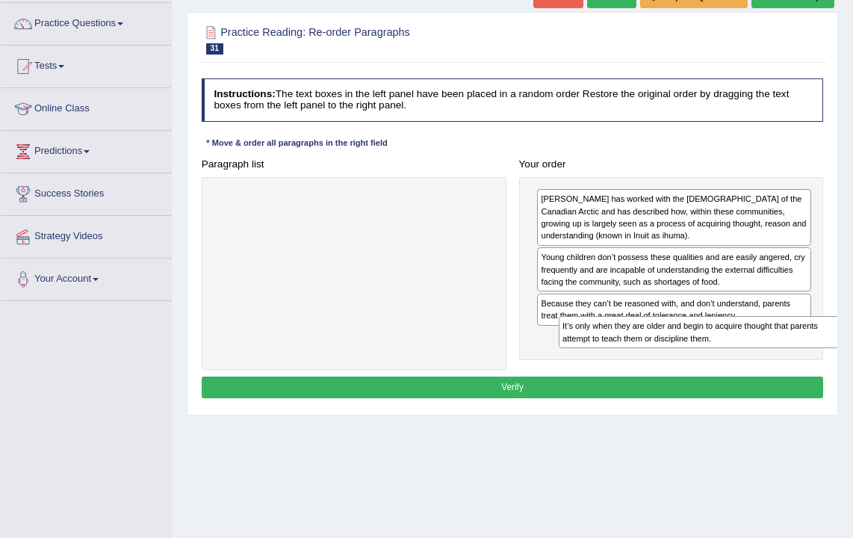
drag, startPoint x: 407, startPoint y: 207, endPoint x: 776, endPoint y: 363, distance: 400.7
click at [776, 363] on div "Paragraph list It’s only when they are older and begin to acquire thought that …" at bounding box center [512, 261] width 635 height 217
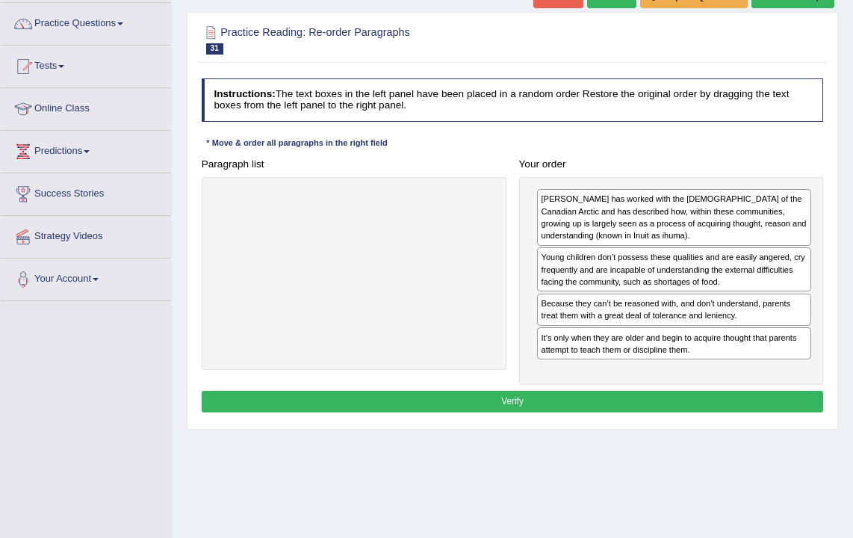
click at [630, 400] on button "Verify" at bounding box center [513, 402] width 622 height 22
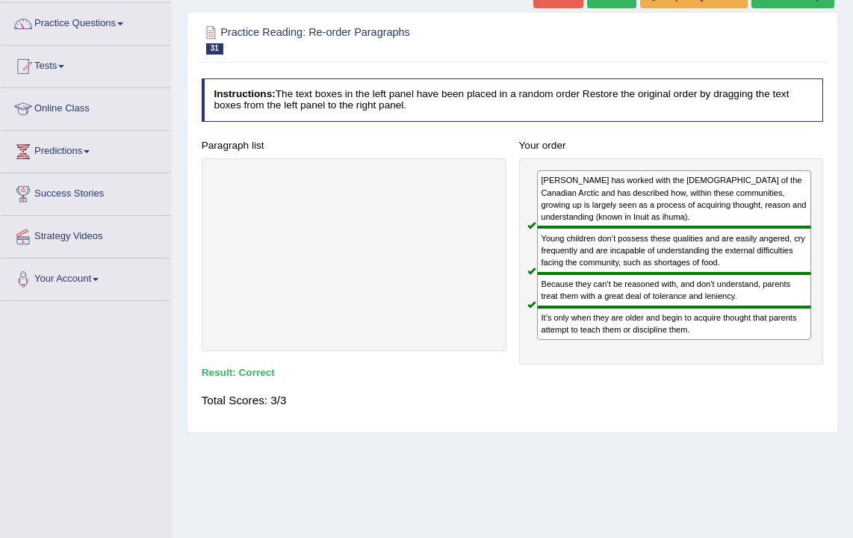
drag, startPoint x: 589, startPoint y: 372, endPoint x: 598, endPoint y: 341, distance: 32.8
click at [598, 341] on div "Jean Briggs has worked with the Inuit of the Canadian Arctic and has described …" at bounding box center [671, 261] width 305 height 206
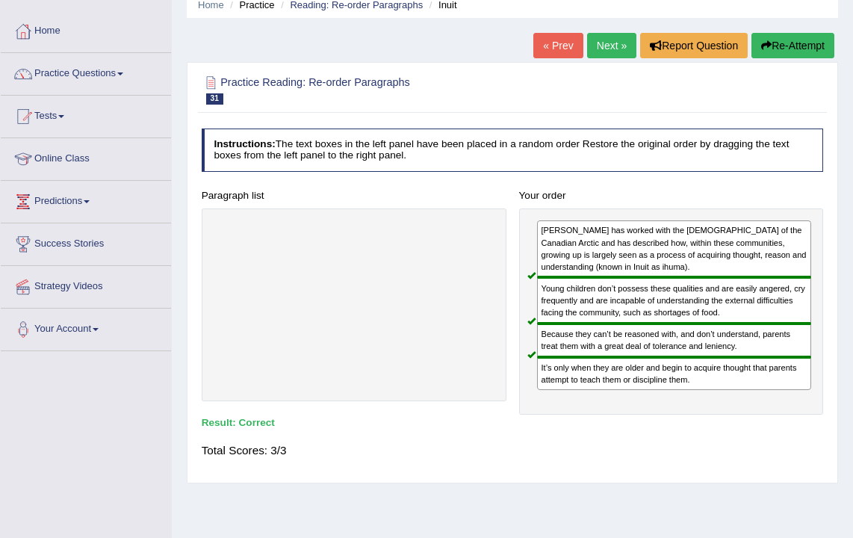
scroll to position [54, 0]
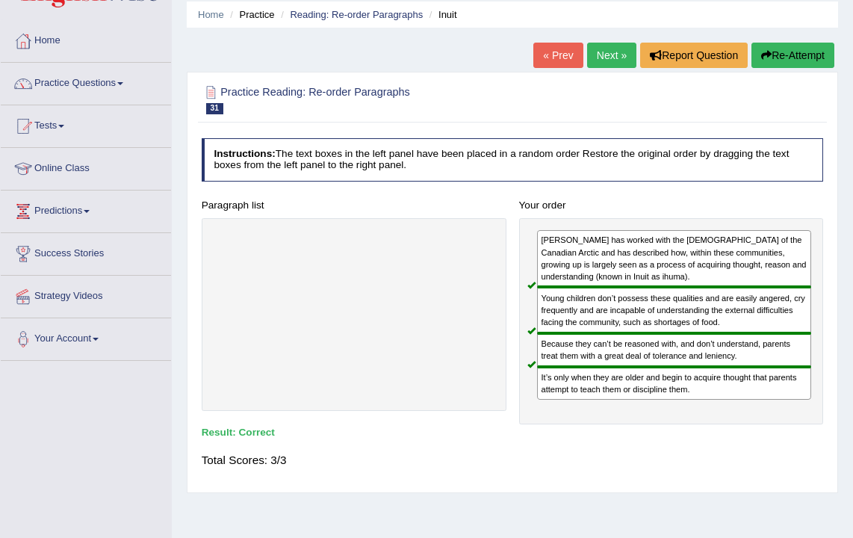
click at [108, 82] on link "Practice Questions" at bounding box center [86, 81] width 170 height 37
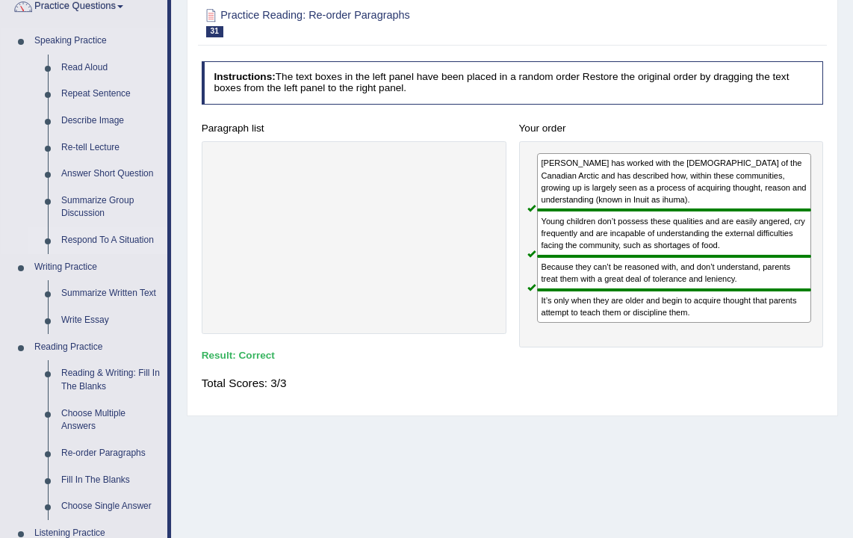
scroll to position [134, 0]
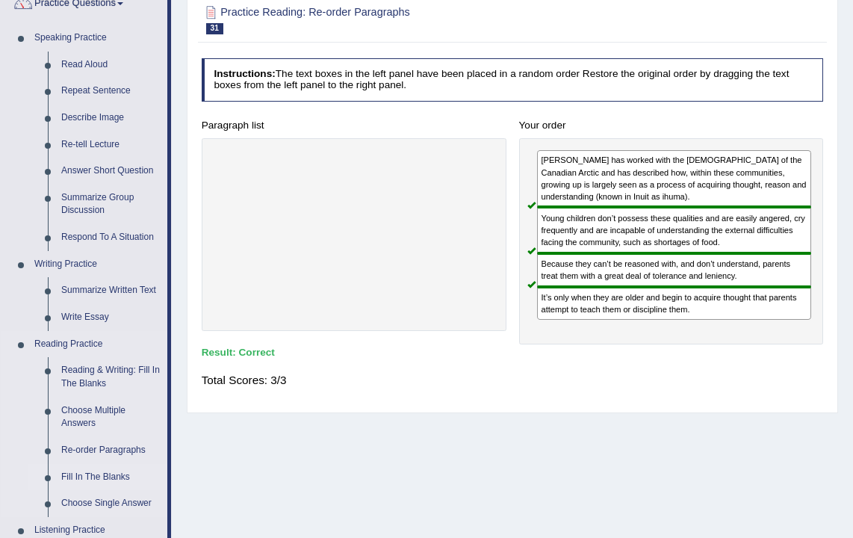
click at [81, 468] on link "Fill In The Blanks" at bounding box center [111, 477] width 113 height 27
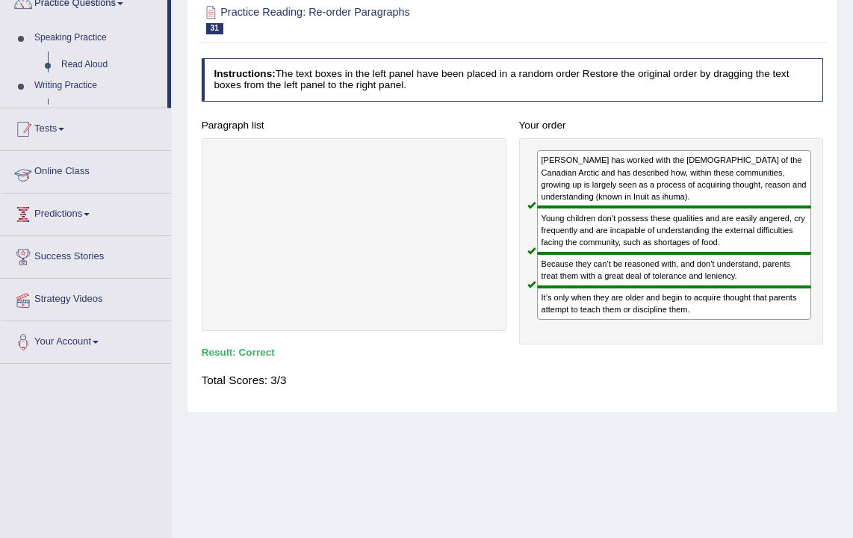
click at [81, 475] on div "Toggle navigation Home Practice Questions Speaking Practice Read Aloud Repeat S…" at bounding box center [426, 254] width 853 height 777
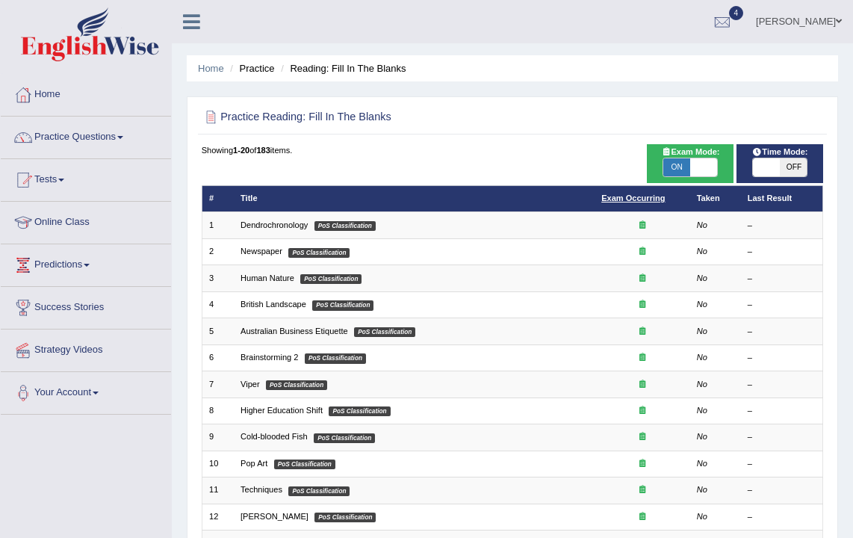
click at [630, 196] on link "Exam Occurring" at bounding box center [633, 198] width 64 height 9
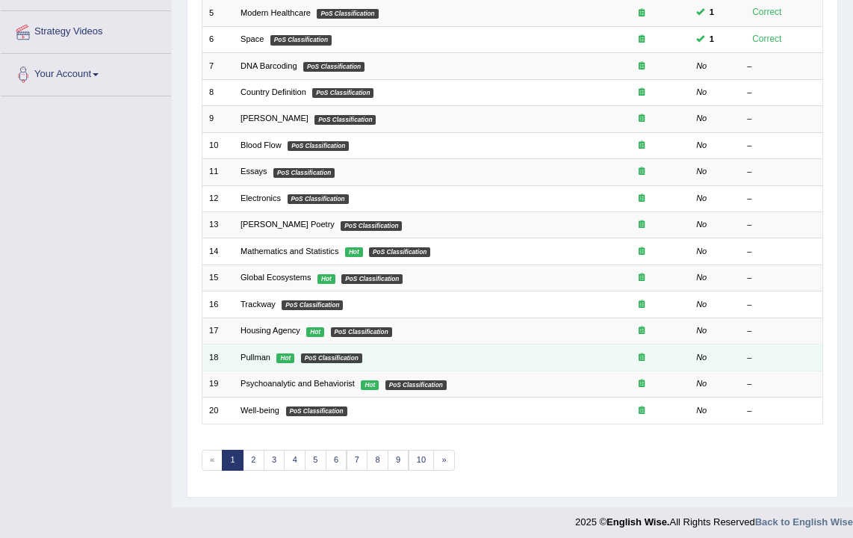
scroll to position [319, 0]
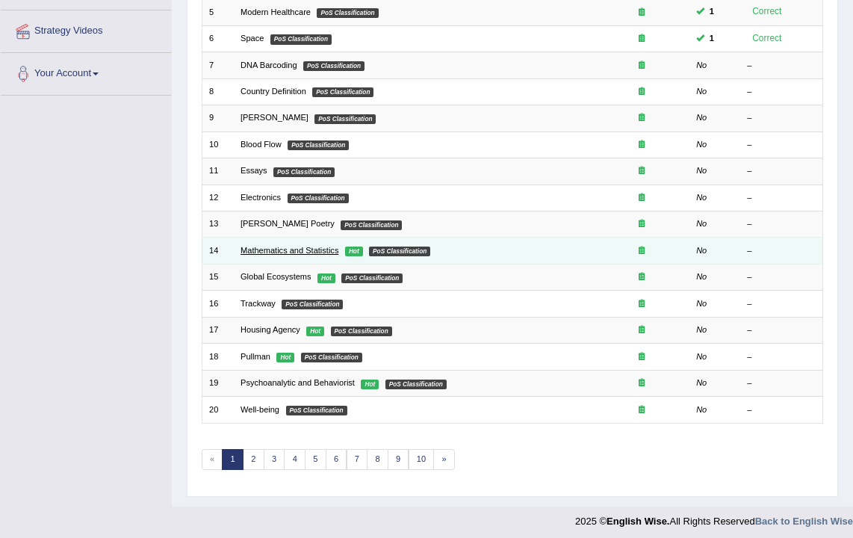
click at [264, 250] on link "Mathematics and Statistics" at bounding box center [290, 250] width 98 height 9
click at [262, 247] on link "Mathematics and Statistics" at bounding box center [290, 250] width 98 height 9
click at [319, 251] on link "Mathematics and Statistics" at bounding box center [290, 250] width 98 height 9
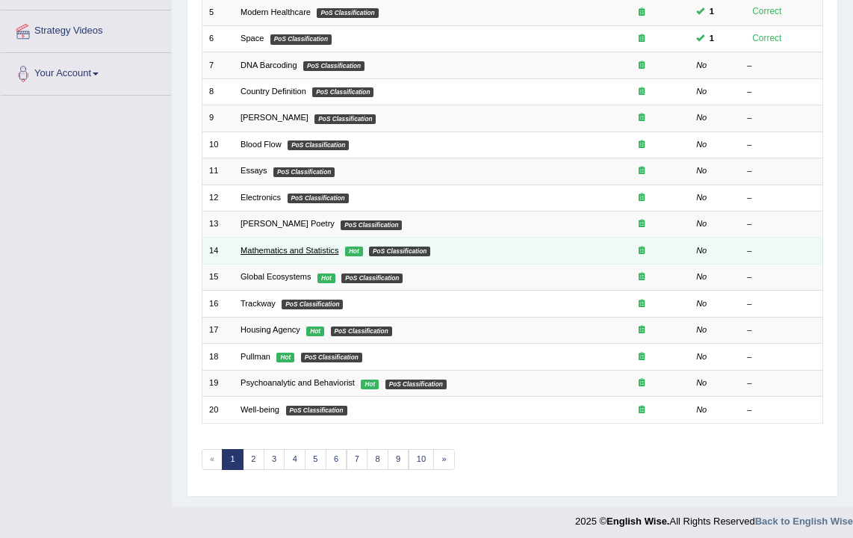
click at [319, 251] on link "Mathematics and Statistics" at bounding box center [290, 250] width 98 height 9
click at [315, 246] on link "Mathematics and Statistics" at bounding box center [290, 250] width 98 height 9
click at [300, 247] on link "Mathematics and Statistics" at bounding box center [290, 250] width 98 height 9
click at [290, 253] on td "Mathematics and Statistics Hot PoS Classification" at bounding box center [414, 251] width 361 height 26
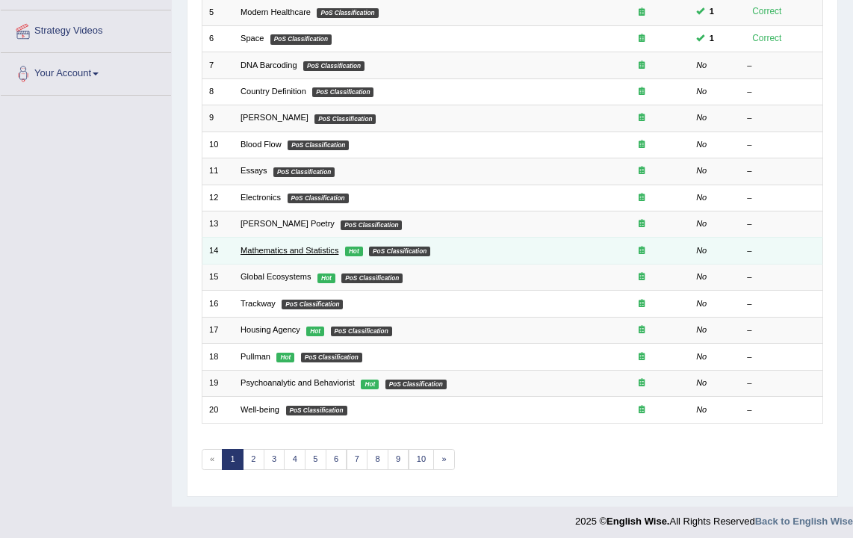
click at [290, 252] on link "Mathematics and Statistics" at bounding box center [290, 250] width 98 height 9
click at [290, 250] on link "Mathematics and Statistics" at bounding box center [290, 250] width 98 height 9
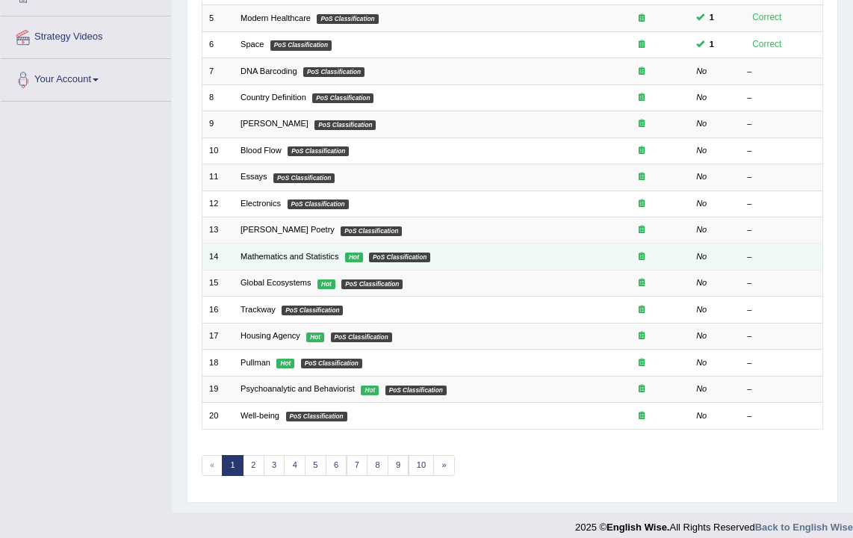
scroll to position [300, 0]
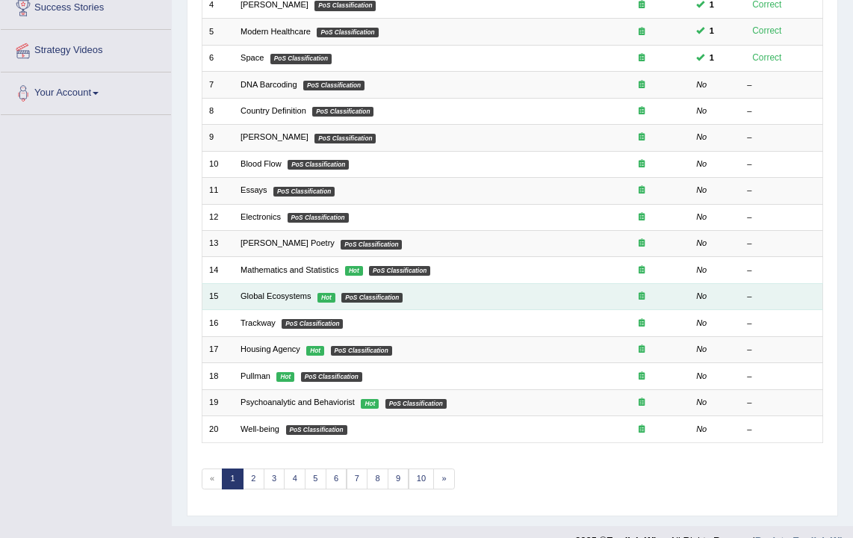
click at [92, 254] on div "Toggle navigation Home Practice Questions Speaking Practice Read Aloud Repeat S…" at bounding box center [426, 127] width 853 height 855
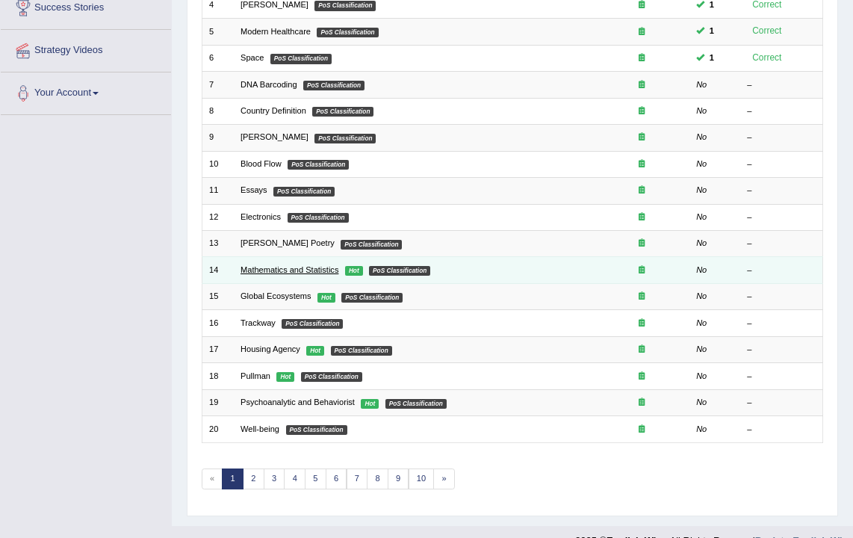
click at [304, 265] on link "Mathematics and Statistics" at bounding box center [290, 269] width 98 height 9
click at [306, 265] on link "Mathematics and Statistics" at bounding box center [290, 269] width 98 height 9
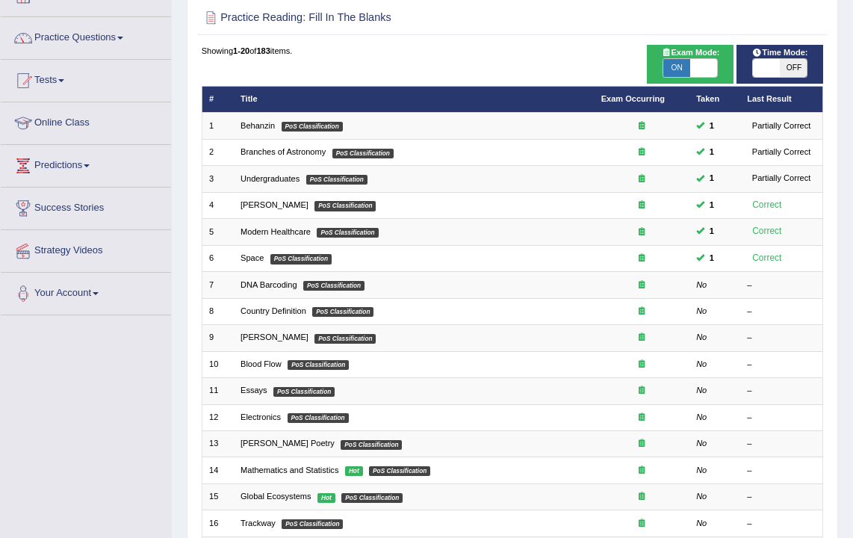
scroll to position [0, 0]
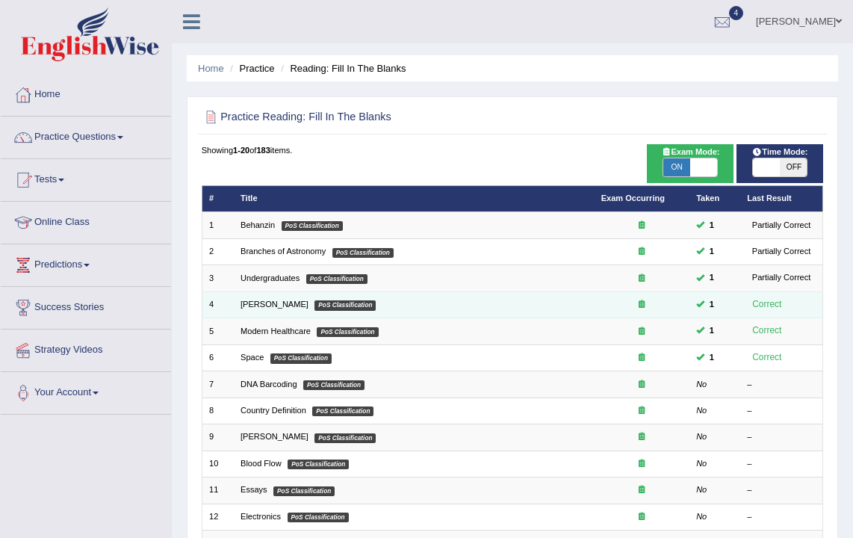
click at [297, 295] on td "Kimbell PoS Classification" at bounding box center [414, 304] width 361 height 26
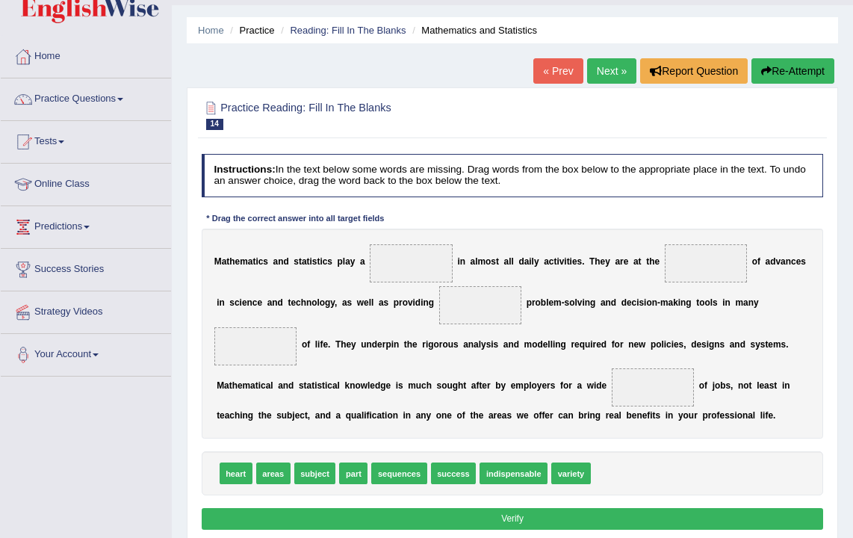
scroll to position [69, 0]
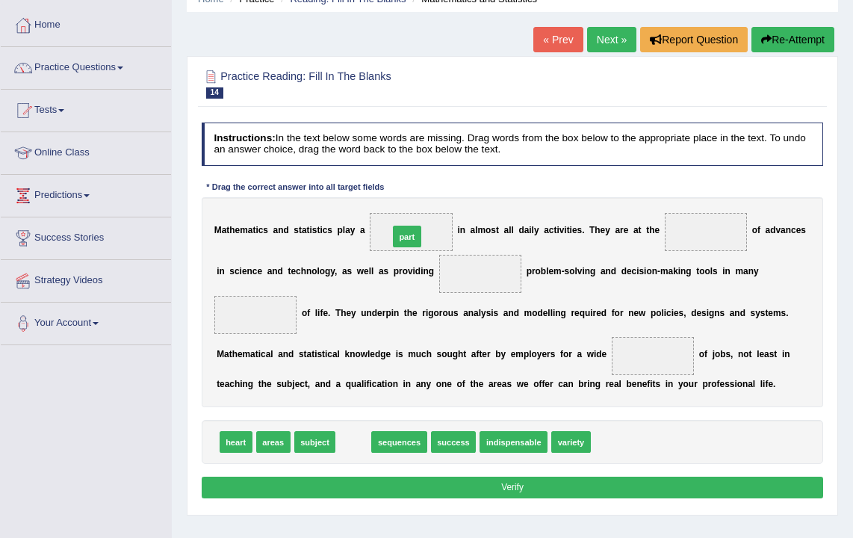
drag, startPoint x: 357, startPoint y: 441, endPoint x: 421, endPoint y: 199, distance: 249.5
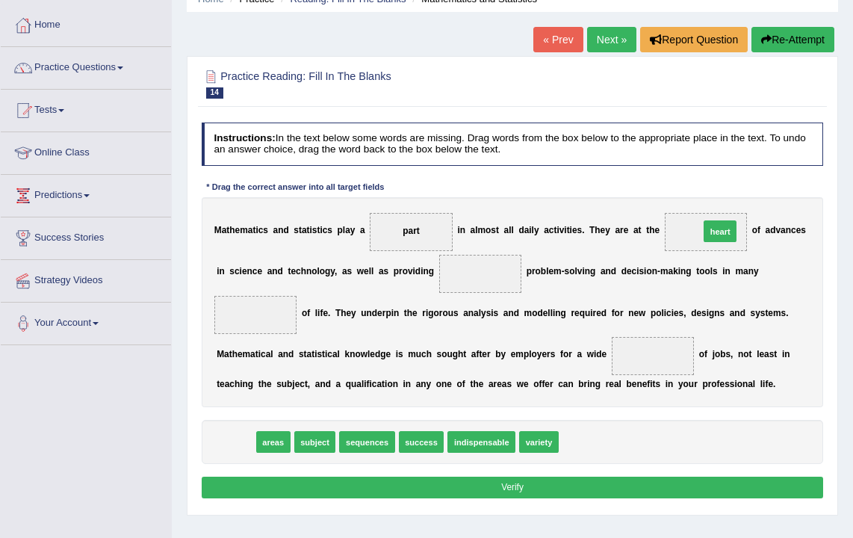
drag, startPoint x: 231, startPoint y: 439, endPoint x: 801, endPoint y: 193, distance: 621.1
click at [801, 193] on div "Instructions: In the text below some words are missing. Drag words from the box…" at bounding box center [512, 313] width 628 height 392
drag, startPoint x: 235, startPoint y: 442, endPoint x: 735, endPoint y: 223, distance: 545.7
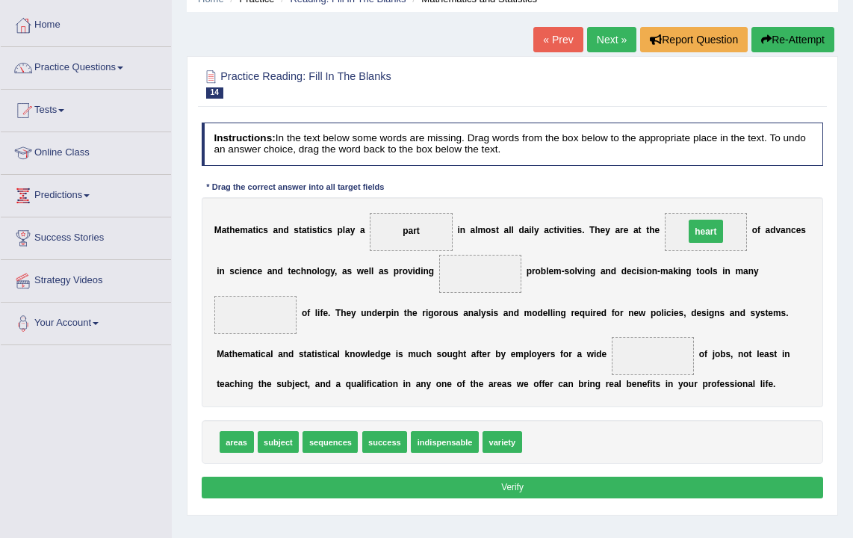
click at [735, 223] on span "heart" at bounding box center [706, 232] width 83 height 38
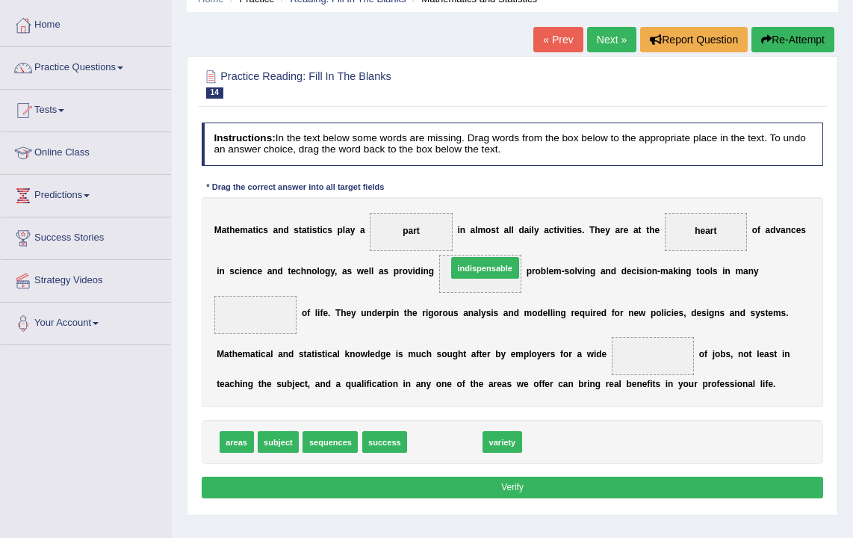
drag, startPoint x: 455, startPoint y: 442, endPoint x: 502, endPoint y: 238, distance: 210.1
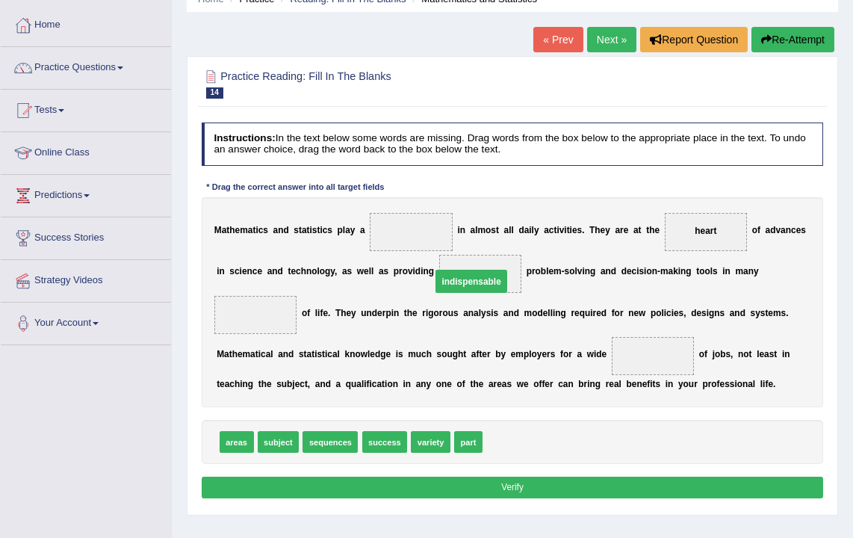
drag, startPoint x: 421, startPoint y: 231, endPoint x: 485, endPoint y: 289, distance: 86.2
drag, startPoint x: 465, startPoint y: 439, endPoint x: 424, endPoint y: 185, distance: 257.2
click at [424, 185] on div "Instructions: In the text below some words are missing. Drag words from the box…" at bounding box center [512, 313] width 628 height 392
drag, startPoint x: 468, startPoint y: 442, endPoint x: 390, endPoint y: 215, distance: 240.3
click at [390, 215] on span "part" at bounding box center [411, 232] width 83 height 38
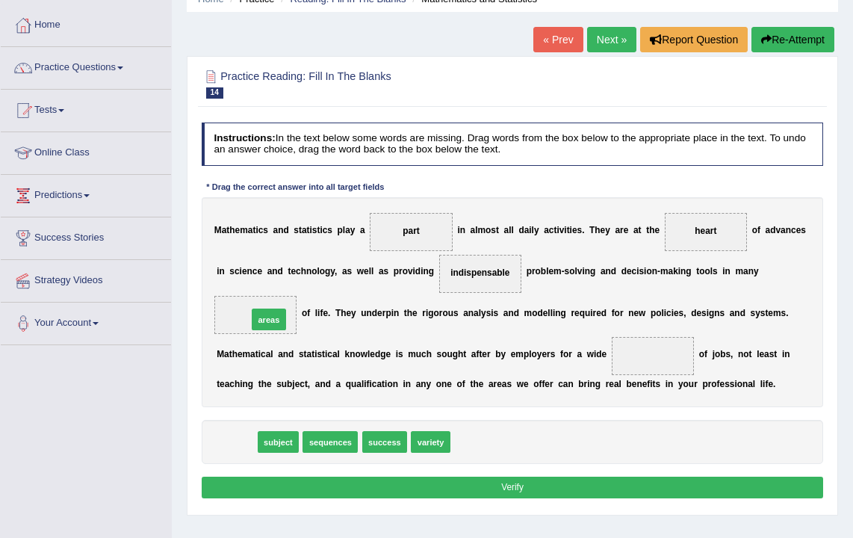
drag, startPoint x: 246, startPoint y: 442, endPoint x: 284, endPoint y: 299, distance: 148.4
click at [284, 299] on span at bounding box center [255, 315] width 83 height 38
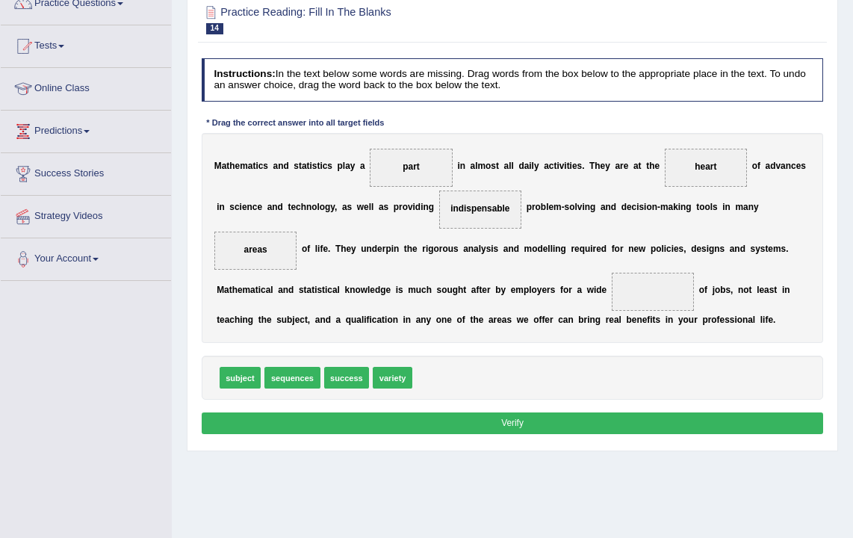
scroll to position [140, 0]
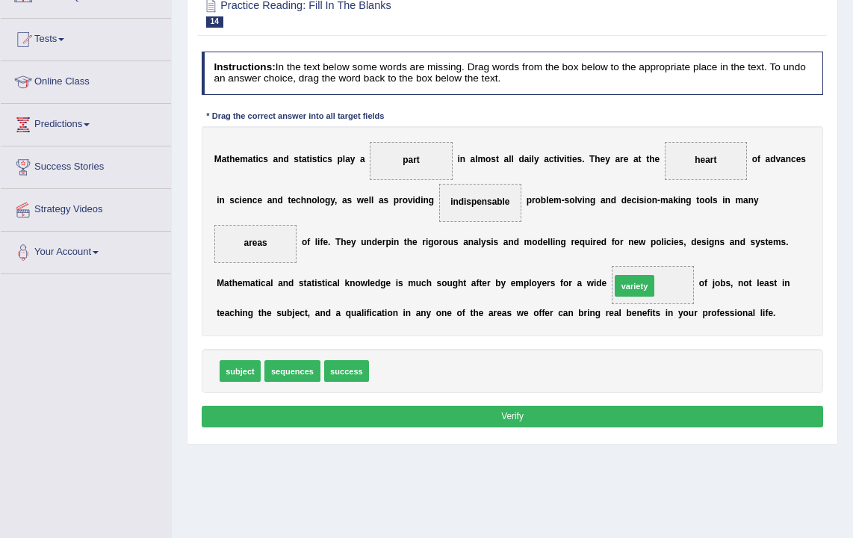
drag, startPoint x: 403, startPoint y: 373, endPoint x: 687, endPoint y: 273, distance: 301.7
click at [687, 273] on span "variety" at bounding box center [653, 285] width 83 height 38
click at [545, 420] on button "Verify" at bounding box center [513, 417] width 622 height 22
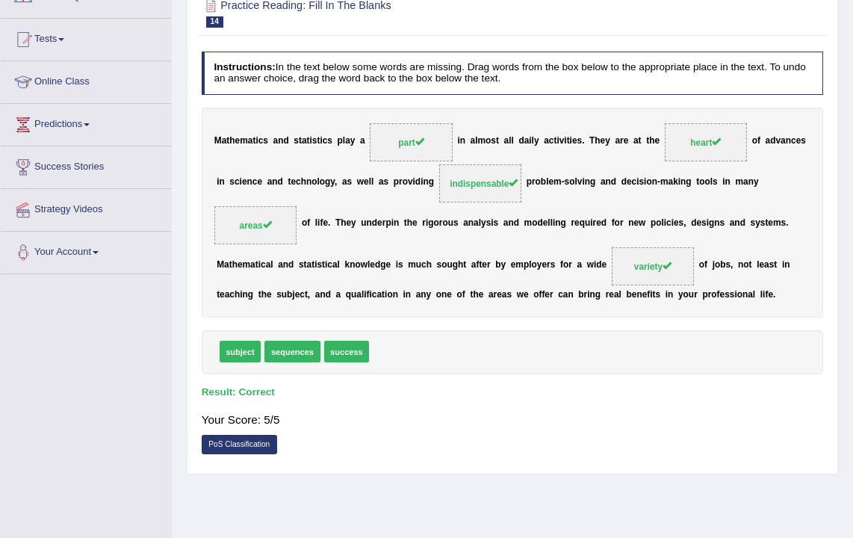
drag, startPoint x: 542, startPoint y: 257, endPoint x: 729, endPoint y: 176, distance: 204.1
click at [730, 226] on b "a" at bounding box center [732, 222] width 5 height 10
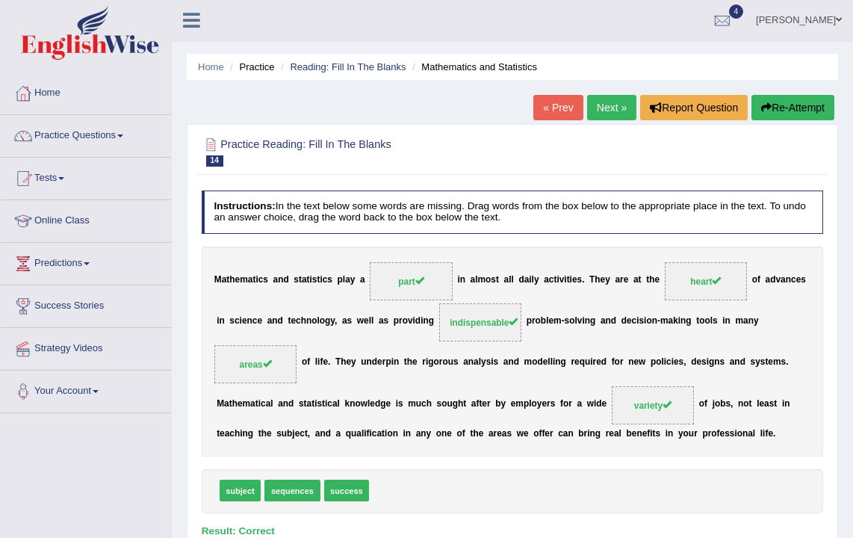
scroll to position [1, 0]
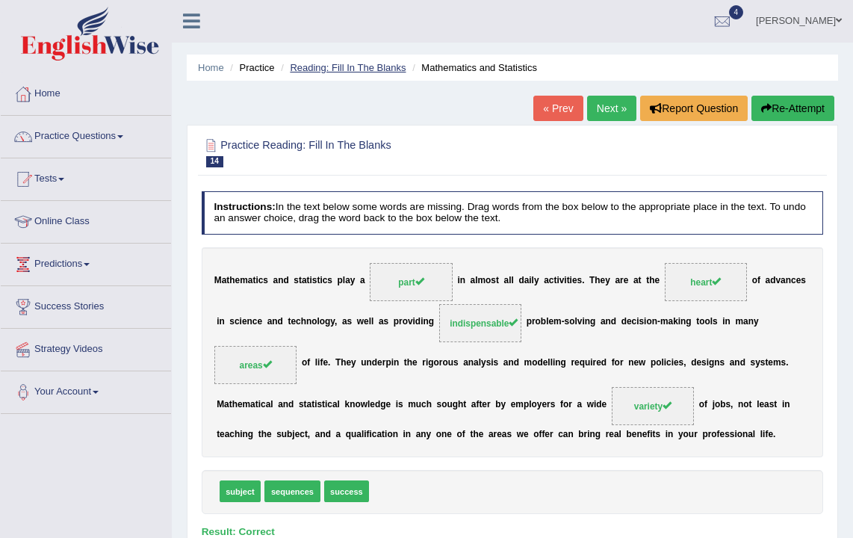
click at [346, 69] on link "Reading: Fill In The Blanks" at bounding box center [348, 67] width 116 height 11
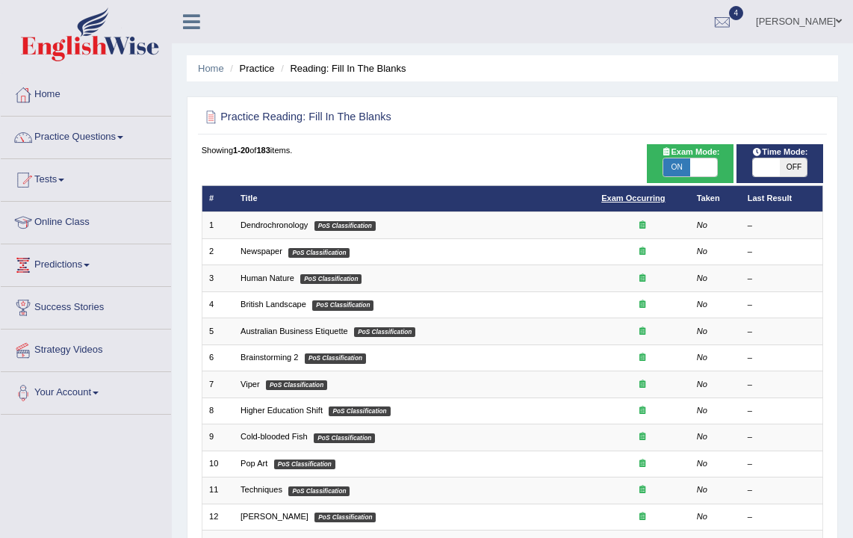
click at [629, 197] on link "Exam Occurring" at bounding box center [633, 198] width 64 height 9
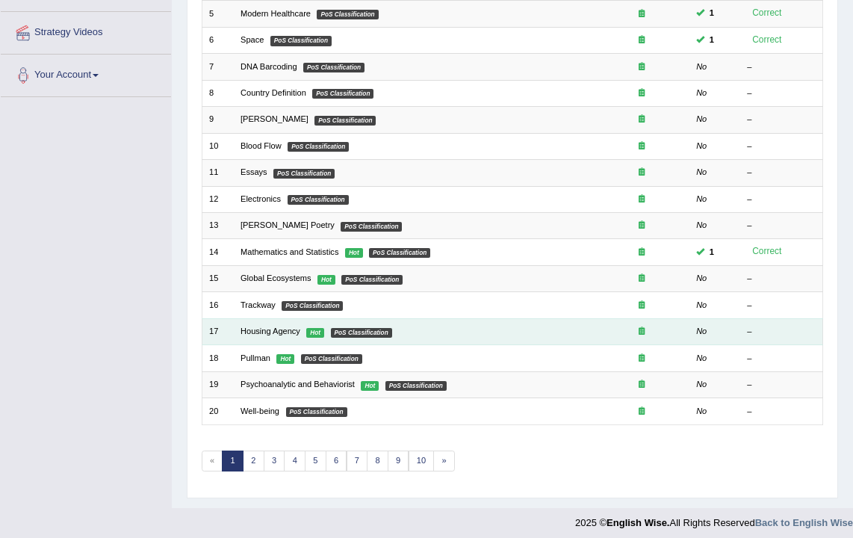
scroll to position [319, 0]
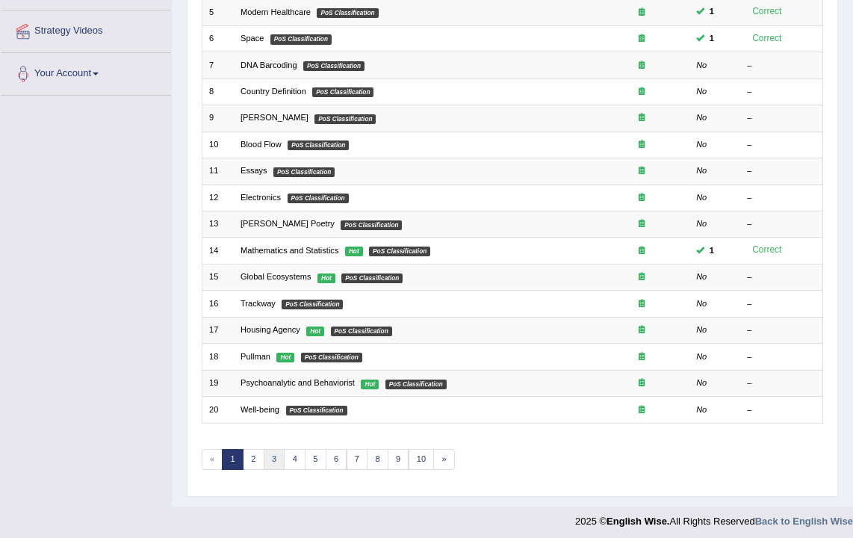
click at [268, 462] on link "3" at bounding box center [275, 459] width 22 height 21
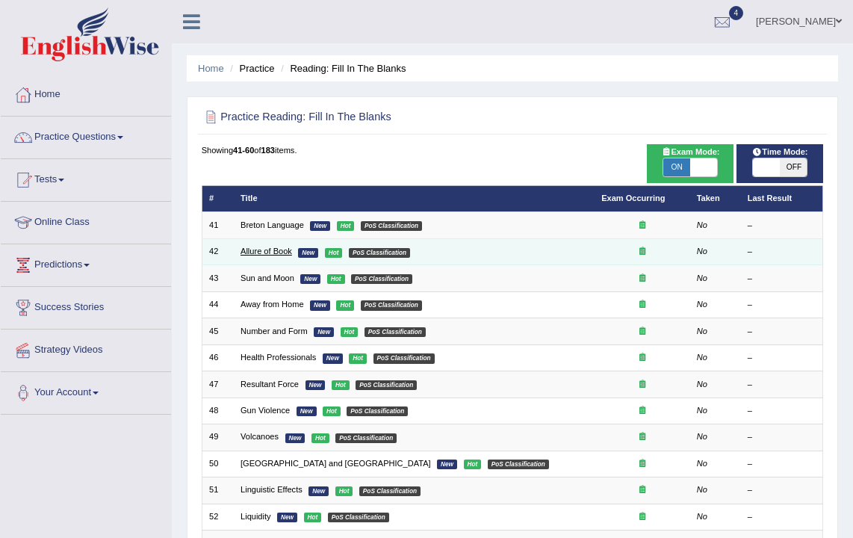
click at [264, 253] on link "Allure of Book" at bounding box center [267, 251] width 52 height 9
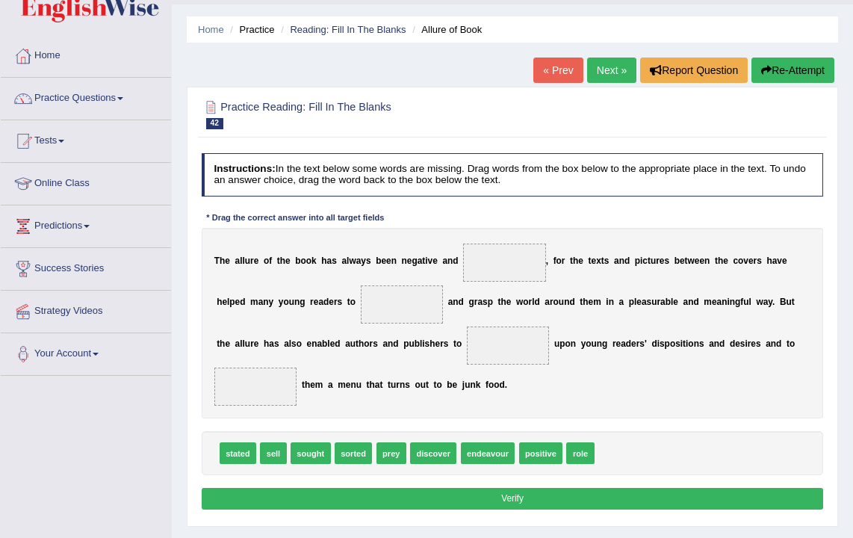
scroll to position [52, 0]
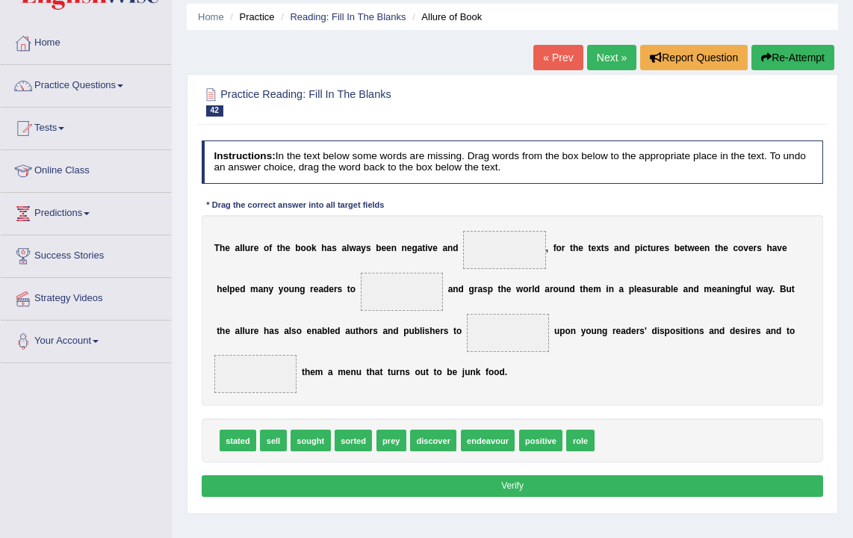
click at [315, 442] on span "sought" at bounding box center [311, 441] width 40 height 22
drag, startPoint x: 315, startPoint y: 442, endPoint x: 424, endPoint y: 279, distance: 196.4
drag, startPoint x: 351, startPoint y: 431, endPoint x: 536, endPoint y: 323, distance: 214.6
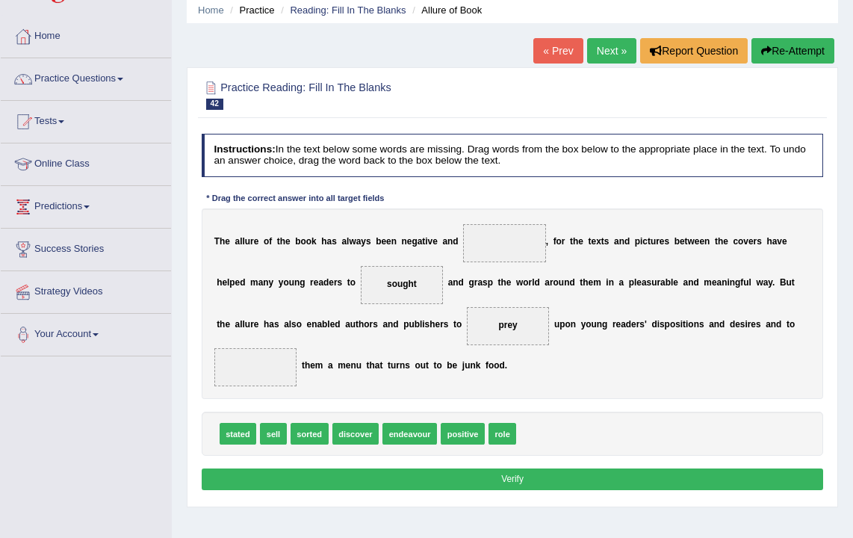
scroll to position [64, 0]
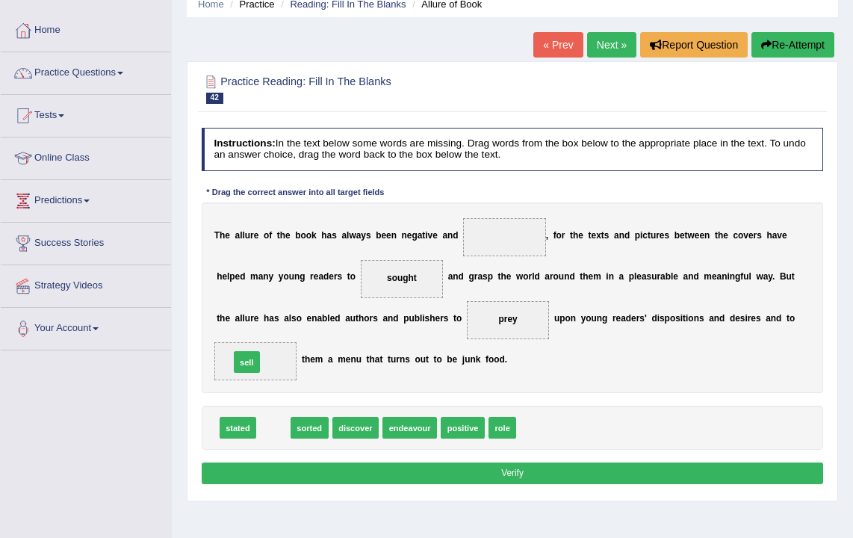
drag, startPoint x: 273, startPoint y: 403, endPoint x: 244, endPoint y: 350, distance: 60.2
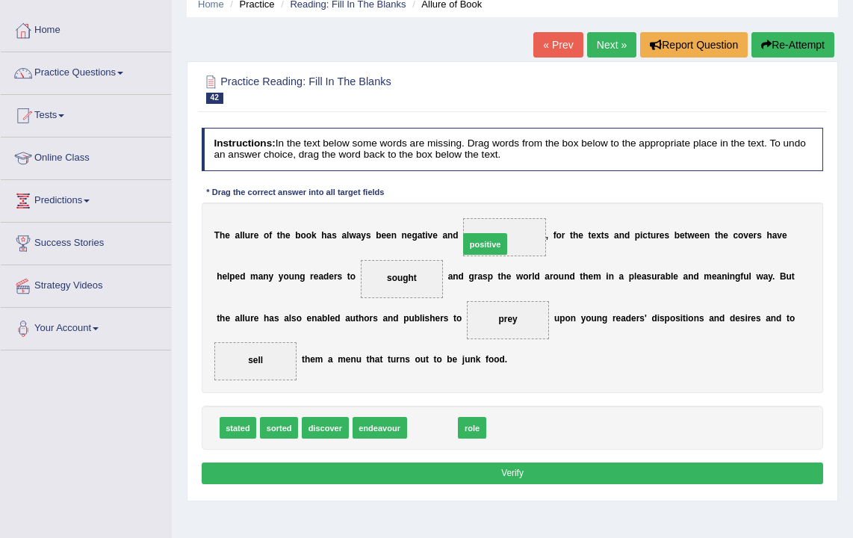
drag, startPoint x: 430, startPoint y: 430, endPoint x: 492, endPoint y: 214, distance: 224.6
click at [514, 468] on button "Verify" at bounding box center [513, 473] width 622 height 22
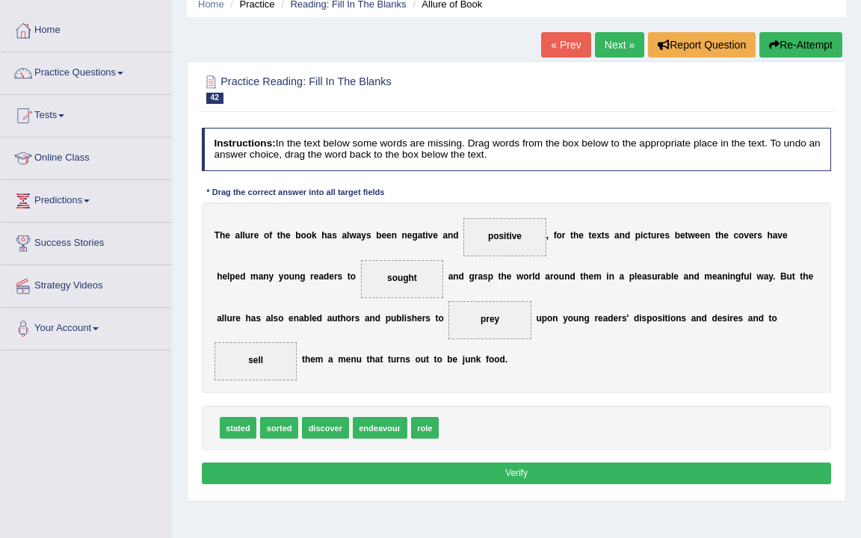
click at [0, 0] on div at bounding box center [0, 0] width 0 height 0
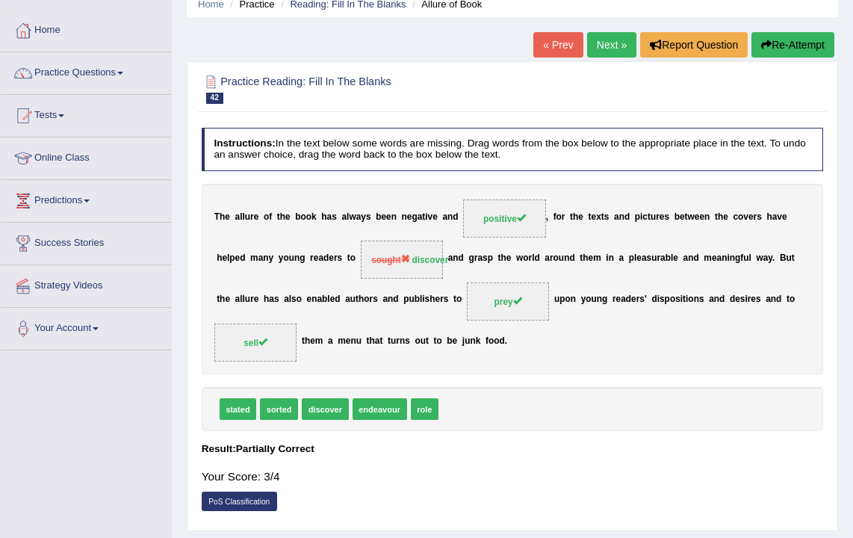
click at [604, 43] on link "Next »" at bounding box center [611, 44] width 49 height 25
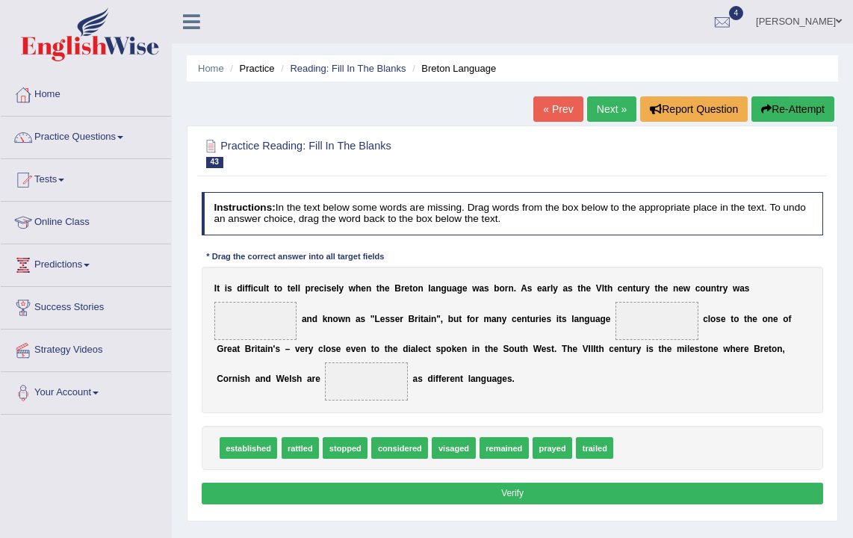
click at [595, 112] on link "Next »" at bounding box center [611, 108] width 49 height 25
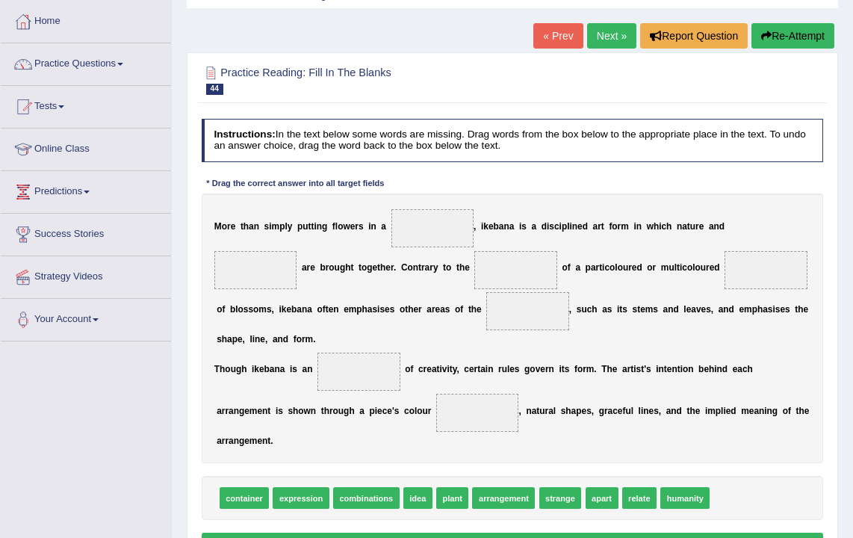
scroll to position [80, 0]
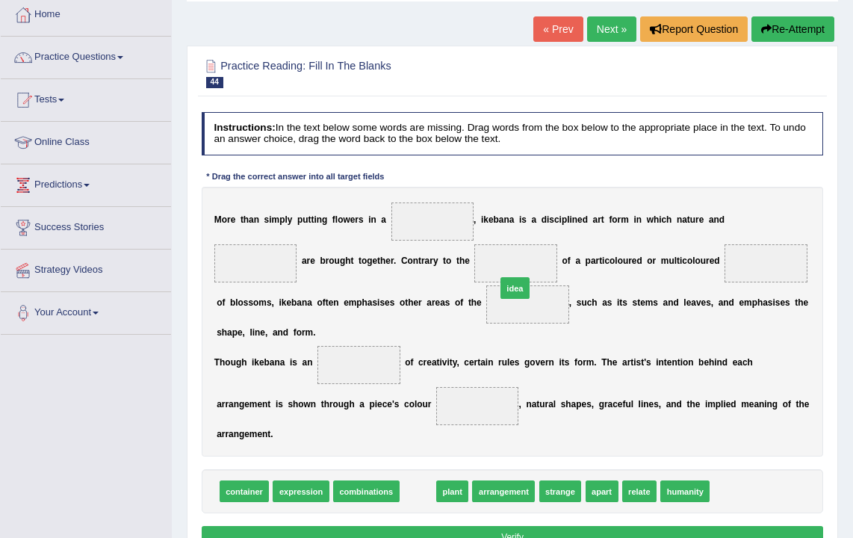
drag, startPoint x: 421, startPoint y: 472, endPoint x: 536, endPoint y: 233, distance: 265.3
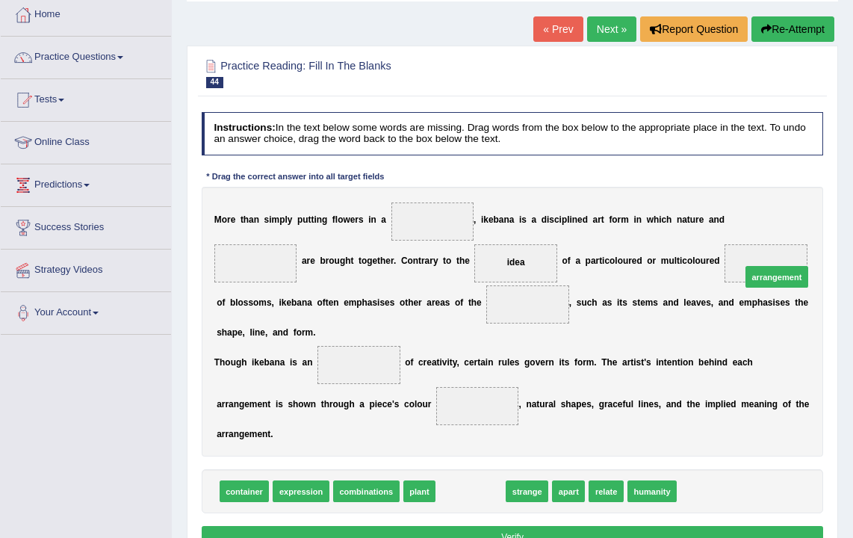
drag, startPoint x: 480, startPoint y: 474, endPoint x: 840, endPoint y: 223, distance: 439.4
click at [840, 223] on div "Home Practice Reading: Fill In The Blanks Ikebana « Prev Next » Report Question…" at bounding box center [512, 293] width 681 height 747
drag, startPoint x: 560, startPoint y: 401, endPoint x: 802, endPoint y: 241, distance: 291.1
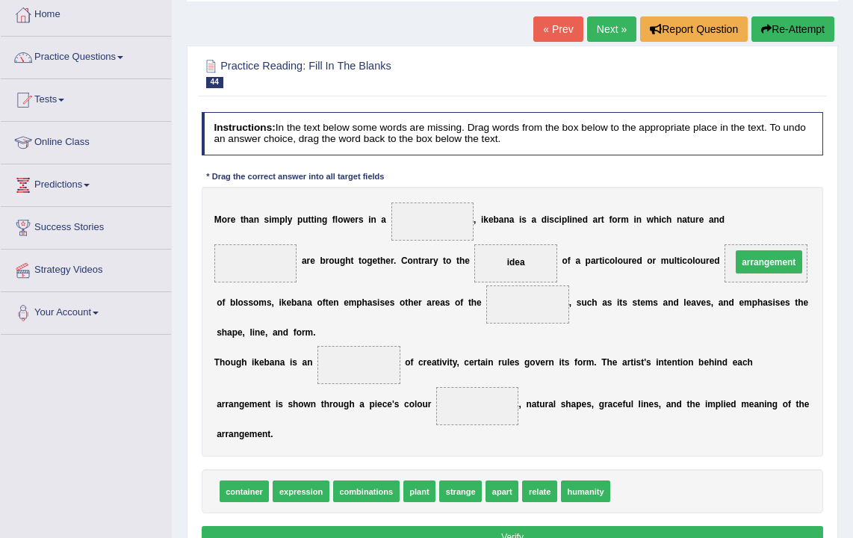
click at [801, 241] on div "M o r e t h a n s i m p l y p u t t i n g f l o w e r s i n a , i k e b a n a i…" at bounding box center [513, 322] width 622 height 270
drag, startPoint x: 445, startPoint y: 439, endPoint x: 539, endPoint y: 282, distance: 184.0
click at [539, 282] on div "M o r e t h a n s i m p l y p u t t i n g f l o w e r s i n a , i k e b a n a i…" at bounding box center [513, 322] width 622 height 270
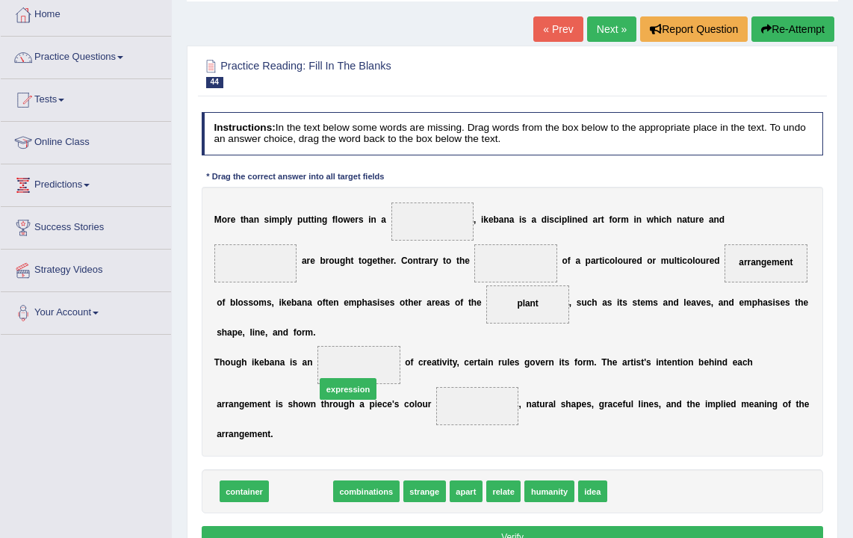
drag, startPoint x: 312, startPoint y: 473, endPoint x: 368, endPoint y: 353, distance: 132.4
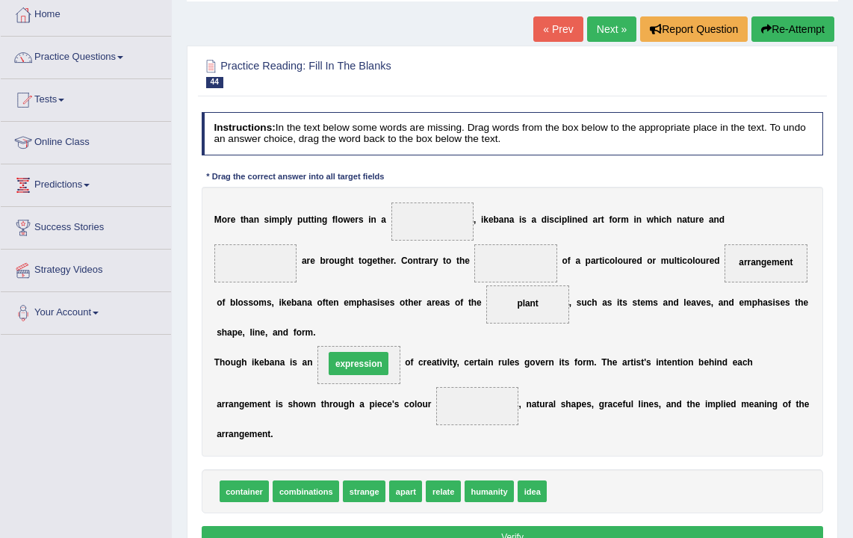
click at [368, 353] on span "expression" at bounding box center [359, 363] width 60 height 23
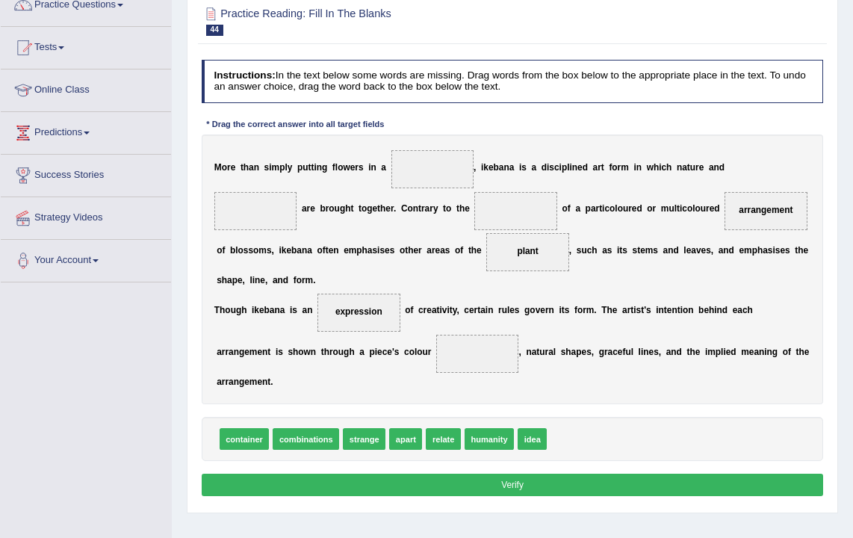
scroll to position [126, 0]
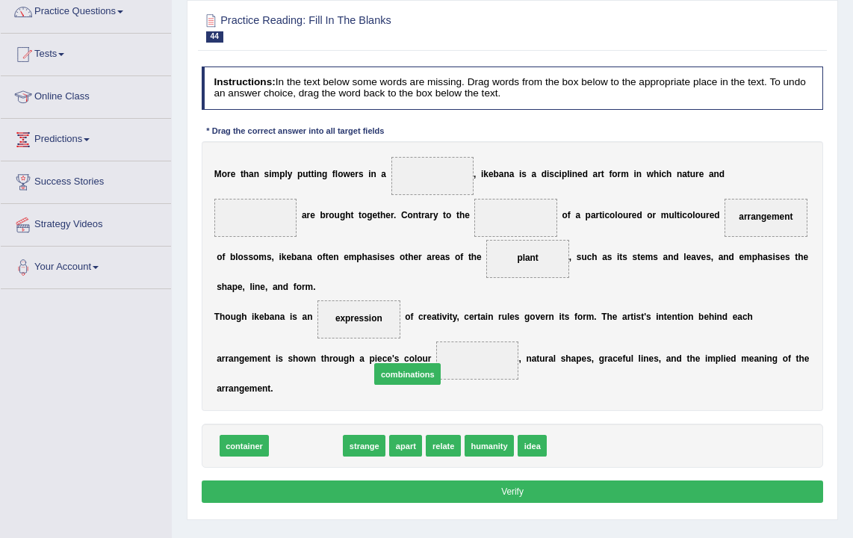
drag, startPoint x: 311, startPoint y: 429, endPoint x: 430, endPoint y: 345, distance: 145.9
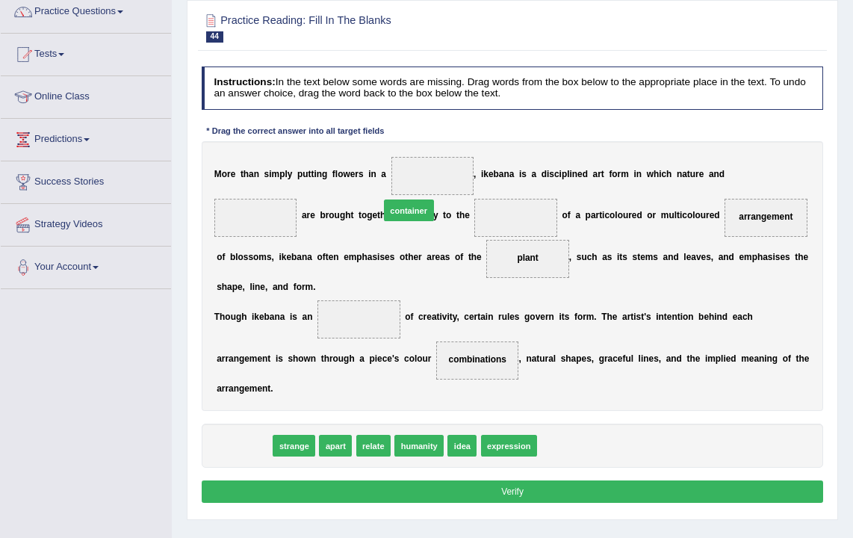
drag, startPoint x: 256, startPoint y: 430, endPoint x: 450, endPoint y: 153, distance: 338.0
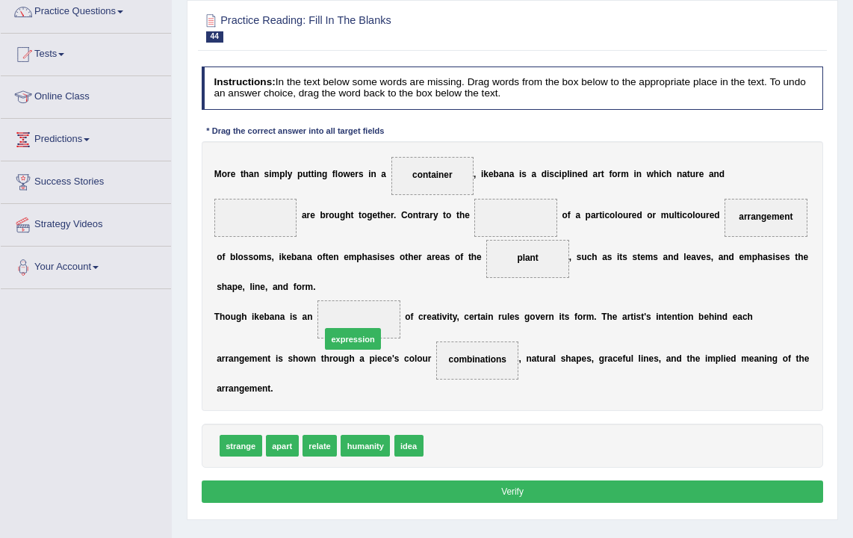
drag, startPoint x: 462, startPoint y: 426, endPoint x: 341, endPoint y: 300, distance: 174.4
click at [341, 300] on span "expression" at bounding box center [359, 319] width 83 height 38
drag, startPoint x: 373, startPoint y: 430, endPoint x: 262, endPoint y: 188, distance: 266.8
click at [262, 188] on div "Instructions: In the text below some words are missing. Drag words from the box…" at bounding box center [512, 287] width 628 height 452
drag, startPoint x: 409, startPoint y: 422, endPoint x: 525, endPoint y: 196, distance: 254.6
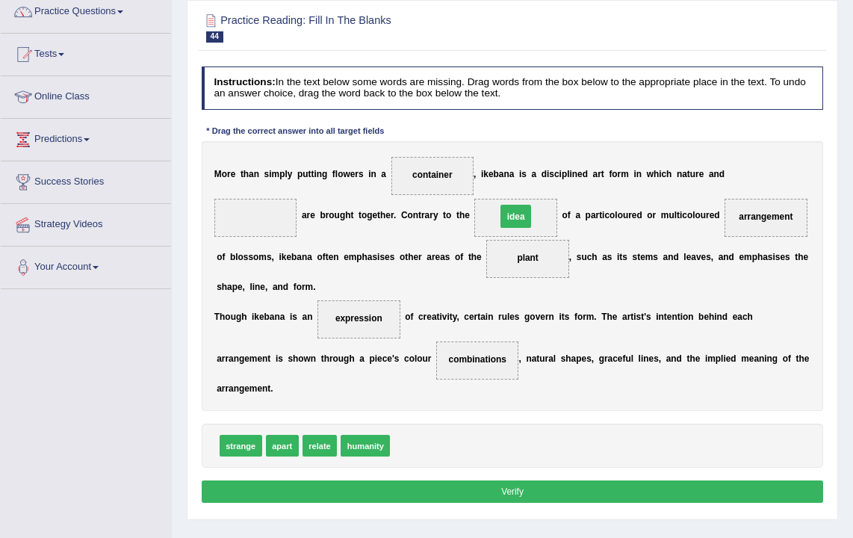
click at [525, 196] on div "M o r e t h a n s i m p l y p u t t i n g f l o w e r s i n a container , i k e…" at bounding box center [513, 276] width 622 height 270
drag, startPoint x: 374, startPoint y: 430, endPoint x: 260, endPoint y: 173, distance: 280.3
click at [260, 173] on div "Instructions: In the text below some words are missing. Drag words from the box…" at bounding box center [512, 287] width 628 height 452
click at [260, 173] on b at bounding box center [261, 174] width 5 height 10
drag, startPoint x: 362, startPoint y: 430, endPoint x: 235, endPoint y: 180, distance: 280.7
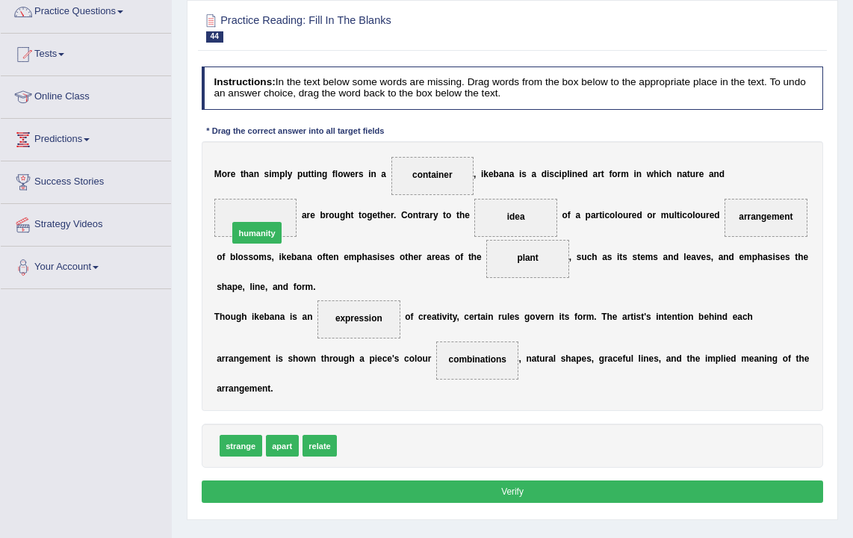
click at [235, 180] on div "Instructions: In the text below some words are missing. Drag words from the box…" at bounding box center [512, 287] width 628 height 452
click at [235, 180] on div "M o r e t h a n s i m p l y p u t t i n g f l o w e r s i n a container , i k e…" at bounding box center [513, 276] width 622 height 270
drag, startPoint x: 374, startPoint y: 427, endPoint x: 254, endPoint y: 210, distance: 248.5
click at [254, 210] on span "humanity" at bounding box center [255, 216] width 52 height 23
click at [516, 480] on button "Verify" at bounding box center [513, 491] width 622 height 22
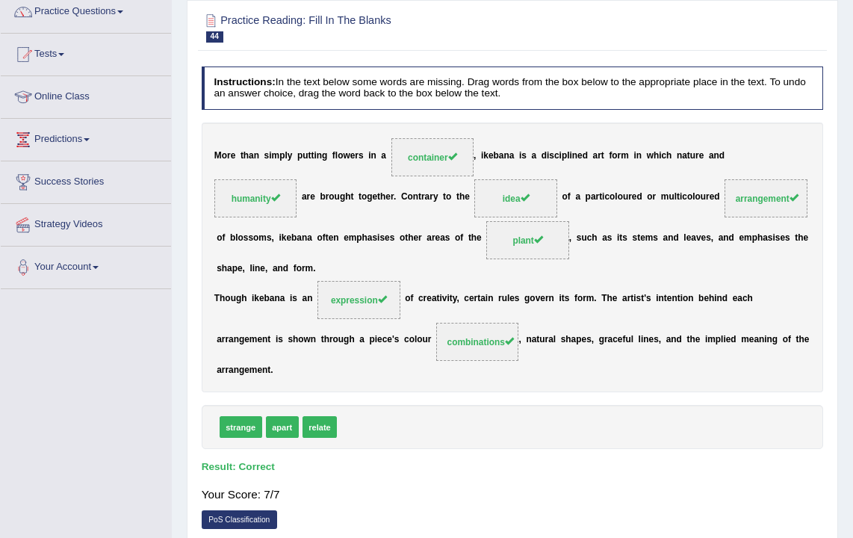
drag, startPoint x: 391, startPoint y: 206, endPoint x: 651, endPoint y: 273, distance: 269.1
click at [652, 284] on div "M o r e t h a n s i m p l y p u t t i n g f l o w e r s i n a container , i k e…" at bounding box center [513, 258] width 622 height 270
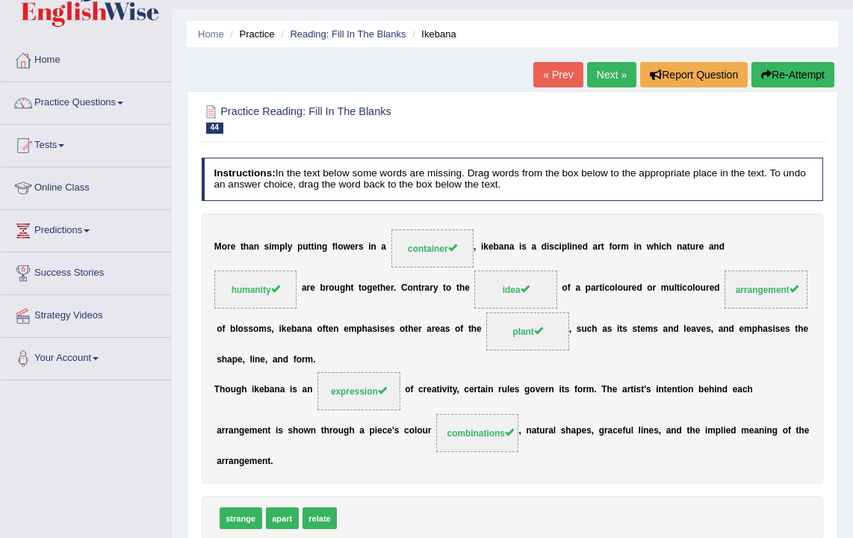
scroll to position [0, 0]
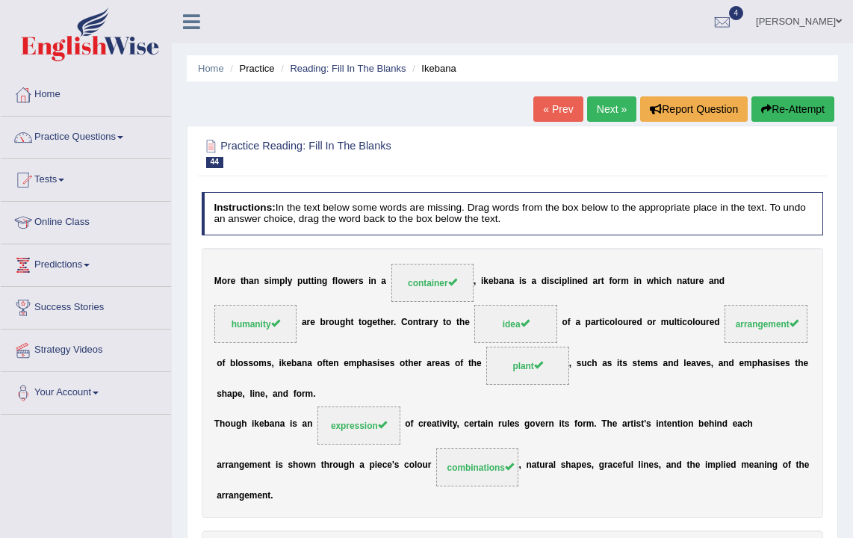
click at [607, 112] on link "Next »" at bounding box center [611, 108] width 49 height 25
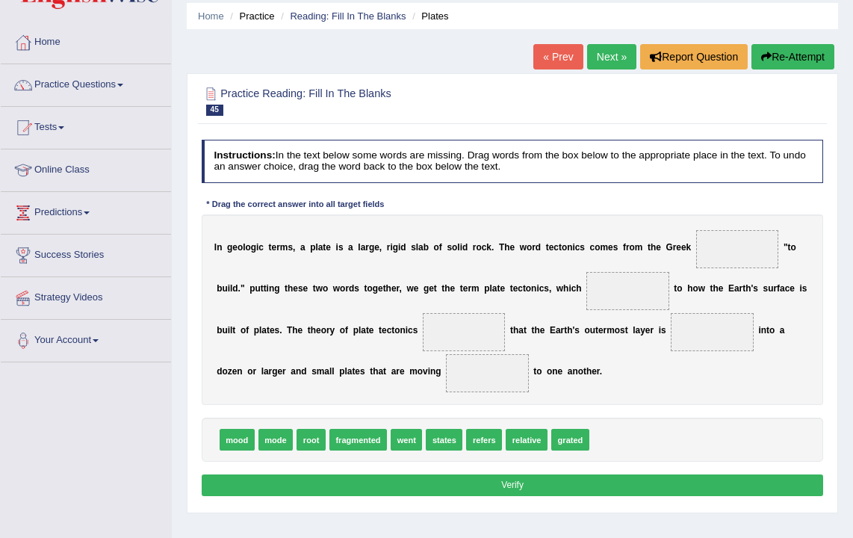
scroll to position [58, 0]
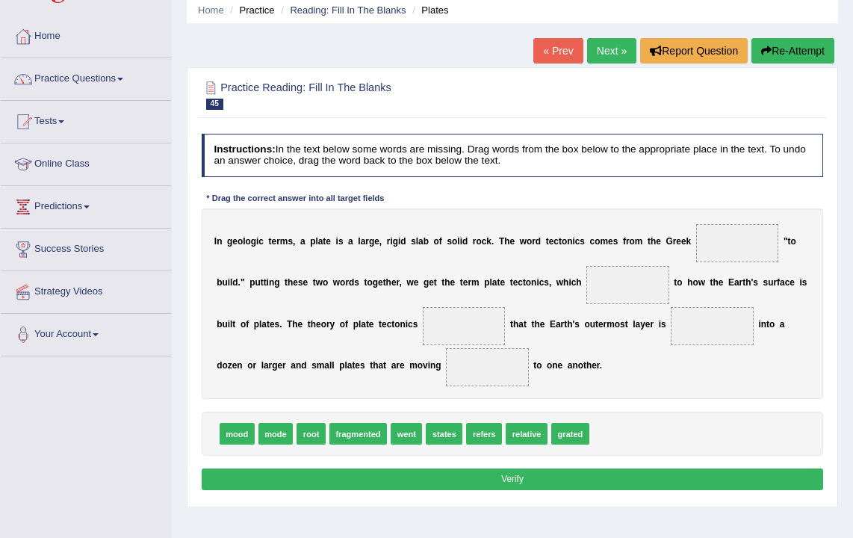
click at [604, 66] on div "« Prev Next » Report Question Re-Attempt" at bounding box center [685, 52] width 305 height 29
click at [594, 54] on link "Next »" at bounding box center [611, 50] width 49 height 25
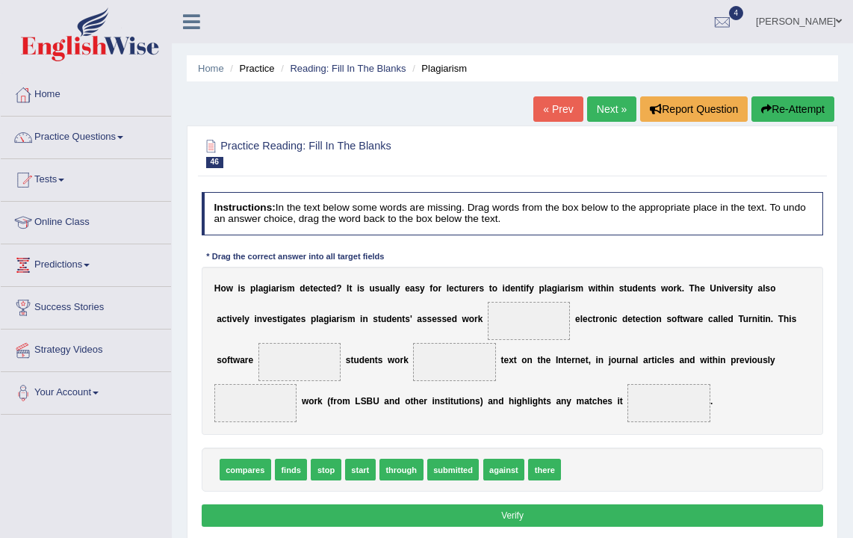
click at [597, 108] on link "Next »" at bounding box center [611, 108] width 49 height 25
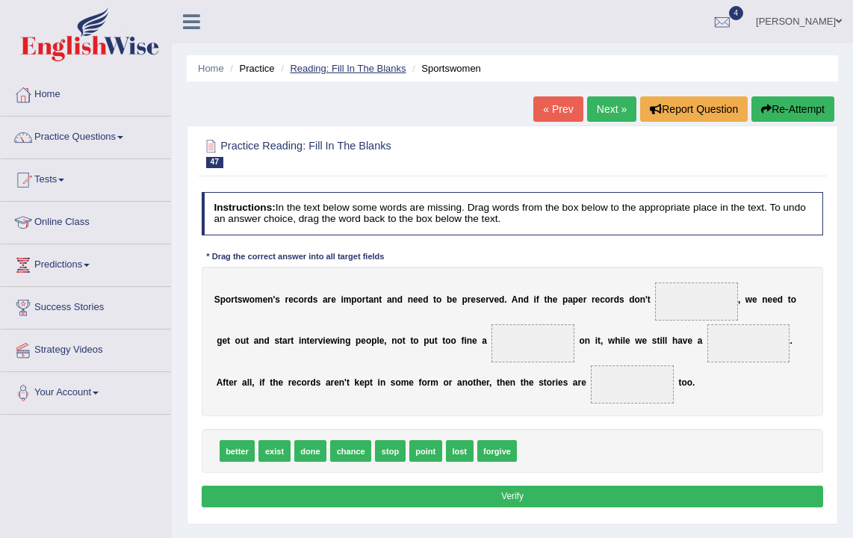
click at [374, 68] on link "Reading: Fill In The Blanks" at bounding box center [348, 68] width 116 height 11
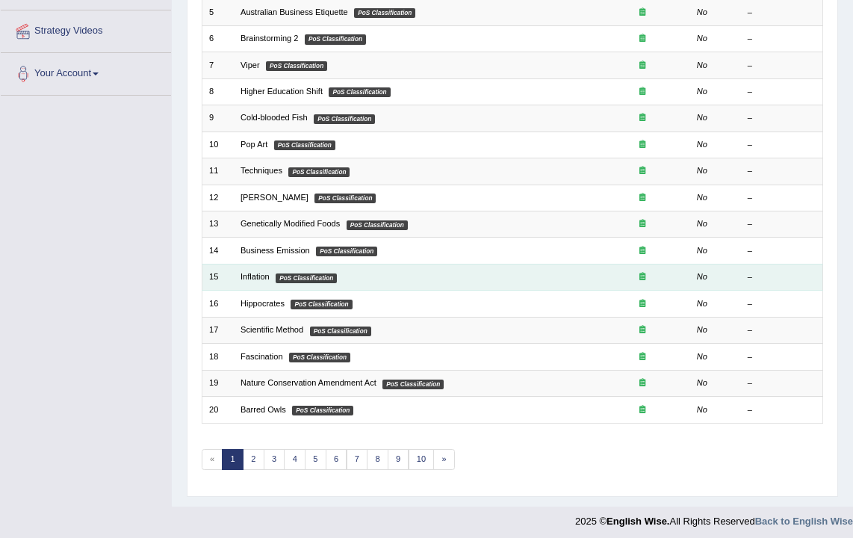
scroll to position [319, 0]
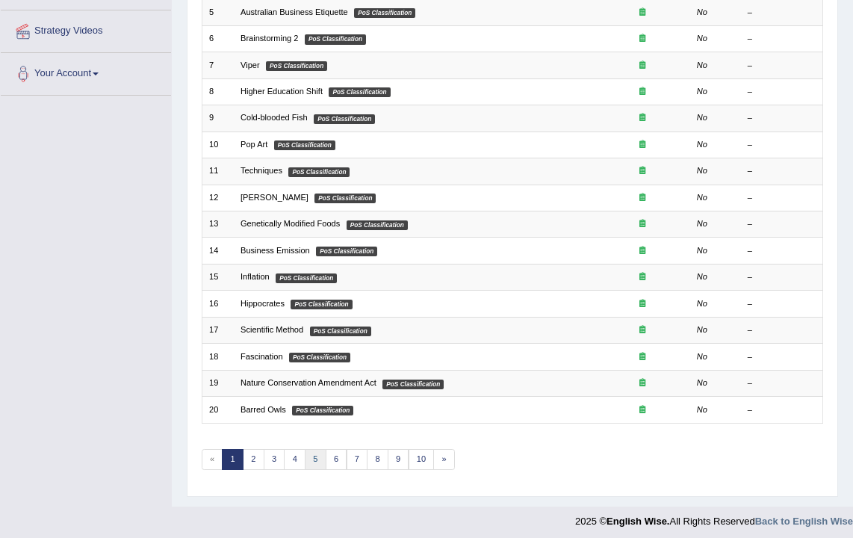
click at [315, 454] on link "5" at bounding box center [316, 459] width 22 height 21
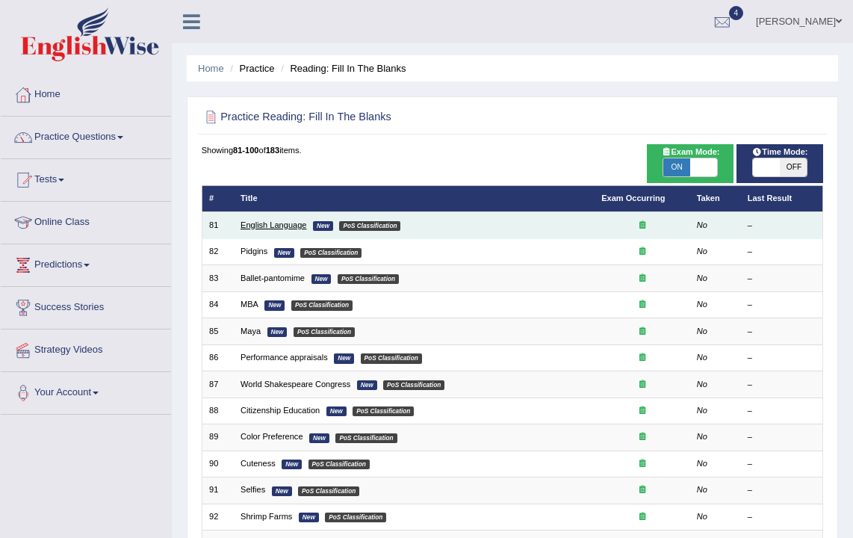
click at [290, 229] on link "English Language" at bounding box center [274, 224] width 66 height 9
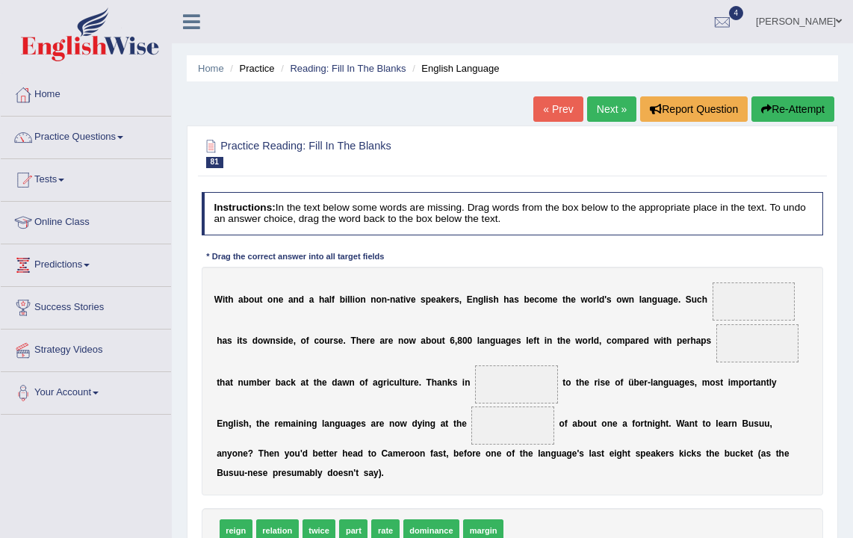
click at [597, 112] on link "Next »" at bounding box center [611, 108] width 49 height 25
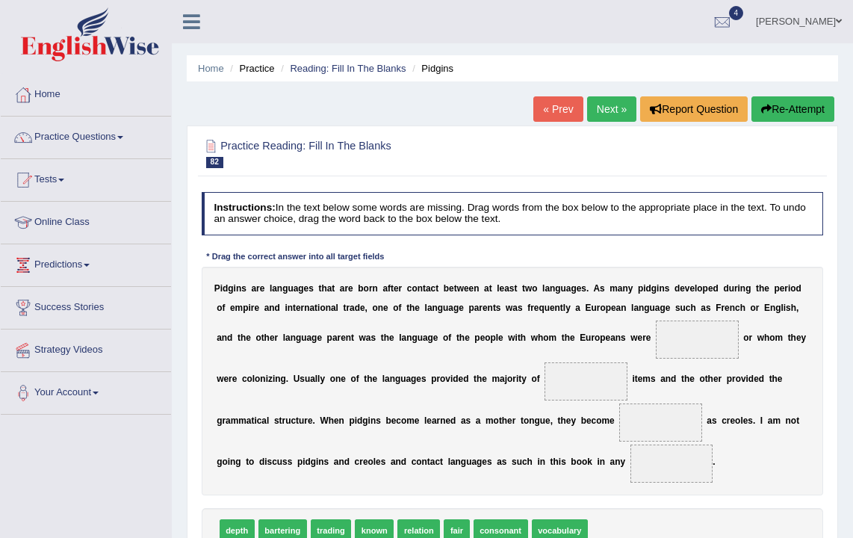
click at [602, 114] on link "Next »" at bounding box center [611, 108] width 49 height 25
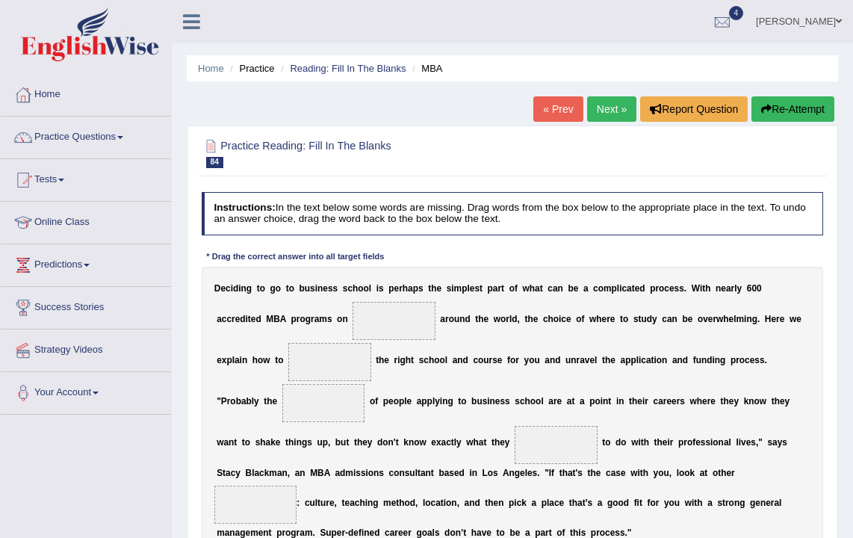
click at [607, 113] on link "Next »" at bounding box center [611, 108] width 49 height 25
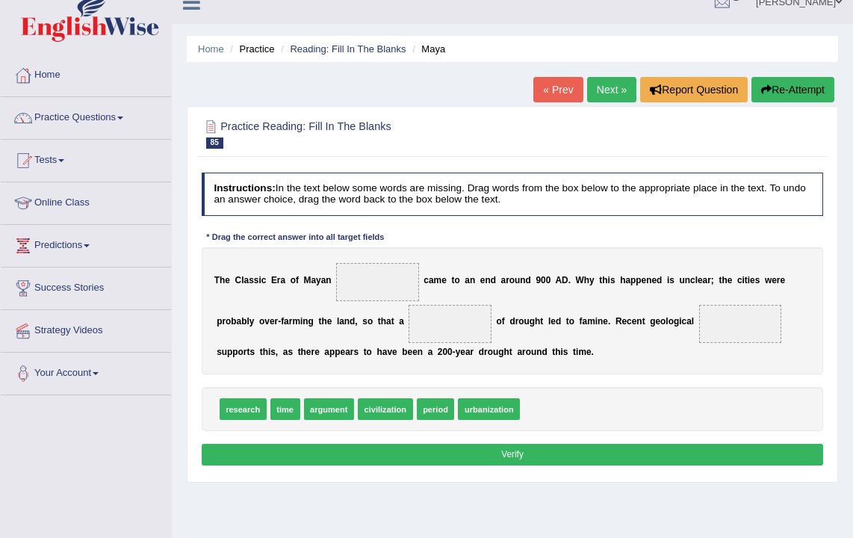
scroll to position [19, 0]
drag, startPoint x: 856, startPoint y: 329, endPoint x: 389, endPoint y: 269, distance: 470.8
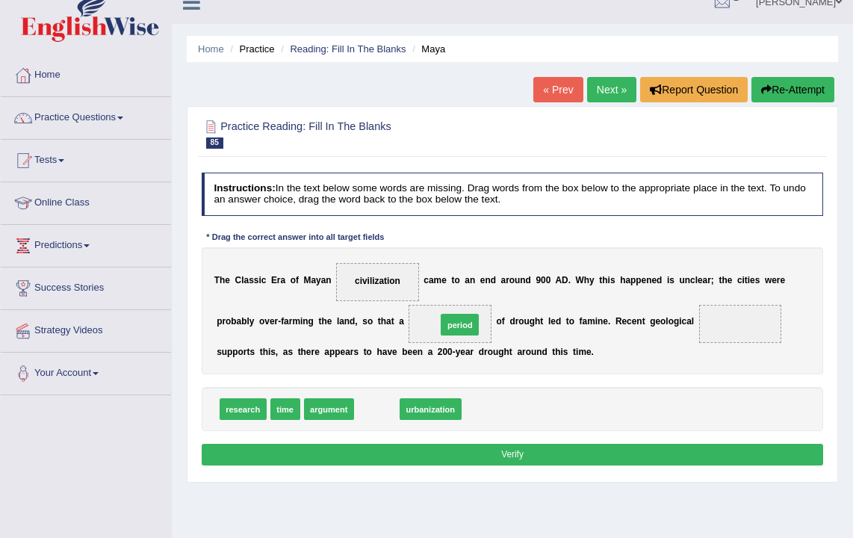
drag, startPoint x: 377, startPoint y: 412, endPoint x: 474, endPoint y: 313, distance: 139.0
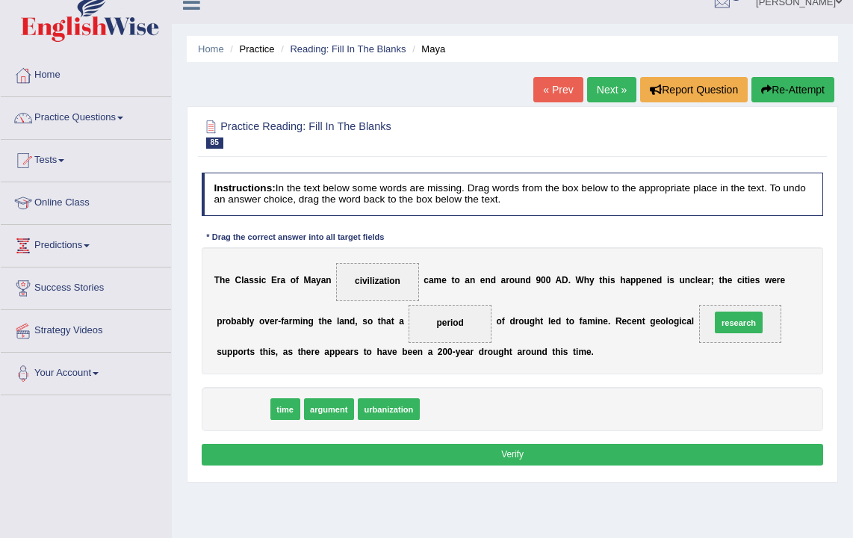
drag, startPoint x: 238, startPoint y: 406, endPoint x: 821, endPoint y: 304, distance: 592.4
click at [821, 304] on div "Instructions: In the text below some words are missing. Drag words from the box…" at bounding box center [512, 321] width 628 height 309
drag, startPoint x: 238, startPoint y: 410, endPoint x: 849, endPoint y: 296, distance: 621.0
click at [849, 296] on div "Home Practice Reading: Fill In The Blanks Maya « Prev Next » Report Question Re…" at bounding box center [512, 354] width 681 height 747
drag, startPoint x: 244, startPoint y: 412, endPoint x: 765, endPoint y: 321, distance: 529.4
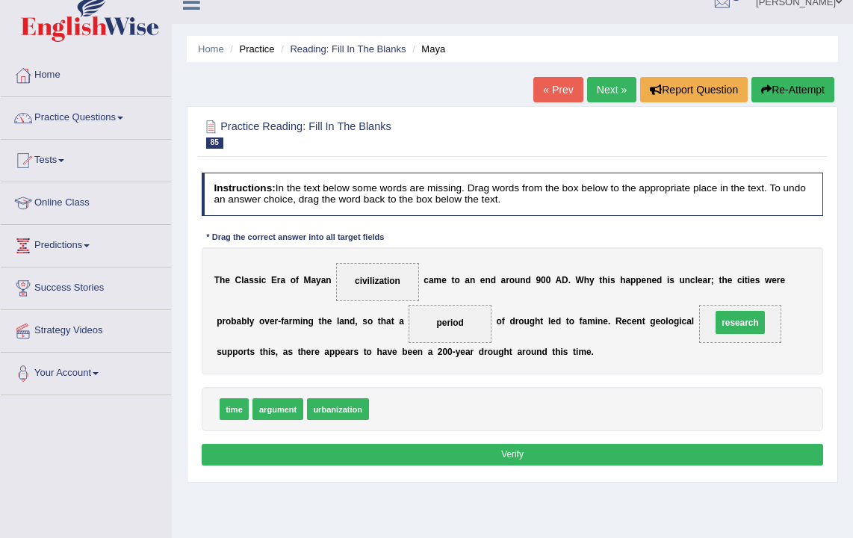
click at [765, 321] on span "research" at bounding box center [740, 324] width 83 height 38
click at [498, 453] on button "Verify" at bounding box center [513, 455] width 622 height 22
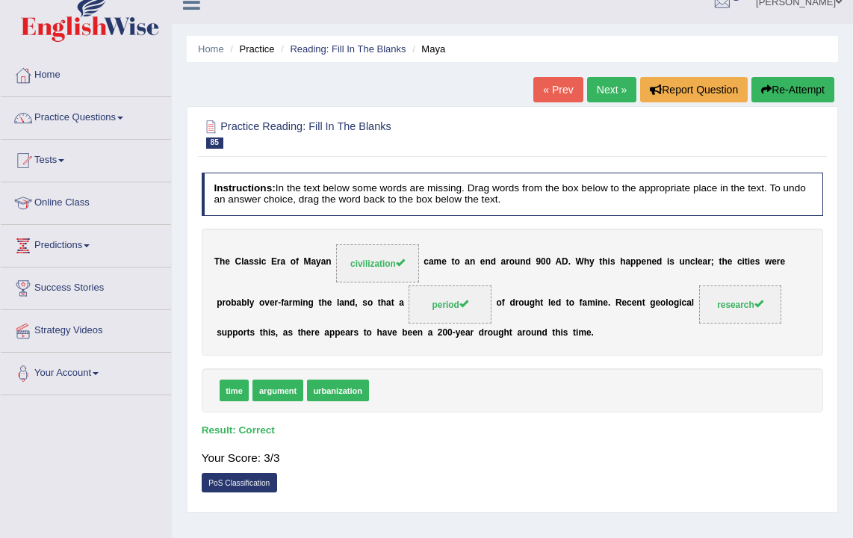
drag, startPoint x: 651, startPoint y: 142, endPoint x: 523, endPoint y: 421, distance: 306.6
click at [523, 421] on div "Instructions: In the text below some words are missing. Drag words from the box…" at bounding box center [512, 336] width 628 height 339
